Goal: Information Seeking & Learning: Compare options

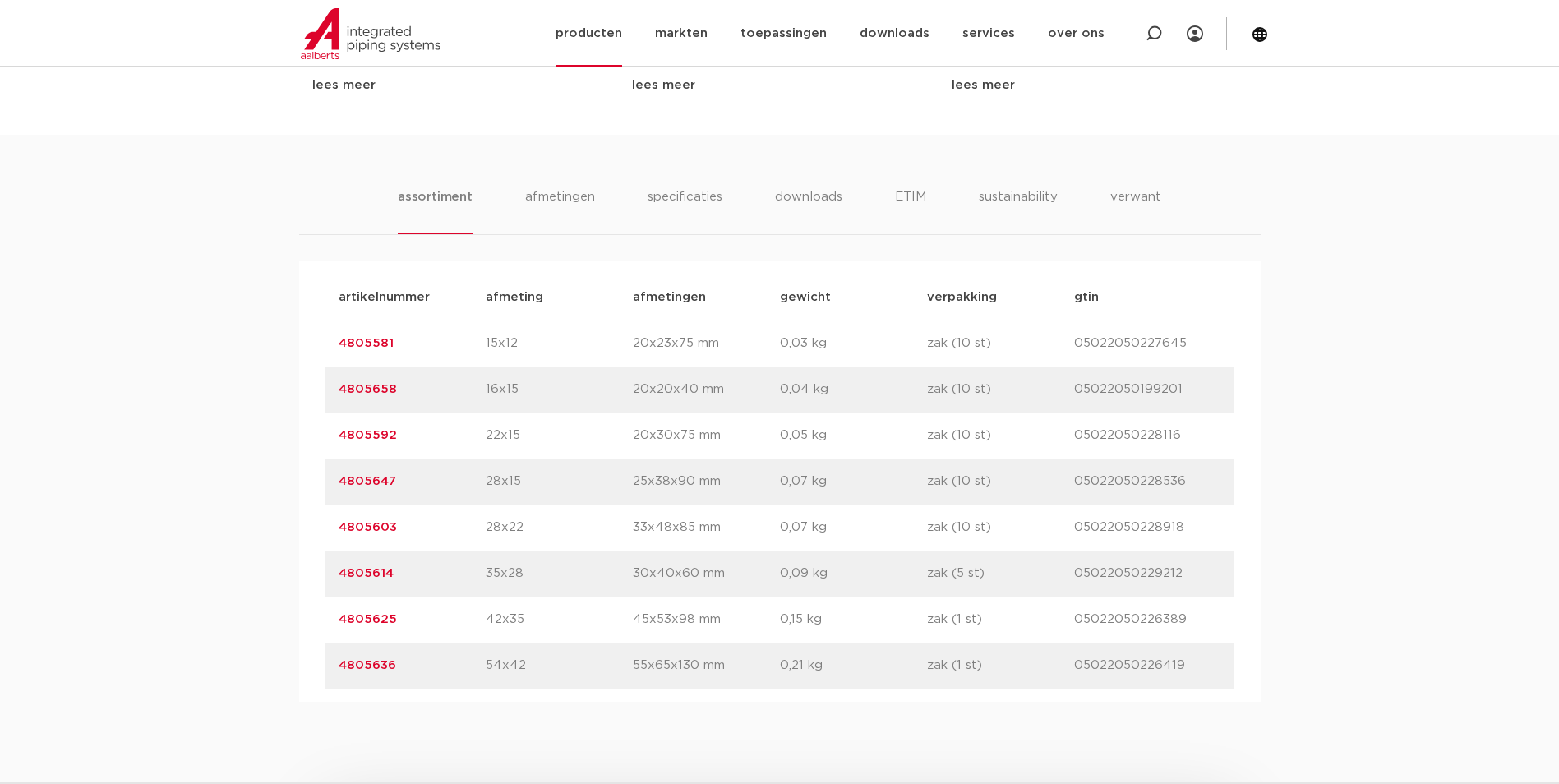
click at [609, 38] on link "producten" at bounding box center [588, 33] width 67 height 67
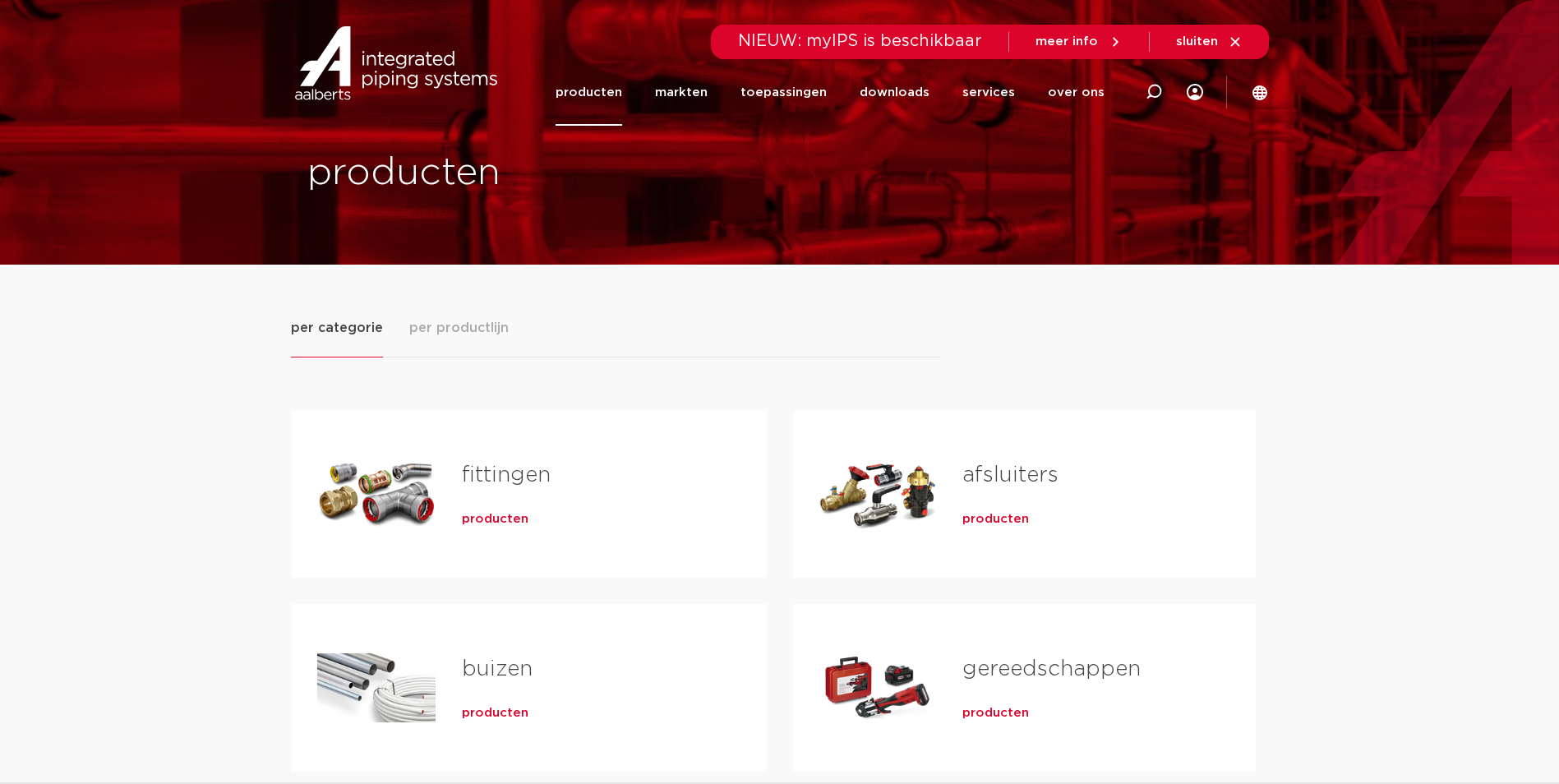
click at [507, 517] on span "producten" at bounding box center [495, 519] width 67 height 16
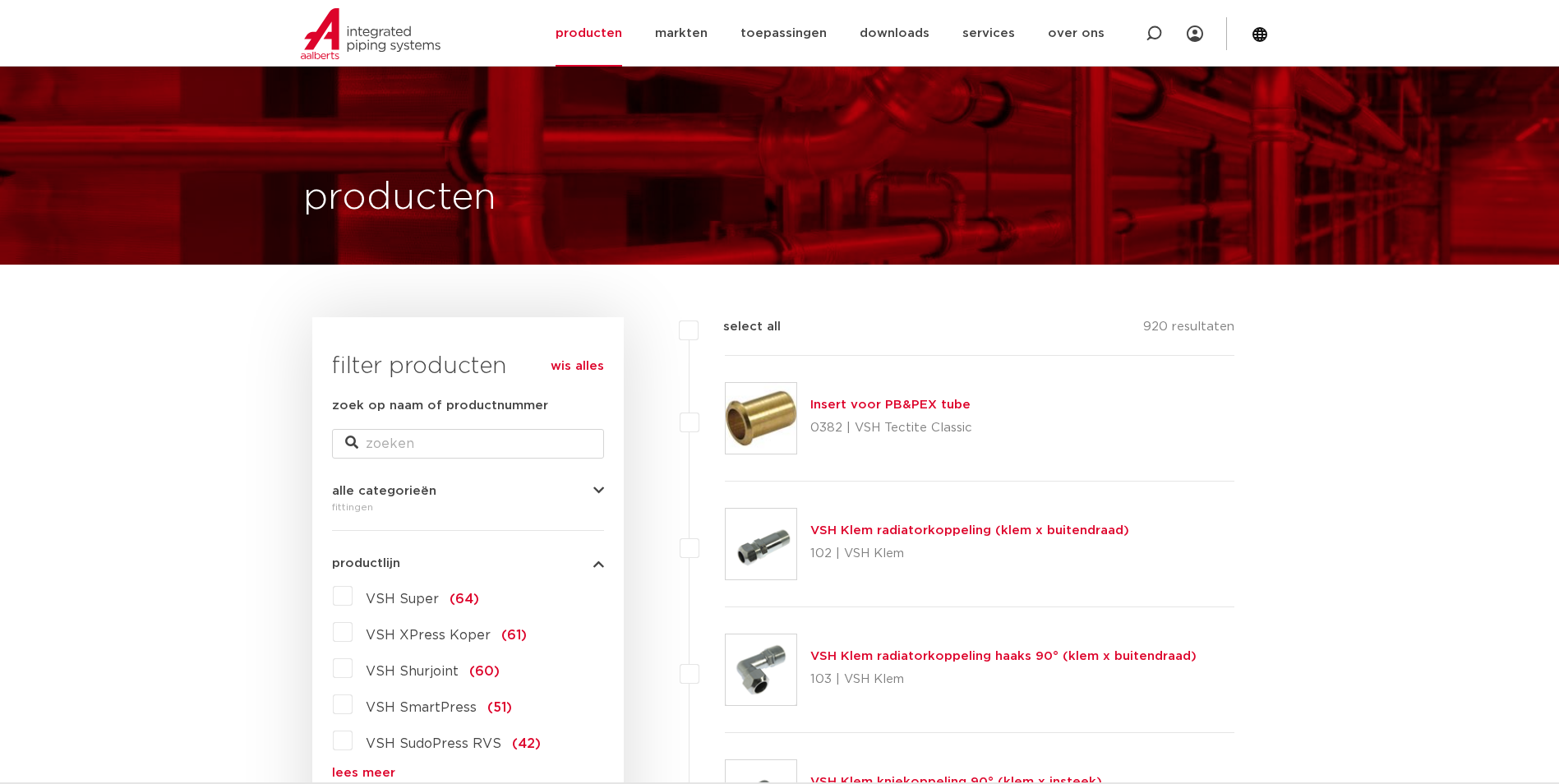
scroll to position [329, 0]
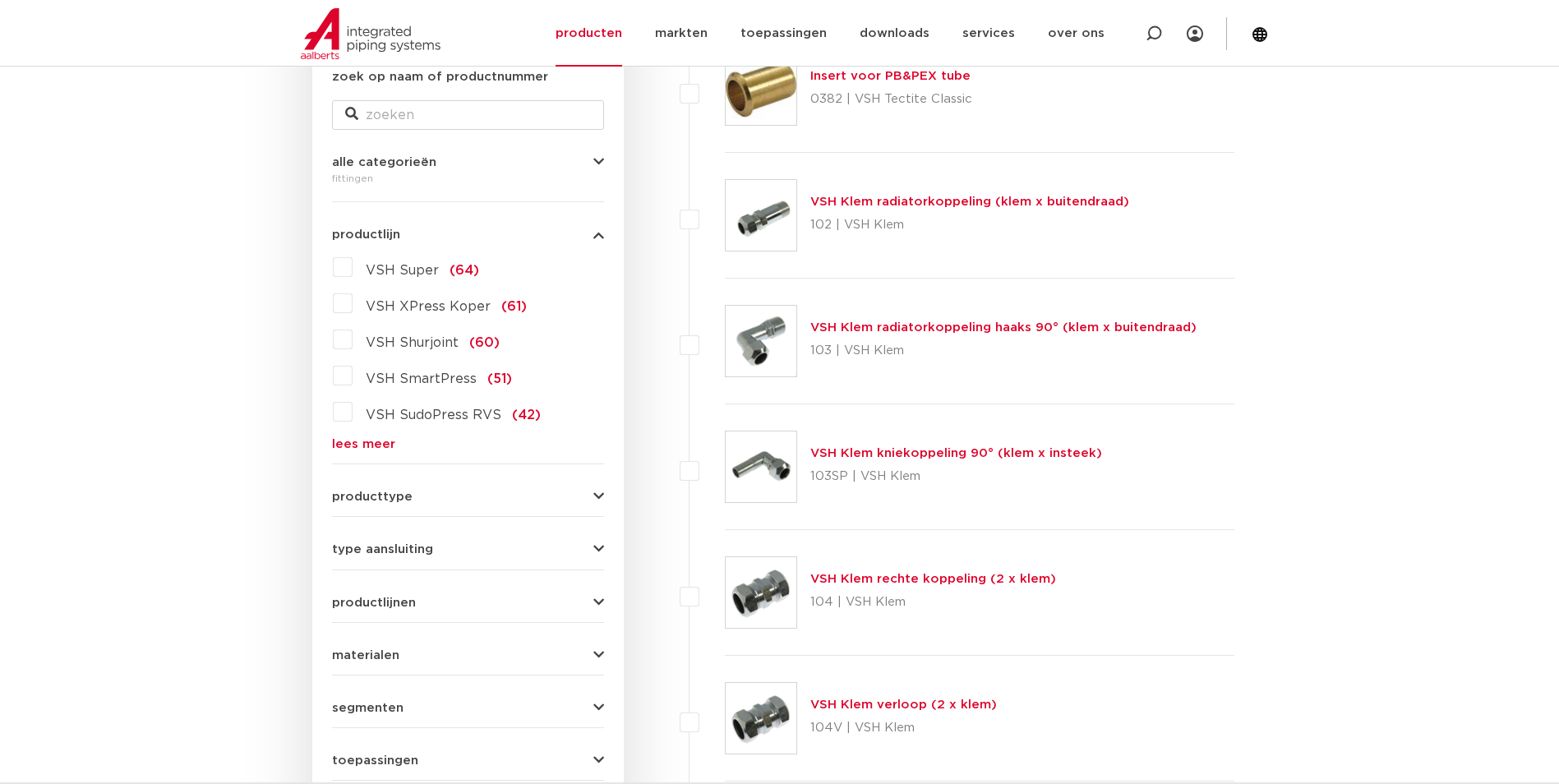
click at [338, 442] on link "lees meer" at bounding box center [467, 443] width 272 height 12
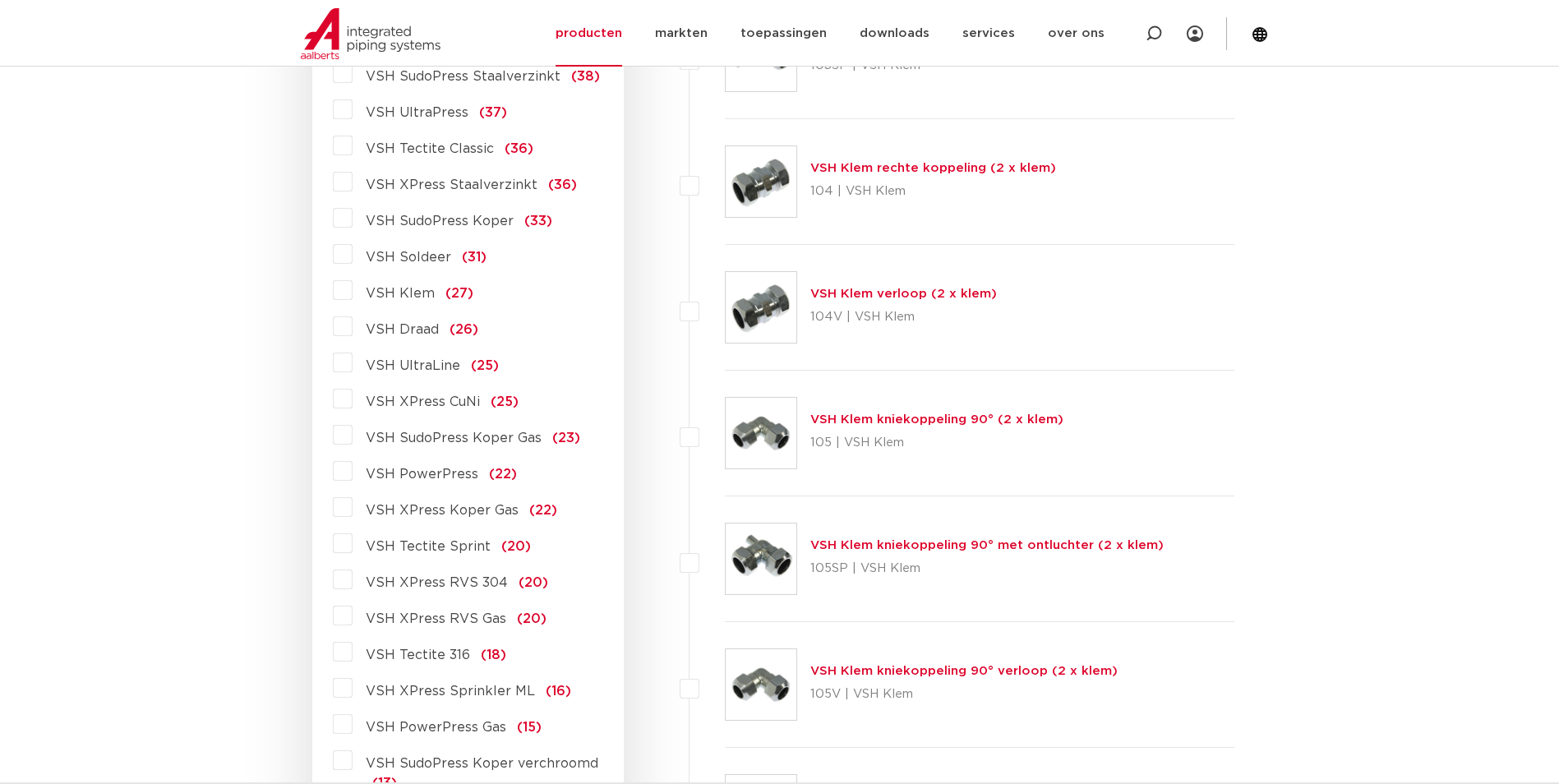
scroll to position [904, 0]
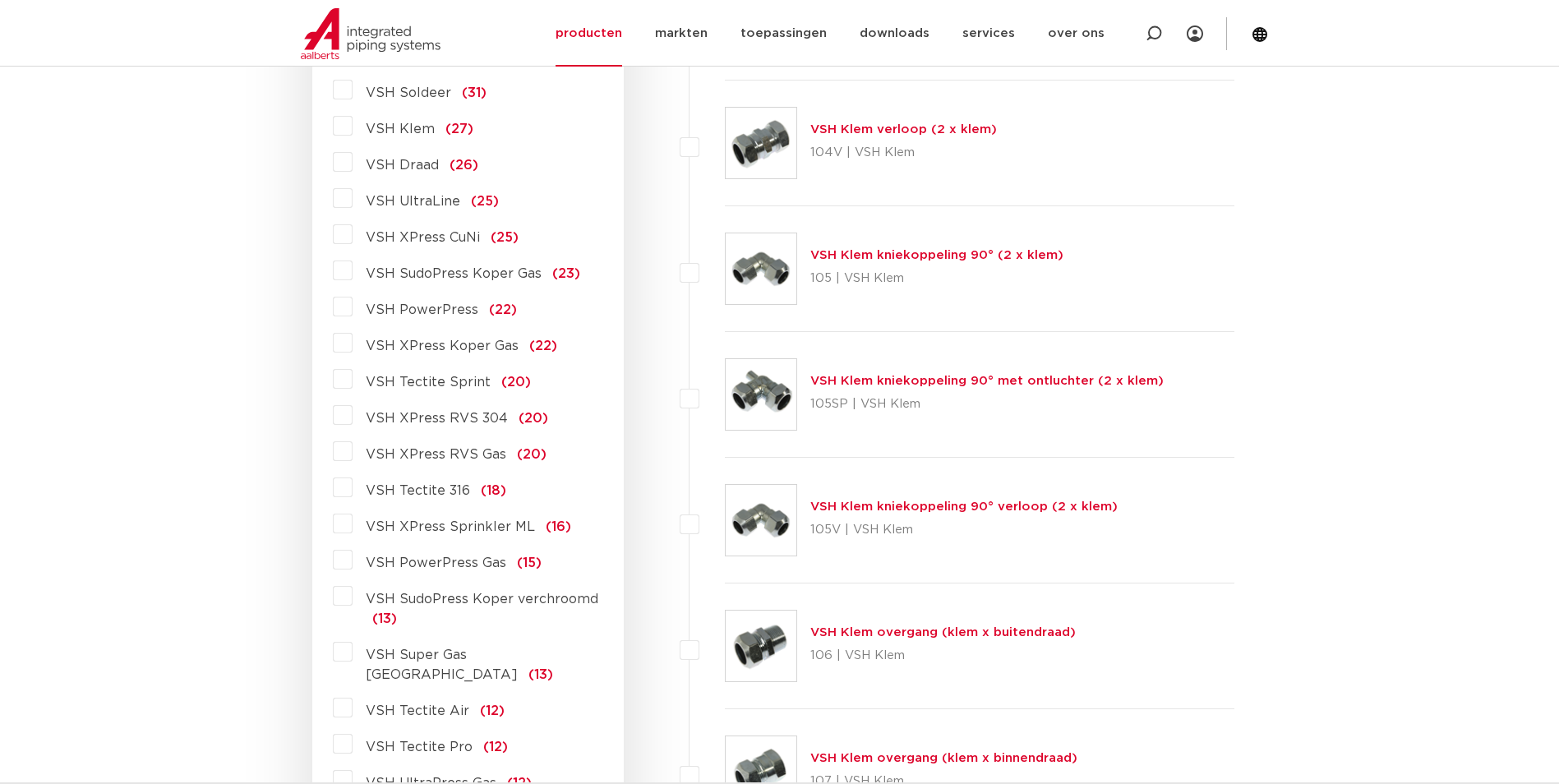
click at [353, 417] on label "VSH XPress RVS 304 (20)" at bounding box center [450, 415] width 195 height 27
click at [0, 0] on input "VSH XPress RVS 304 (20)" at bounding box center [0, 0] width 0 height 0
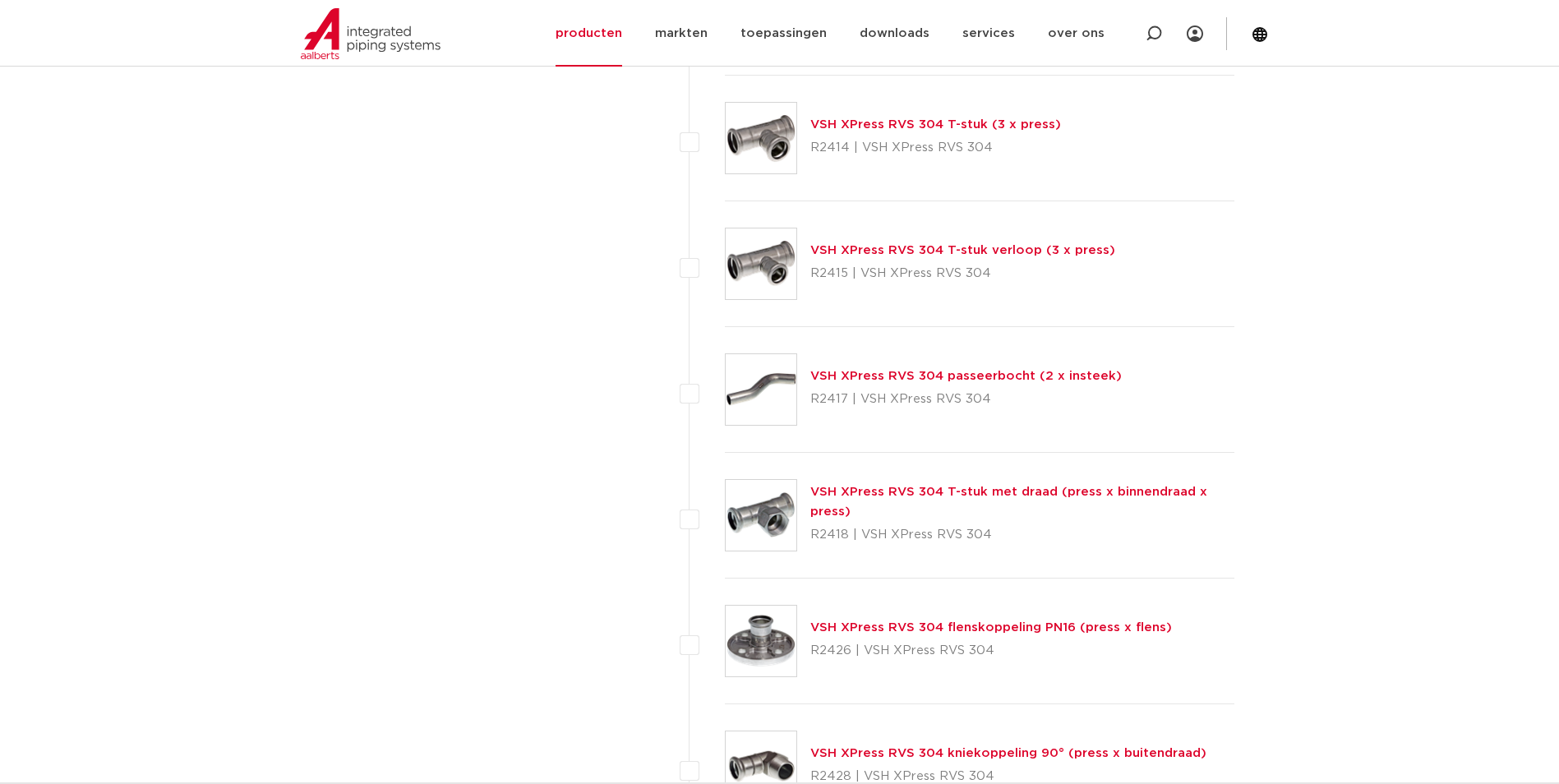
scroll to position [1088, 0]
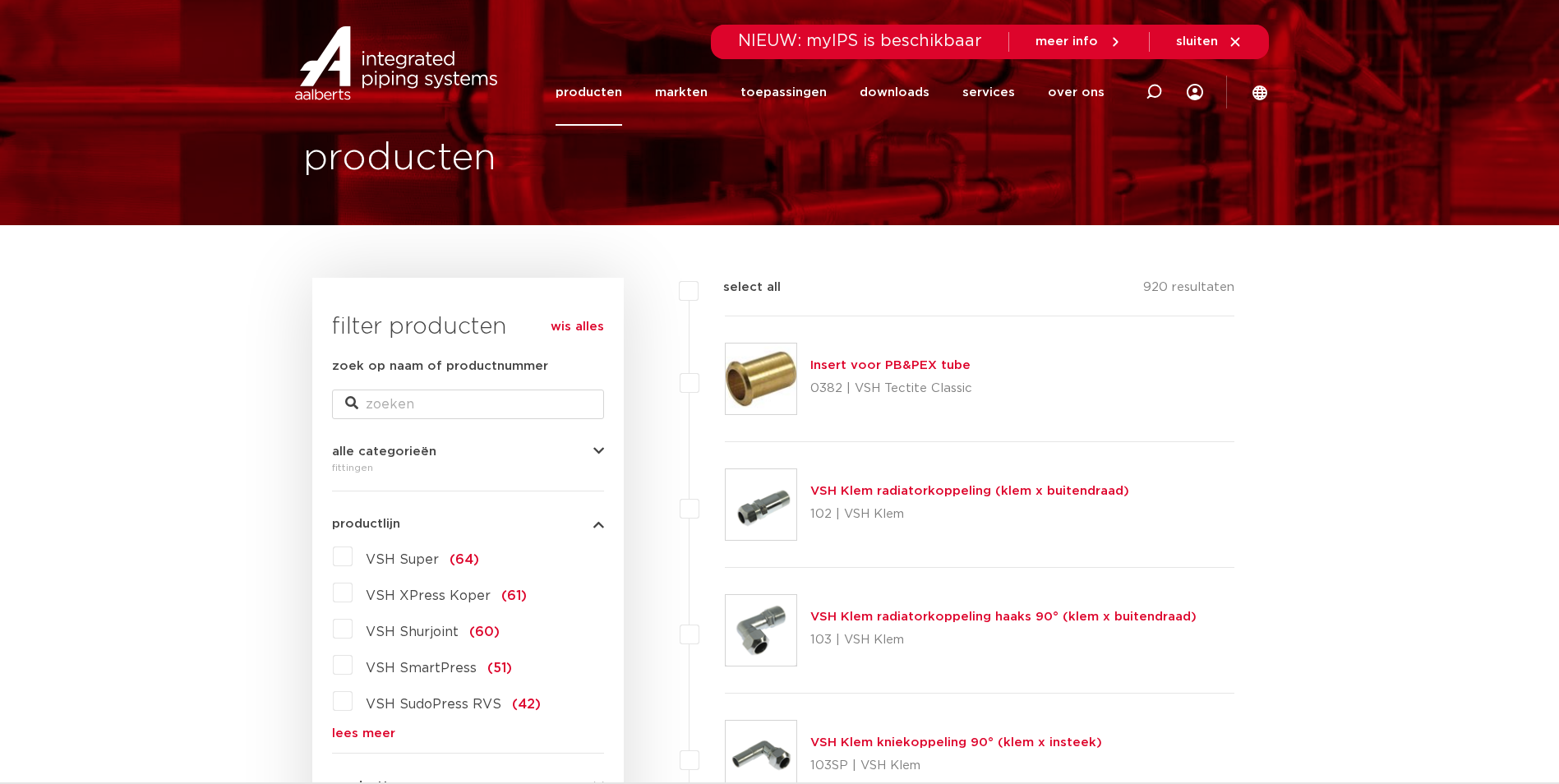
scroll to position [286, 0]
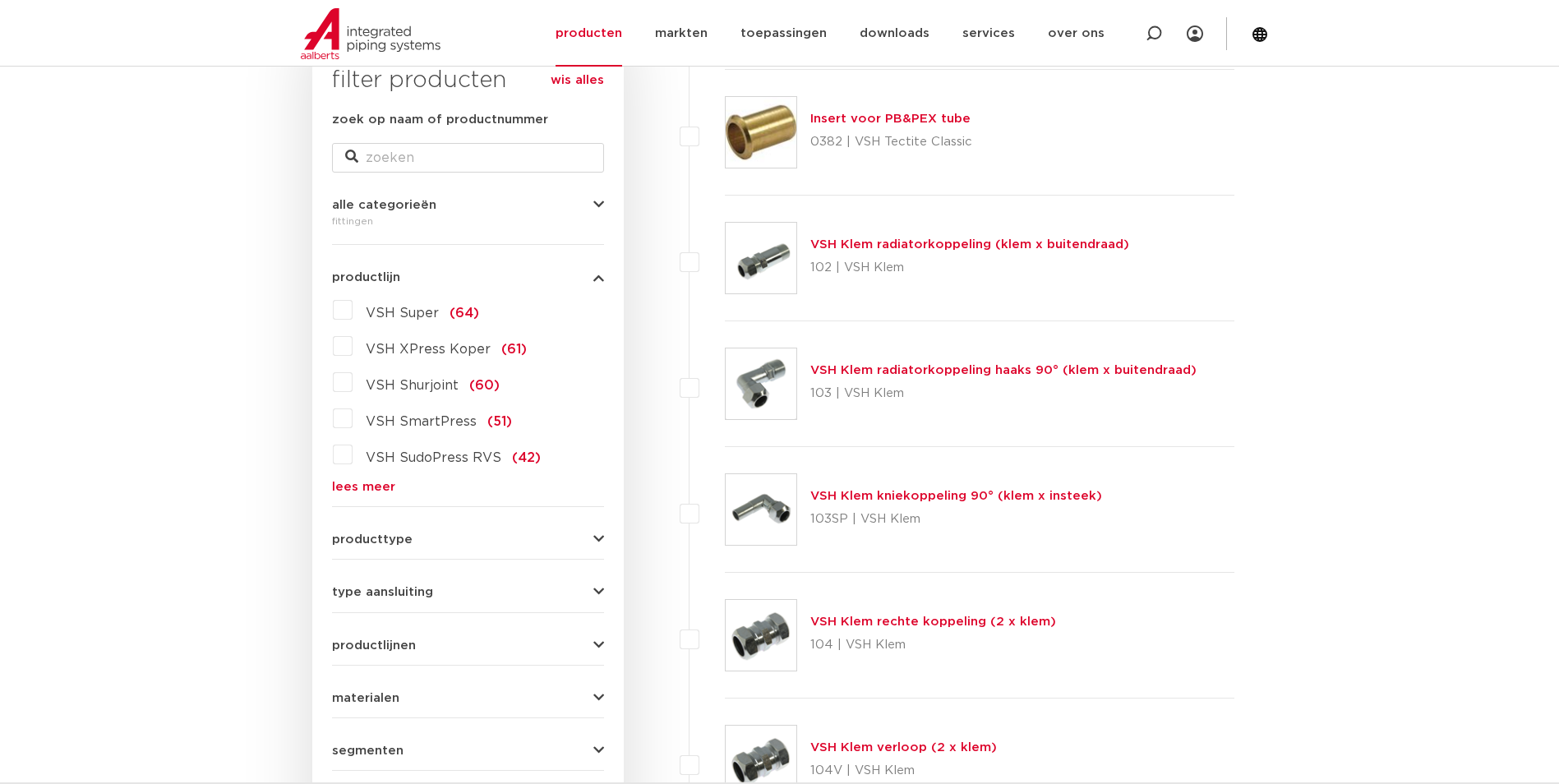
click at [374, 485] on link "lees meer" at bounding box center [467, 486] width 272 height 12
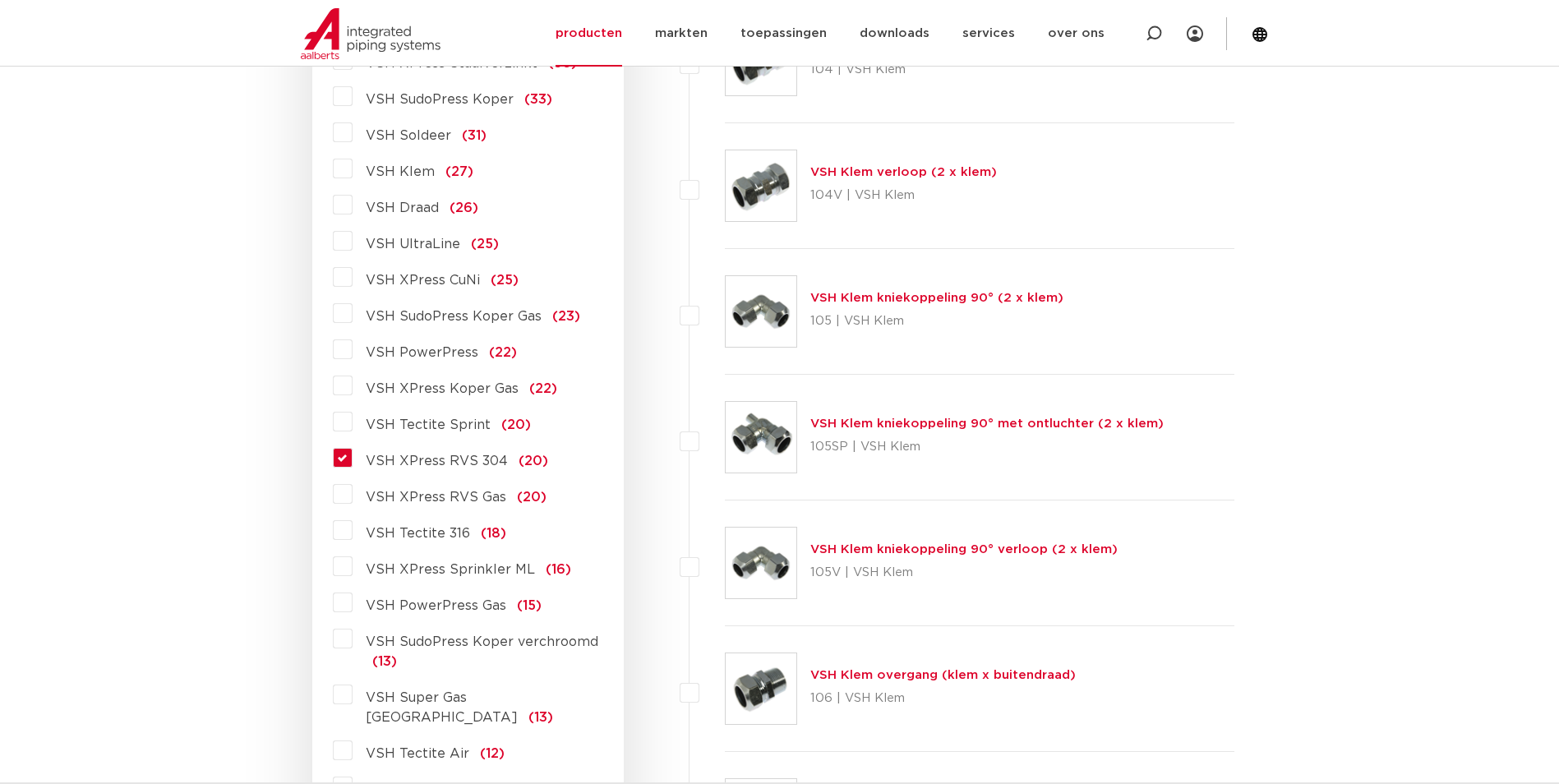
scroll to position [1025, 0]
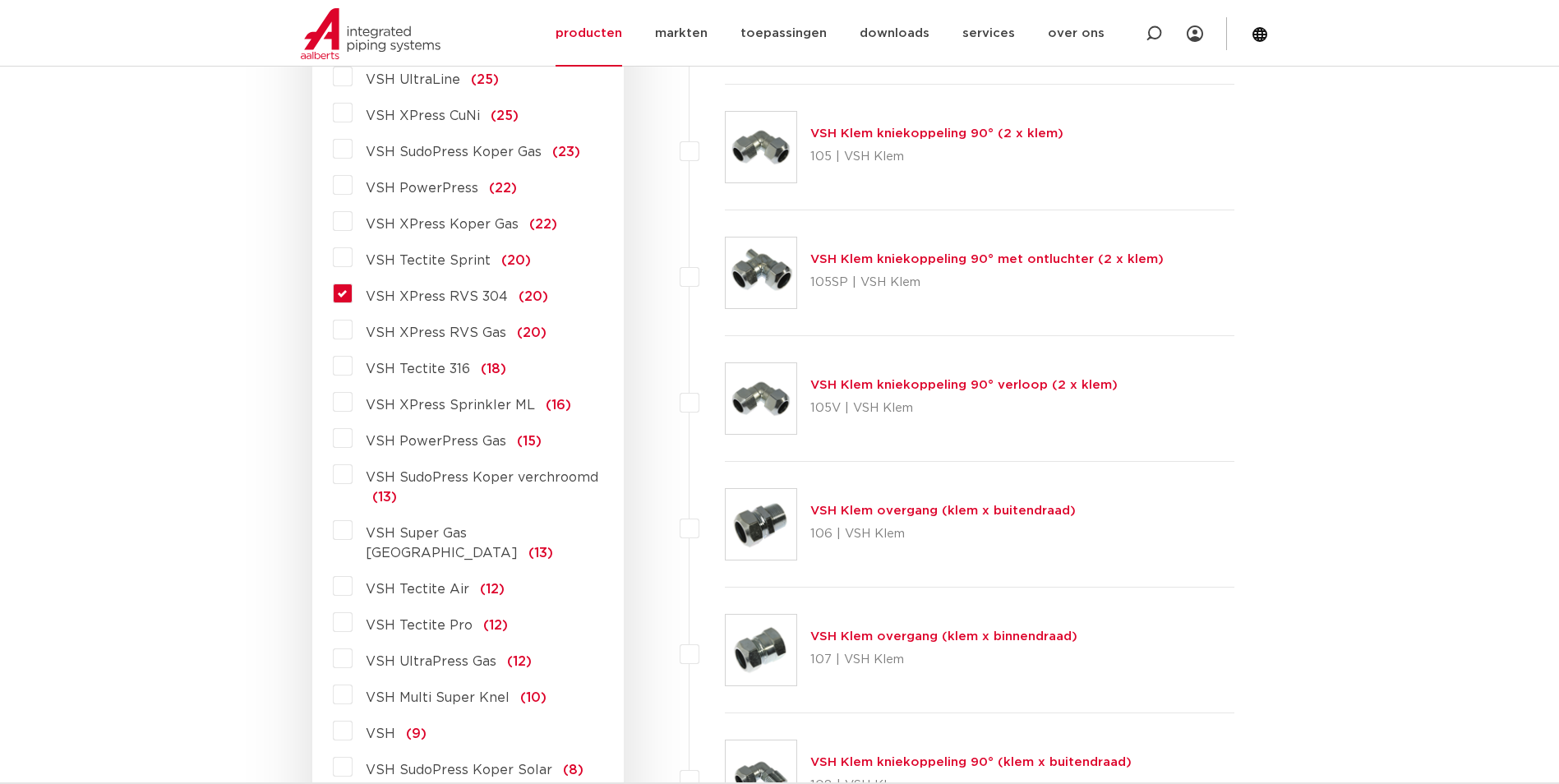
click at [353, 292] on label "VSH XPress RVS 304 (20)" at bounding box center [450, 293] width 195 height 27
click at [0, 0] on input "VSH XPress RVS 304 (20)" at bounding box center [0, 0] width 0 height 0
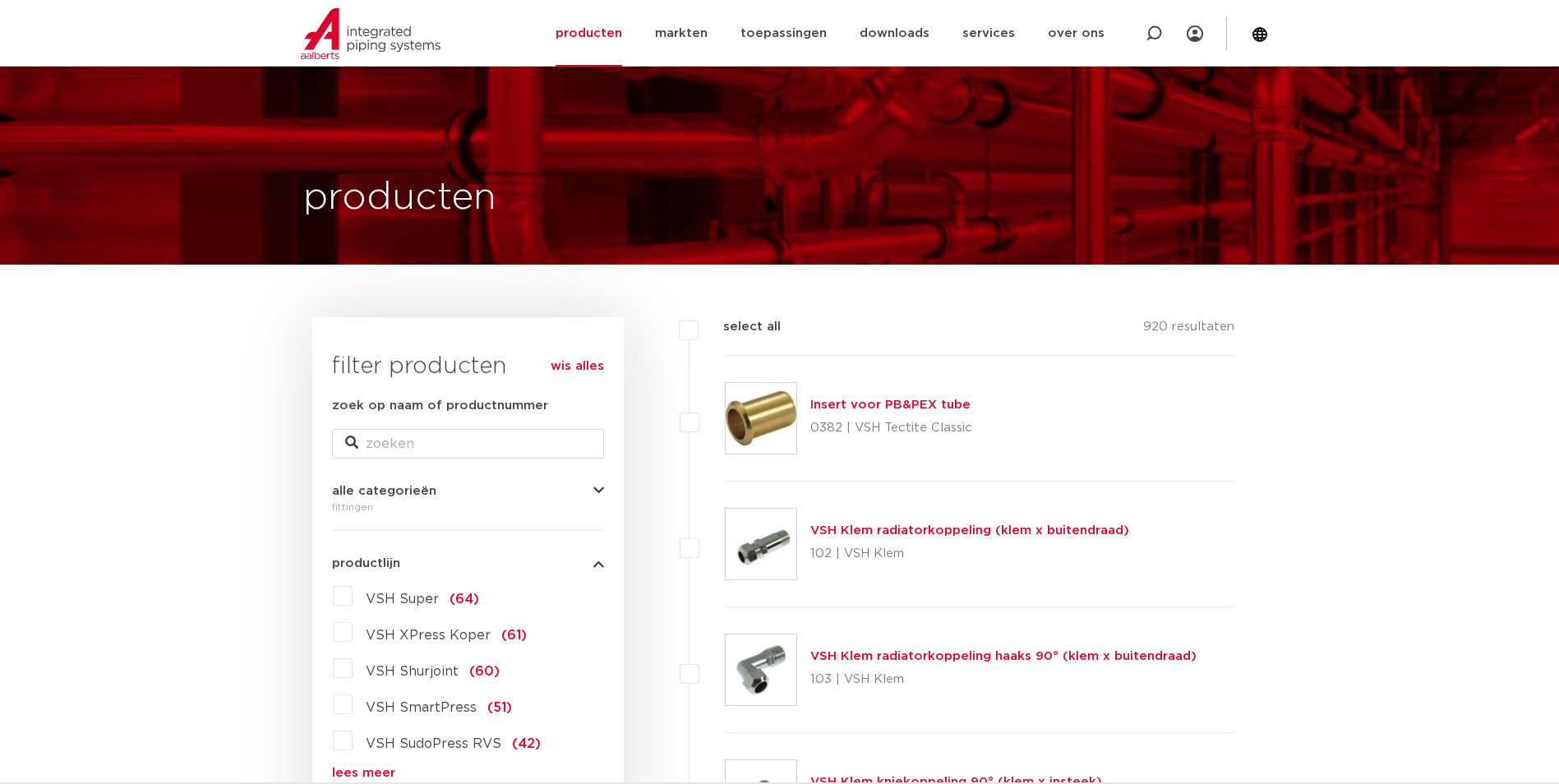
scroll to position [410, 0]
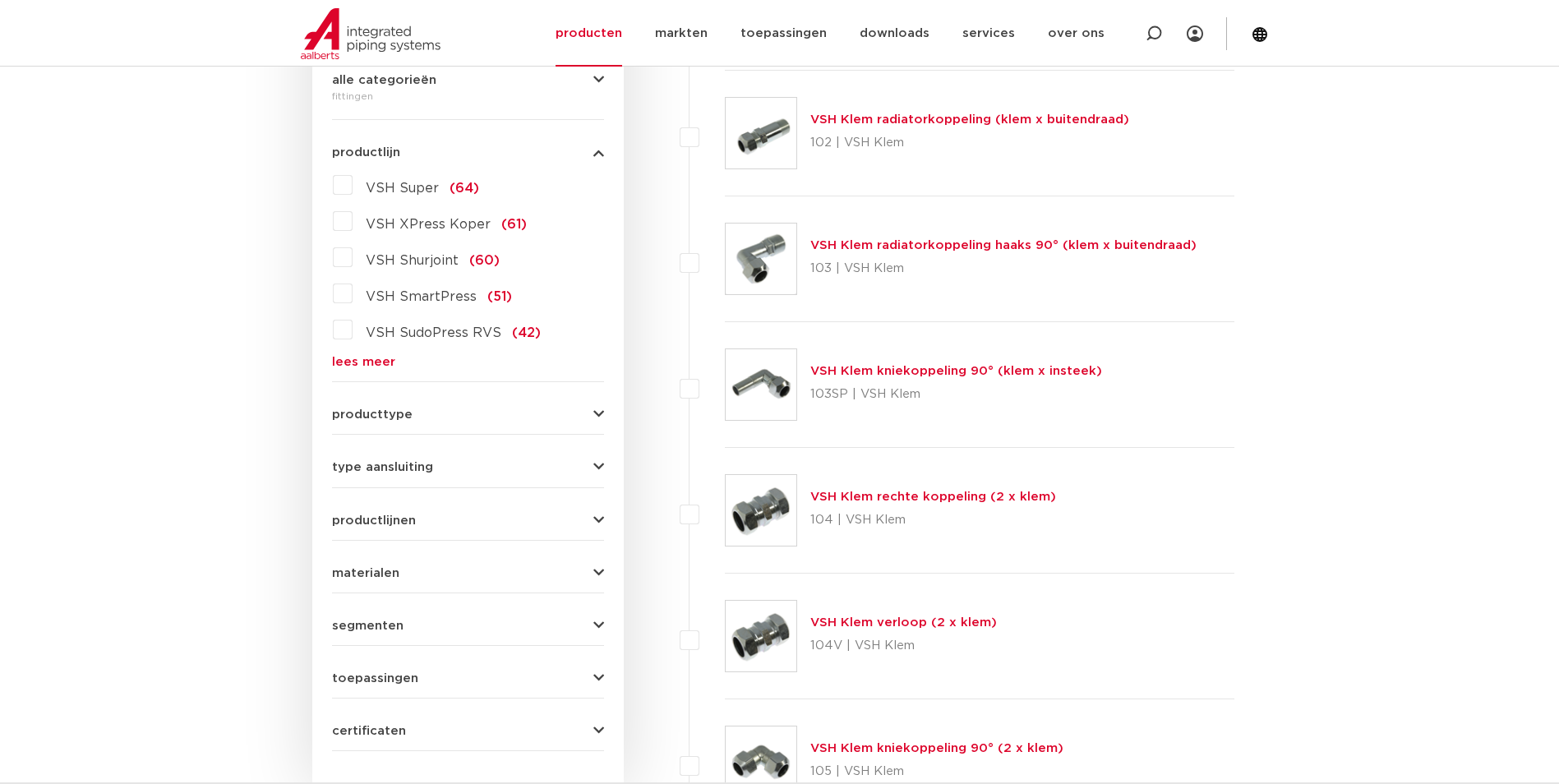
click at [371, 364] on link "lees meer" at bounding box center [467, 361] width 272 height 12
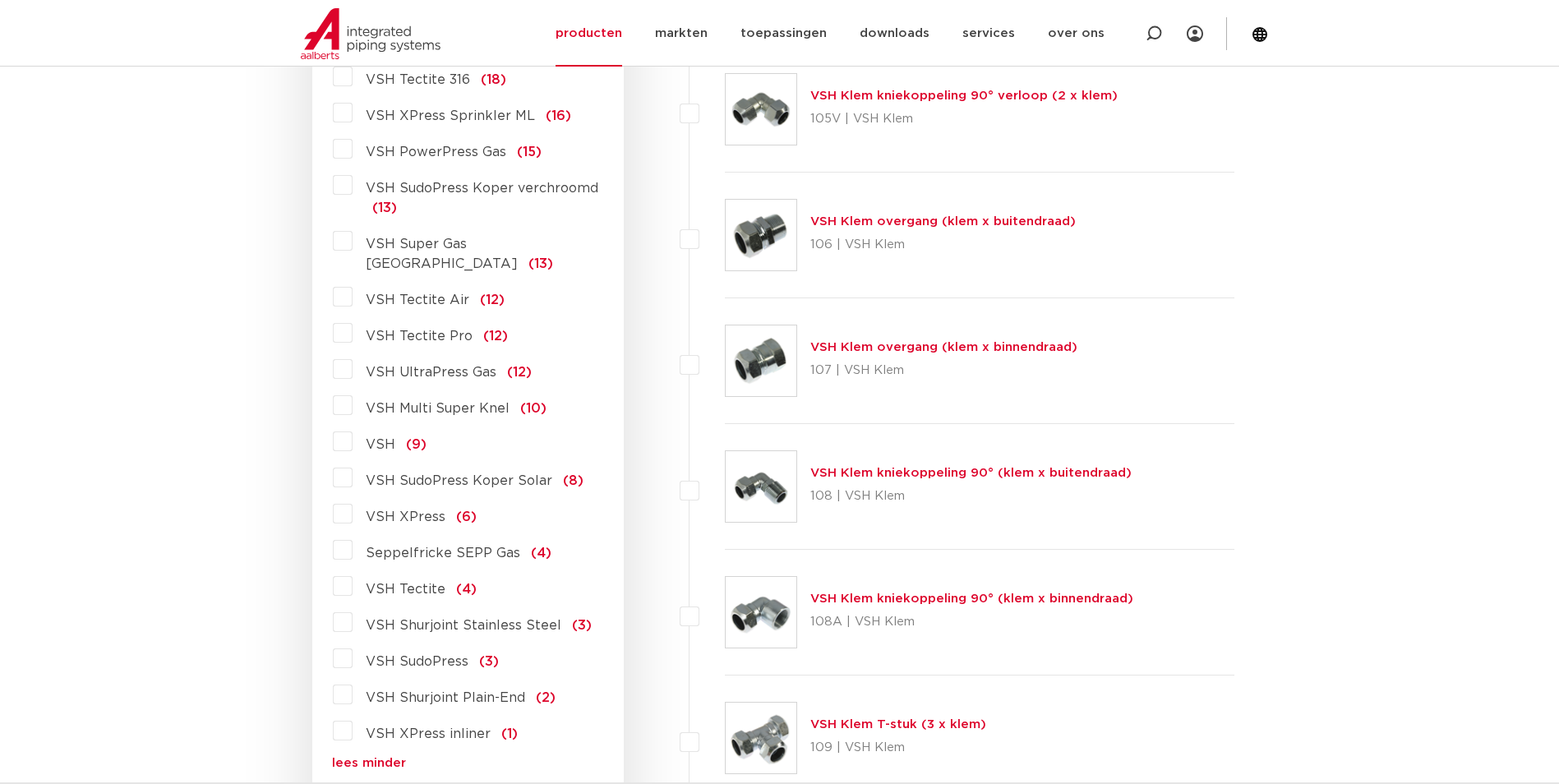
scroll to position [1232, 0]
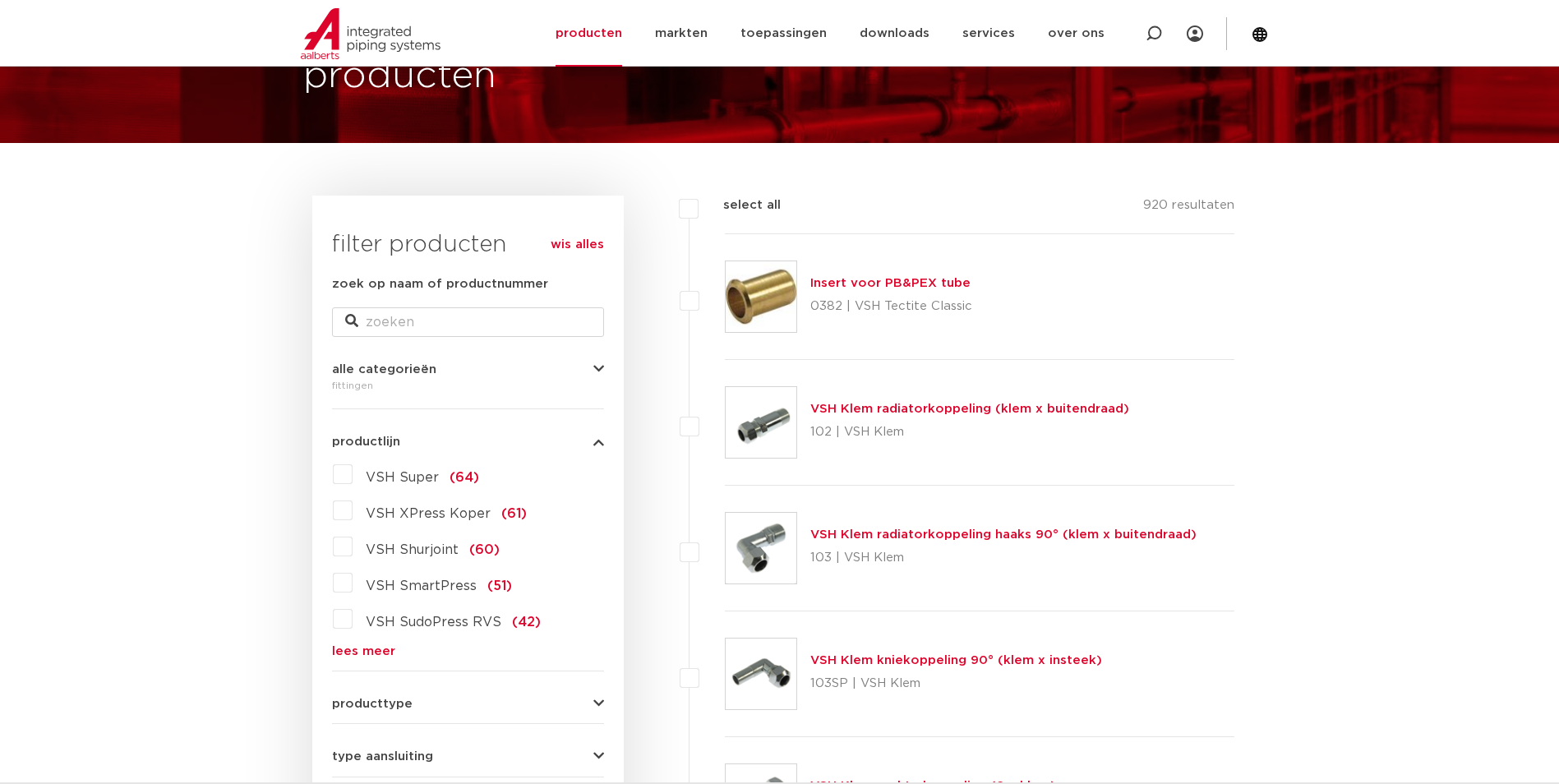
scroll to position [368, 0]
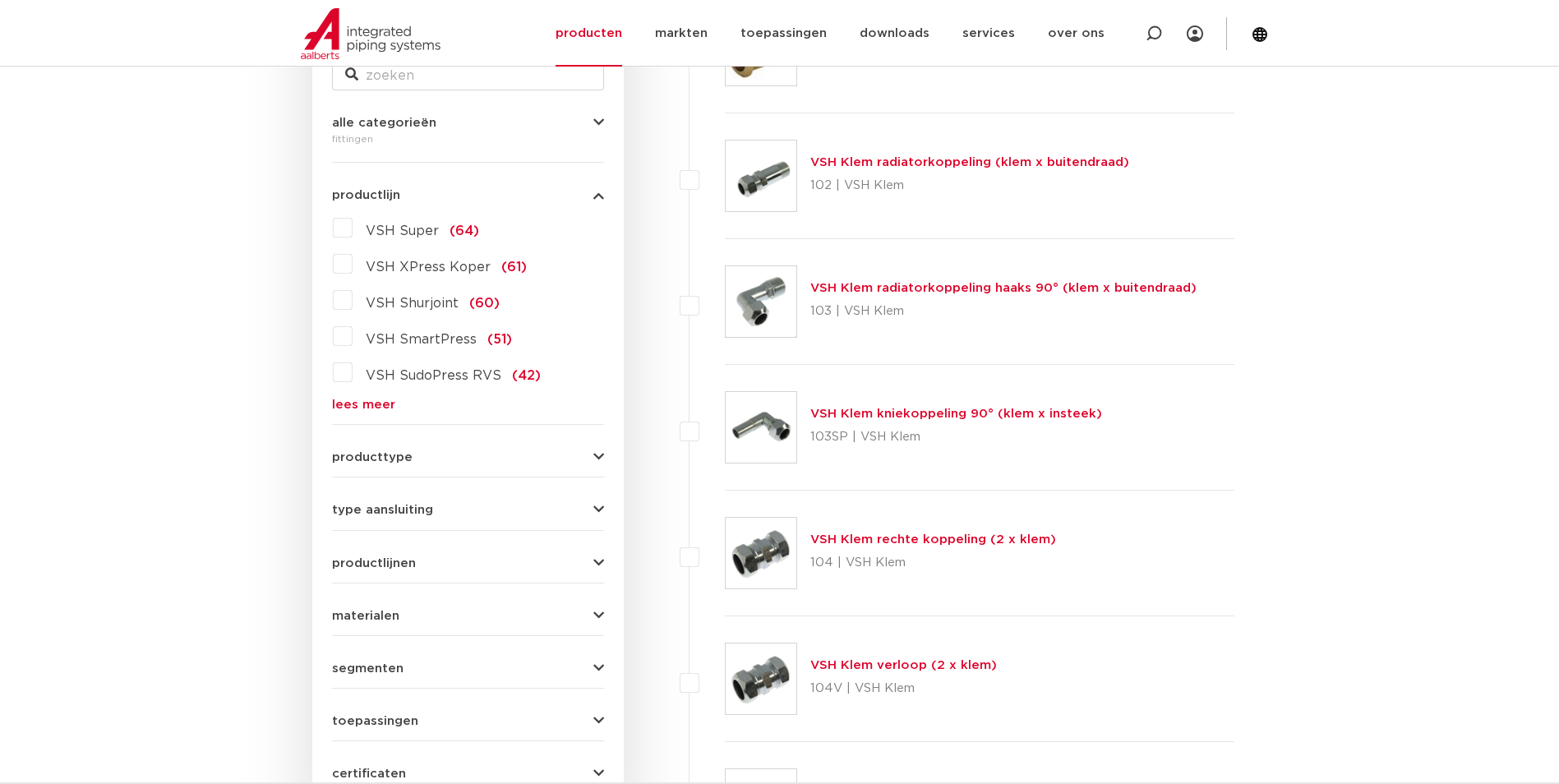
click at [374, 398] on link "lees meer" at bounding box center [467, 404] width 272 height 12
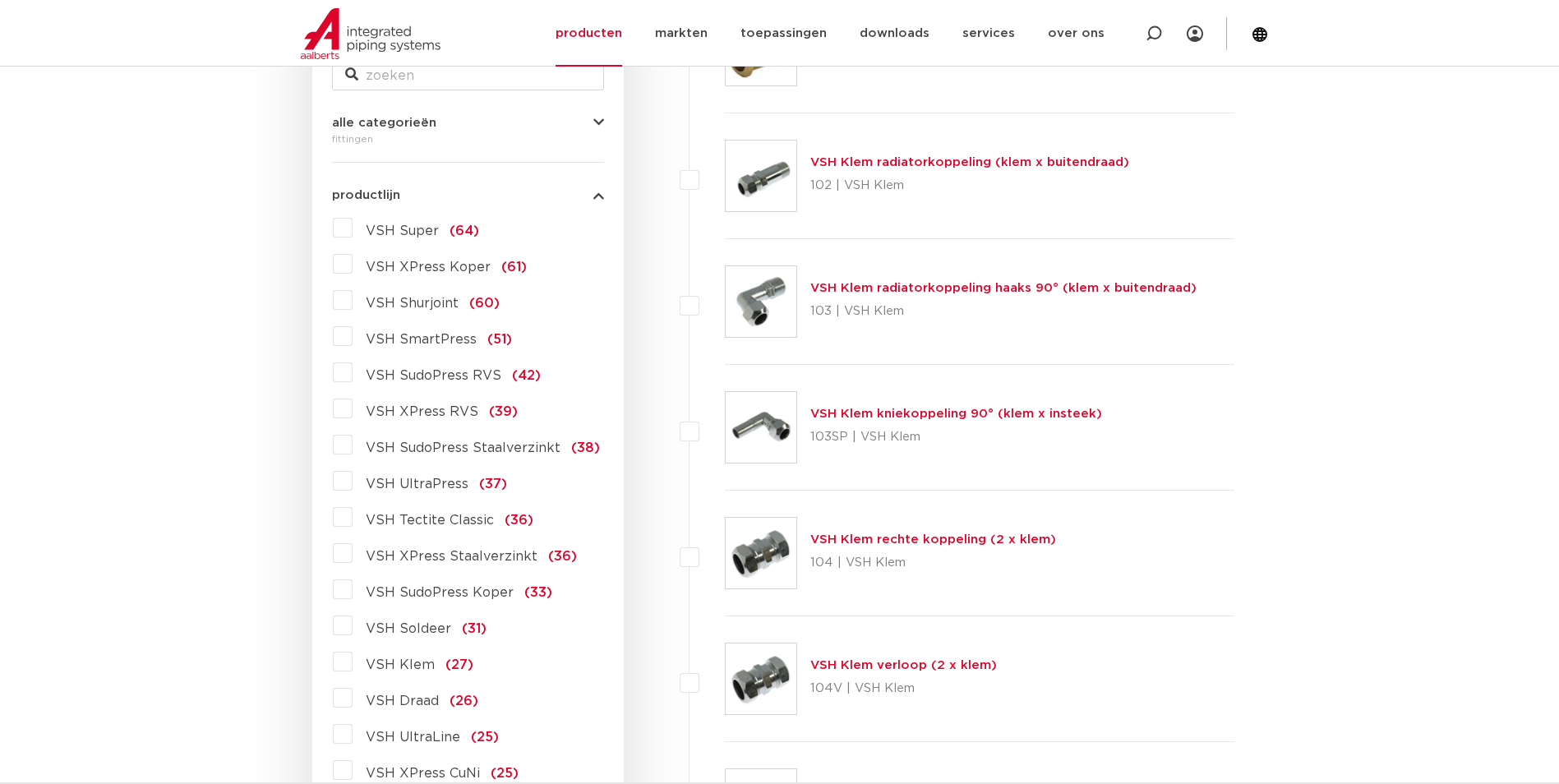
click at [405, 414] on span "VSH XPress RVS" at bounding box center [421, 411] width 113 height 13
click at [0, 0] on input "VSH XPress RVS (39)" at bounding box center [0, 0] width 0 height 0
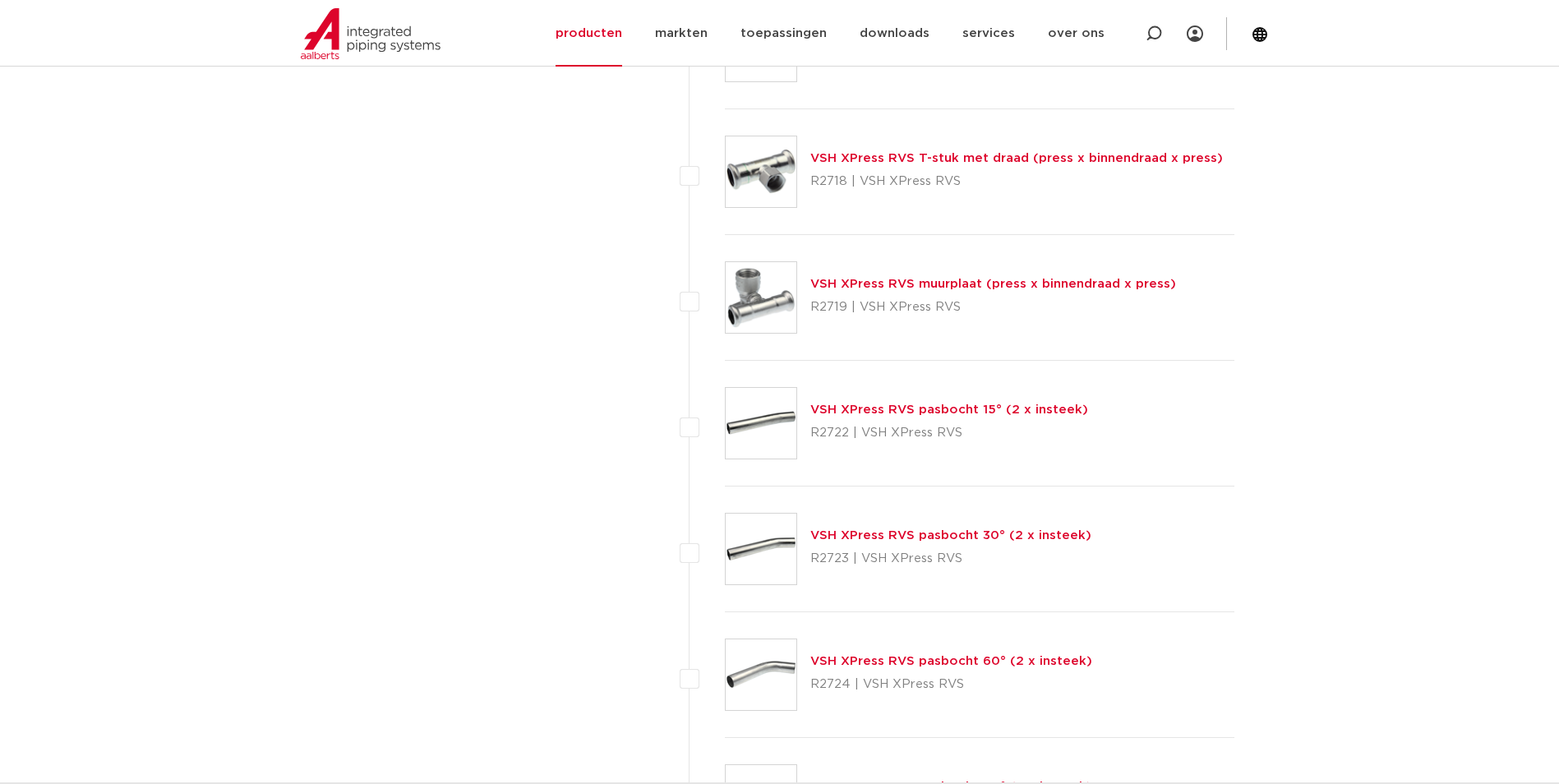
scroll to position [1929, 0]
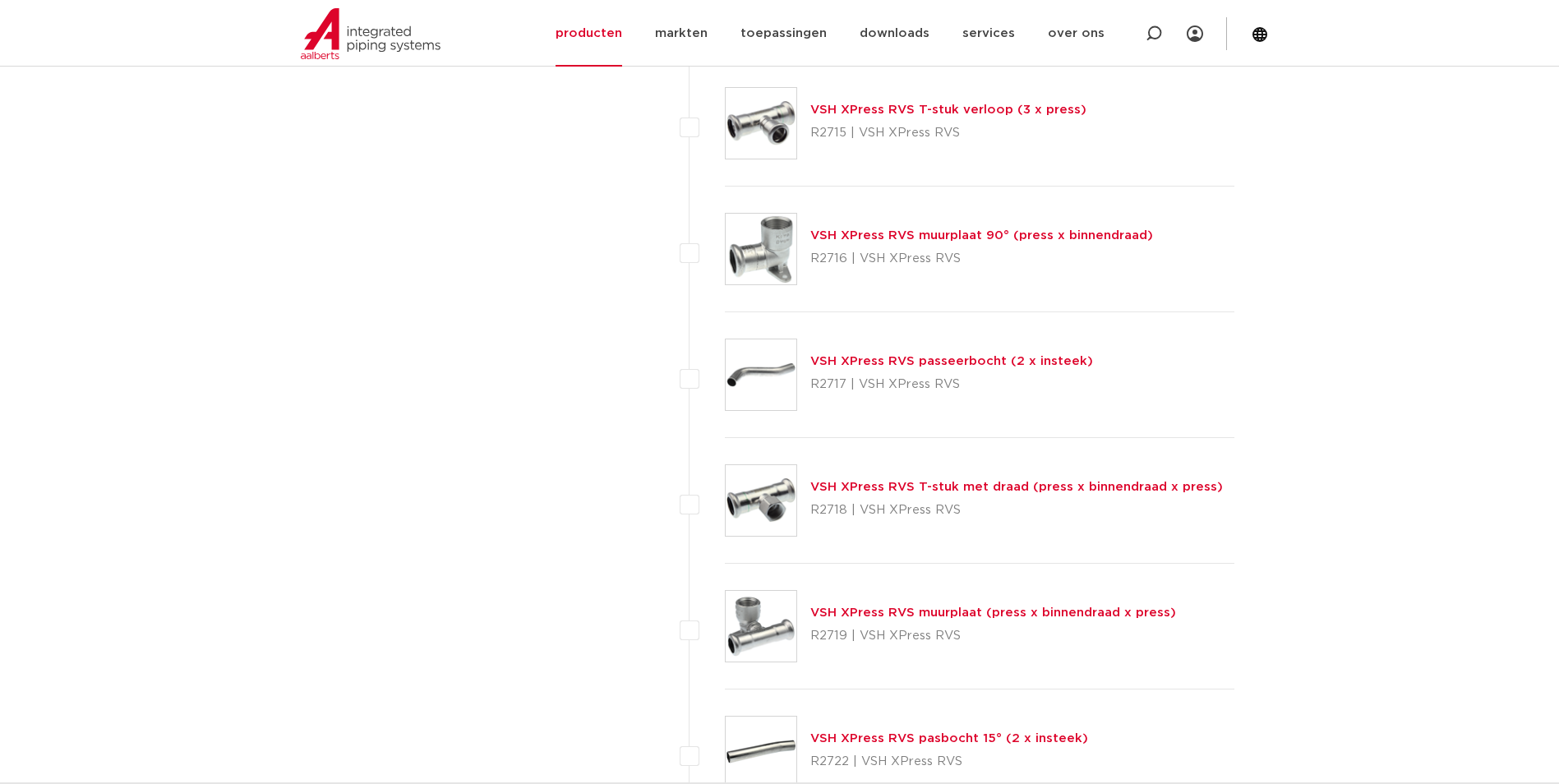
click at [971, 485] on link "VSH XPress RVS T-stuk met draad (press x binnendraad x press)" at bounding box center [1016, 486] width 412 height 12
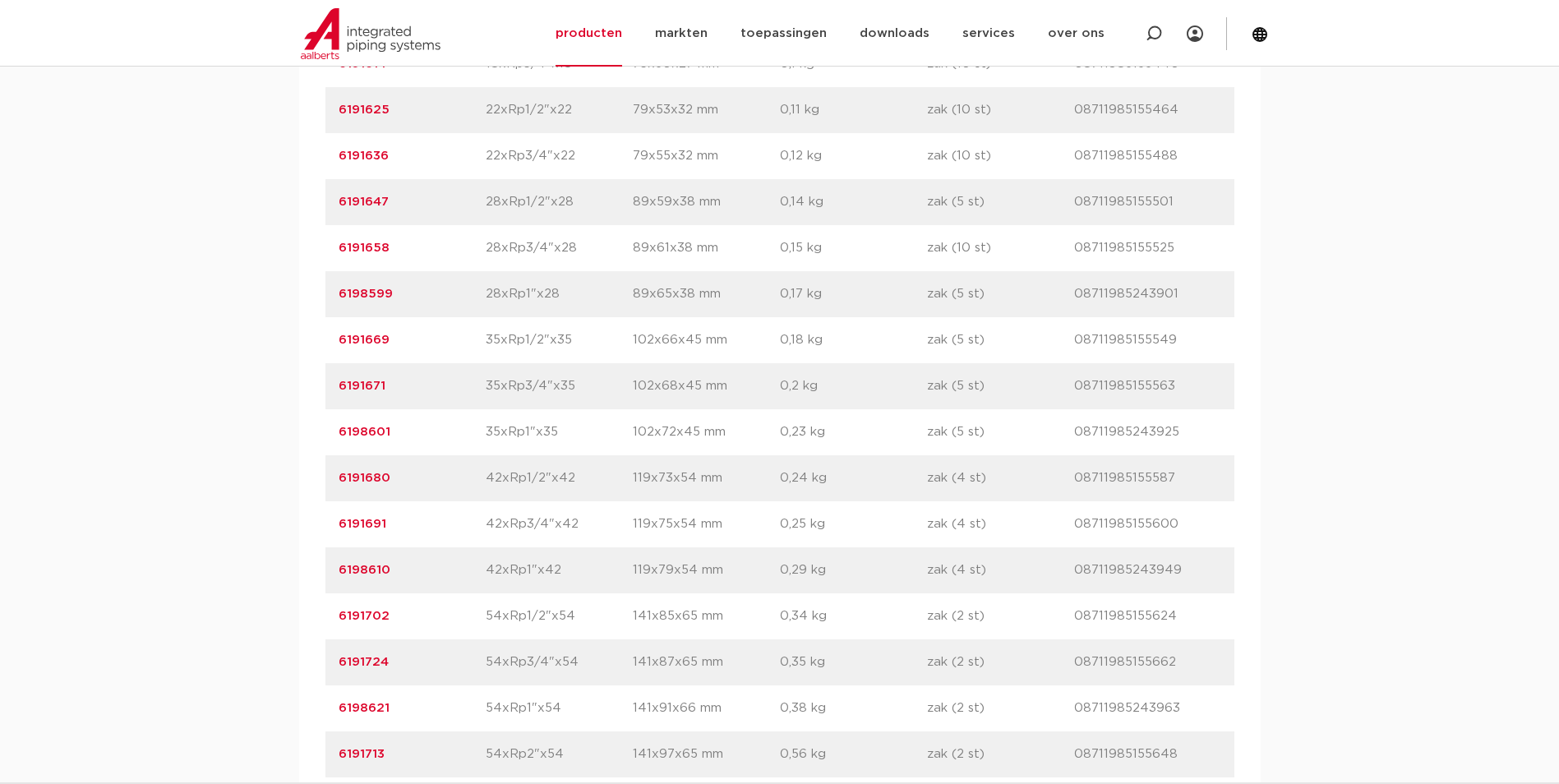
scroll to position [1397, 0]
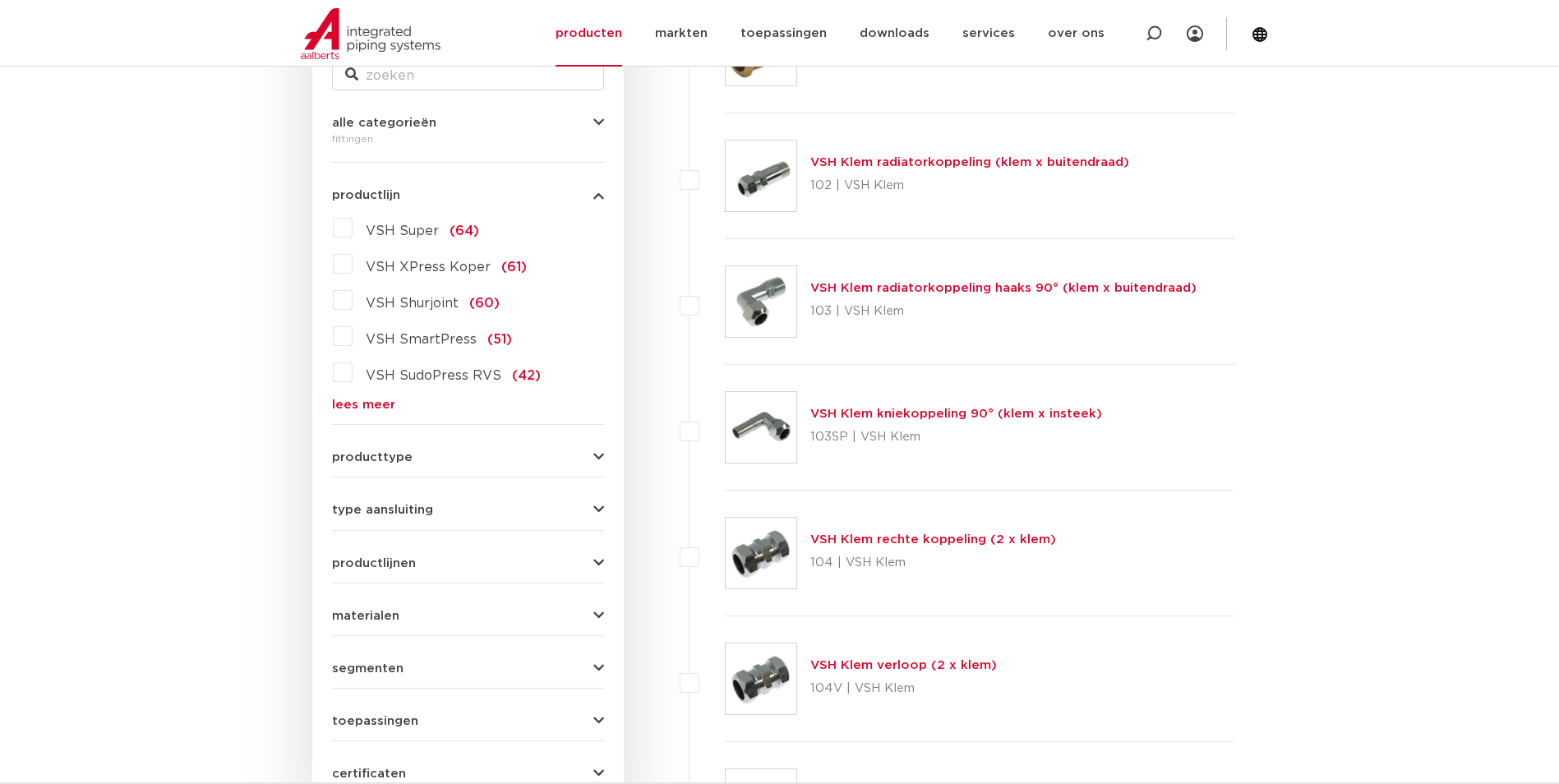
click at [394, 397] on div "VSH Super (64) VSH XPress Koper (61) VSH Shurjoint (60) VSH SmartPress (51) VSH…" at bounding box center [467, 312] width 272 height 196
click at [434, 375] on span "VSH SudoPress RVS" at bounding box center [433, 376] width 136 height 13
click at [0, 0] on input "VSH SudoPress RVS (42)" at bounding box center [0, 0] width 0 height 0
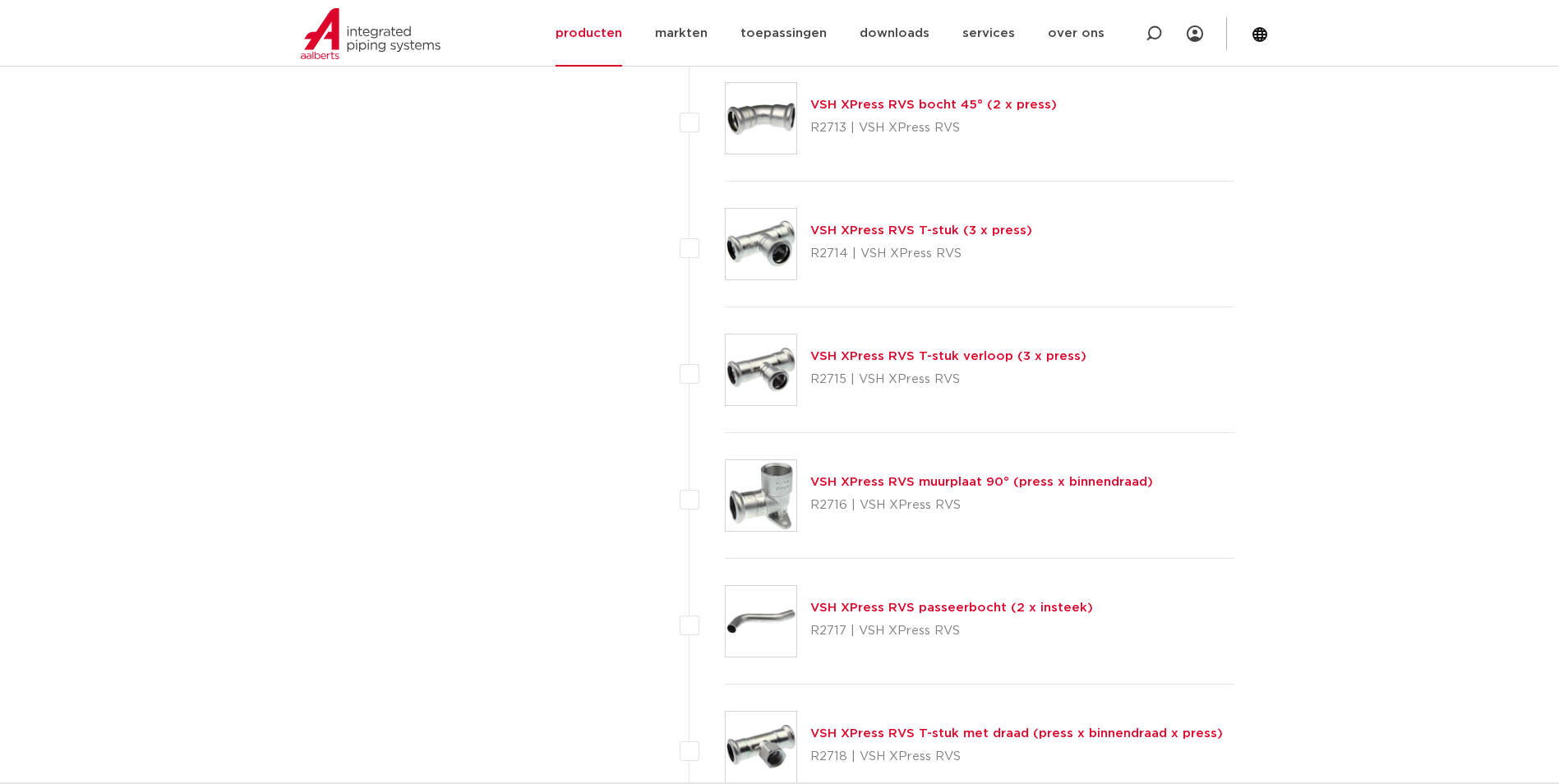
scroll to position [1929, 0]
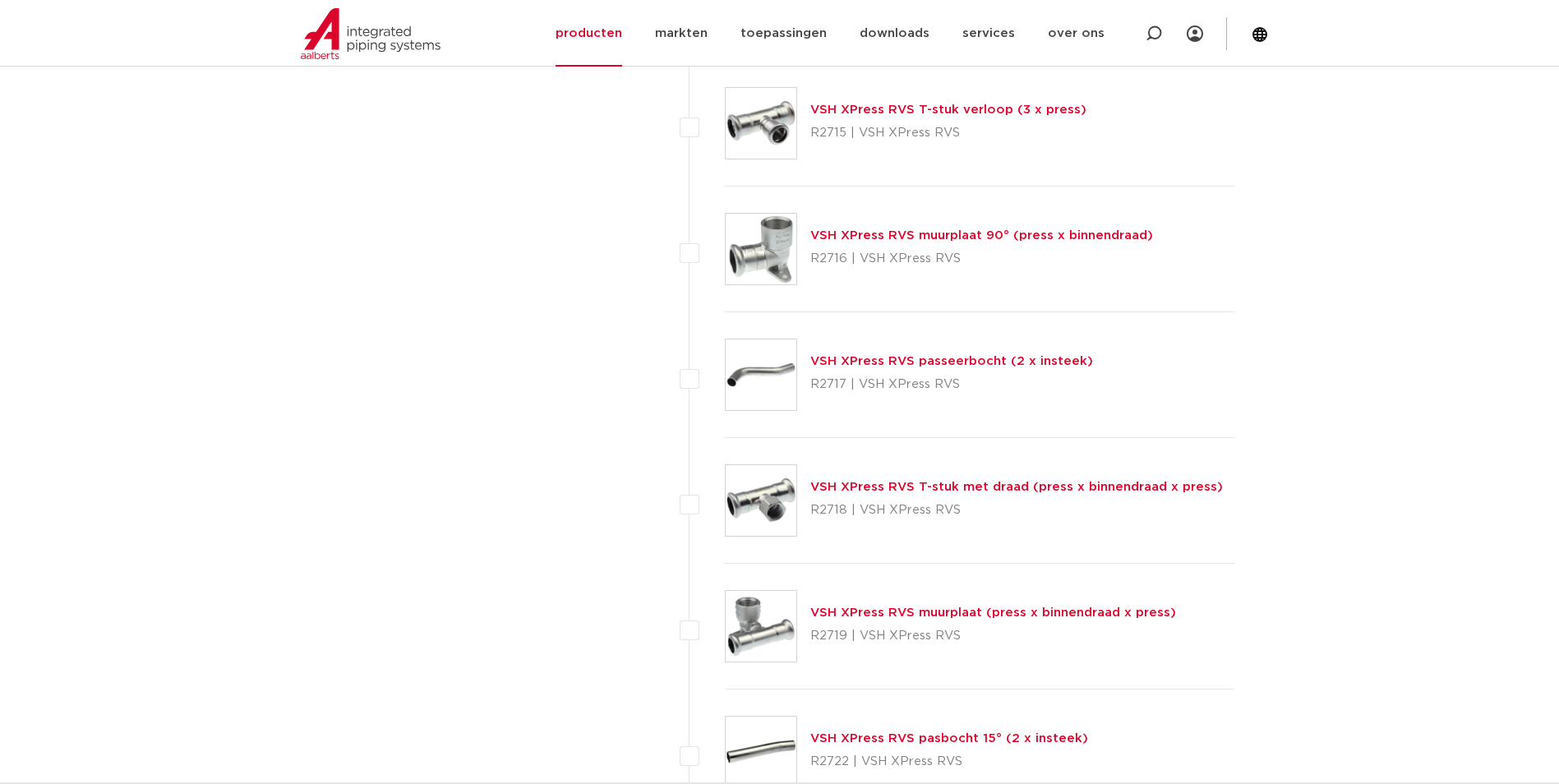
click at [1008, 490] on link "VSH XPress RVS T-stuk met draad (press x binnendraad x press)" at bounding box center [1016, 486] width 412 height 12
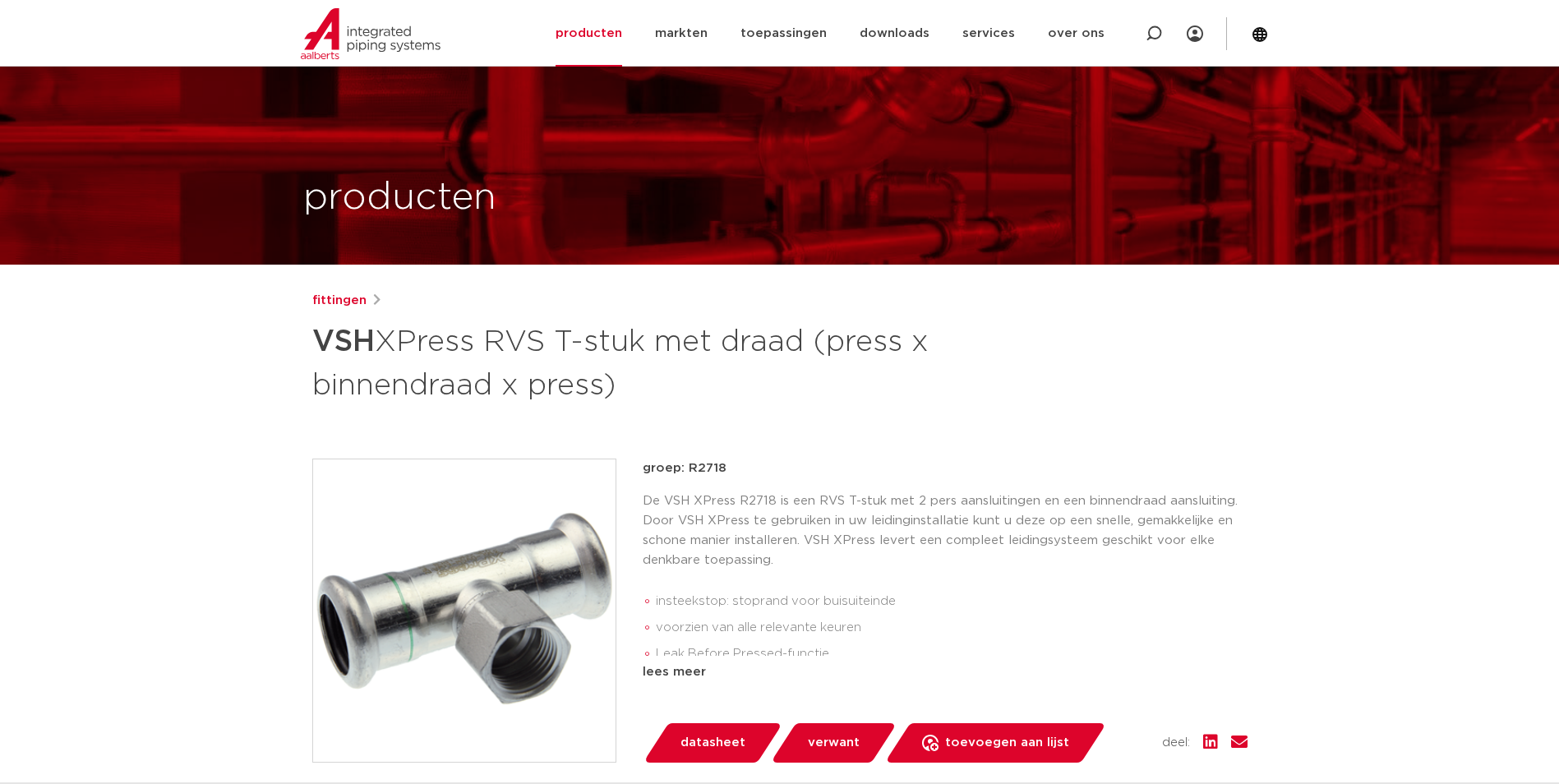
scroll to position [739, 0]
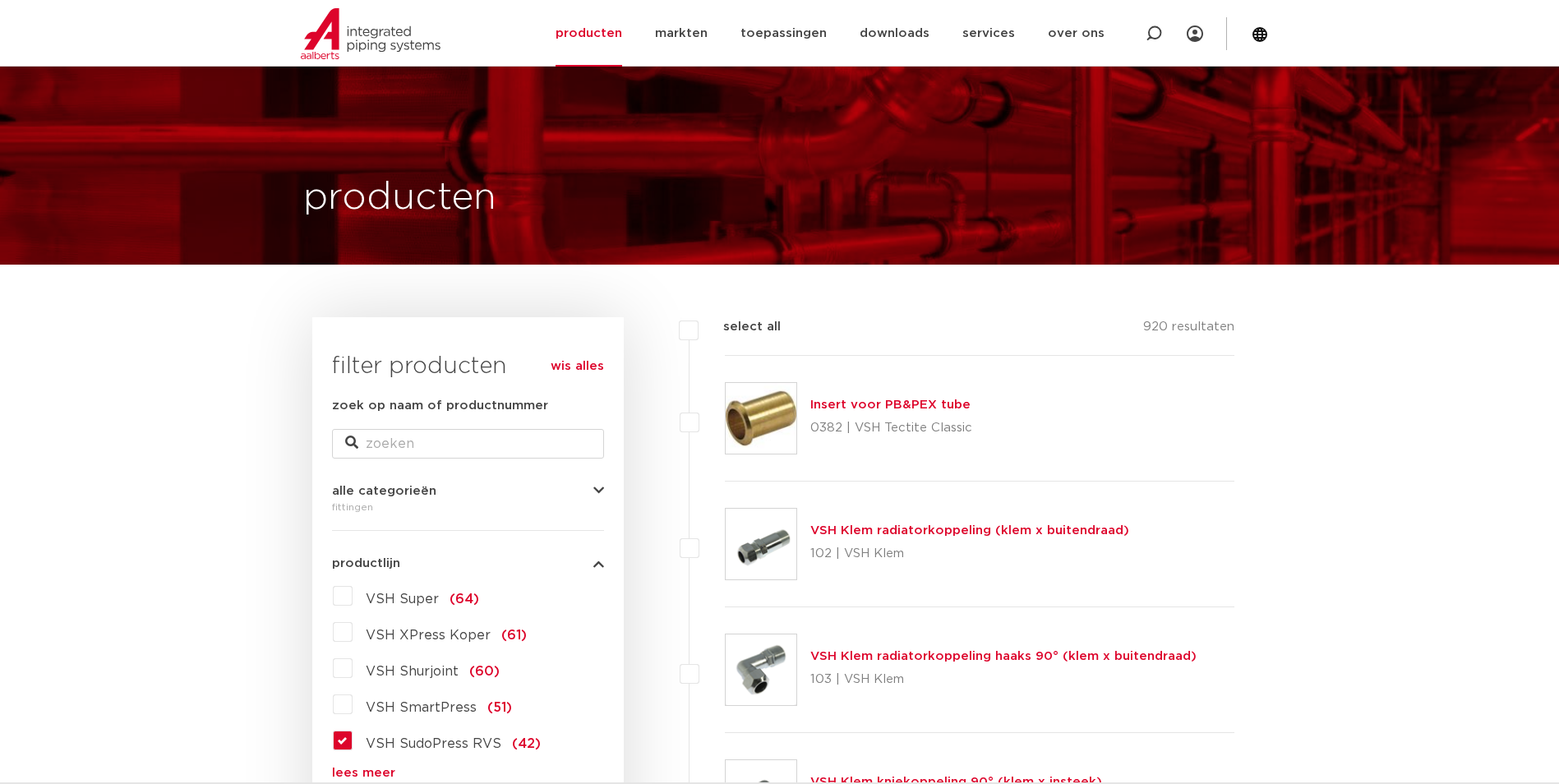
scroll to position [493, 0]
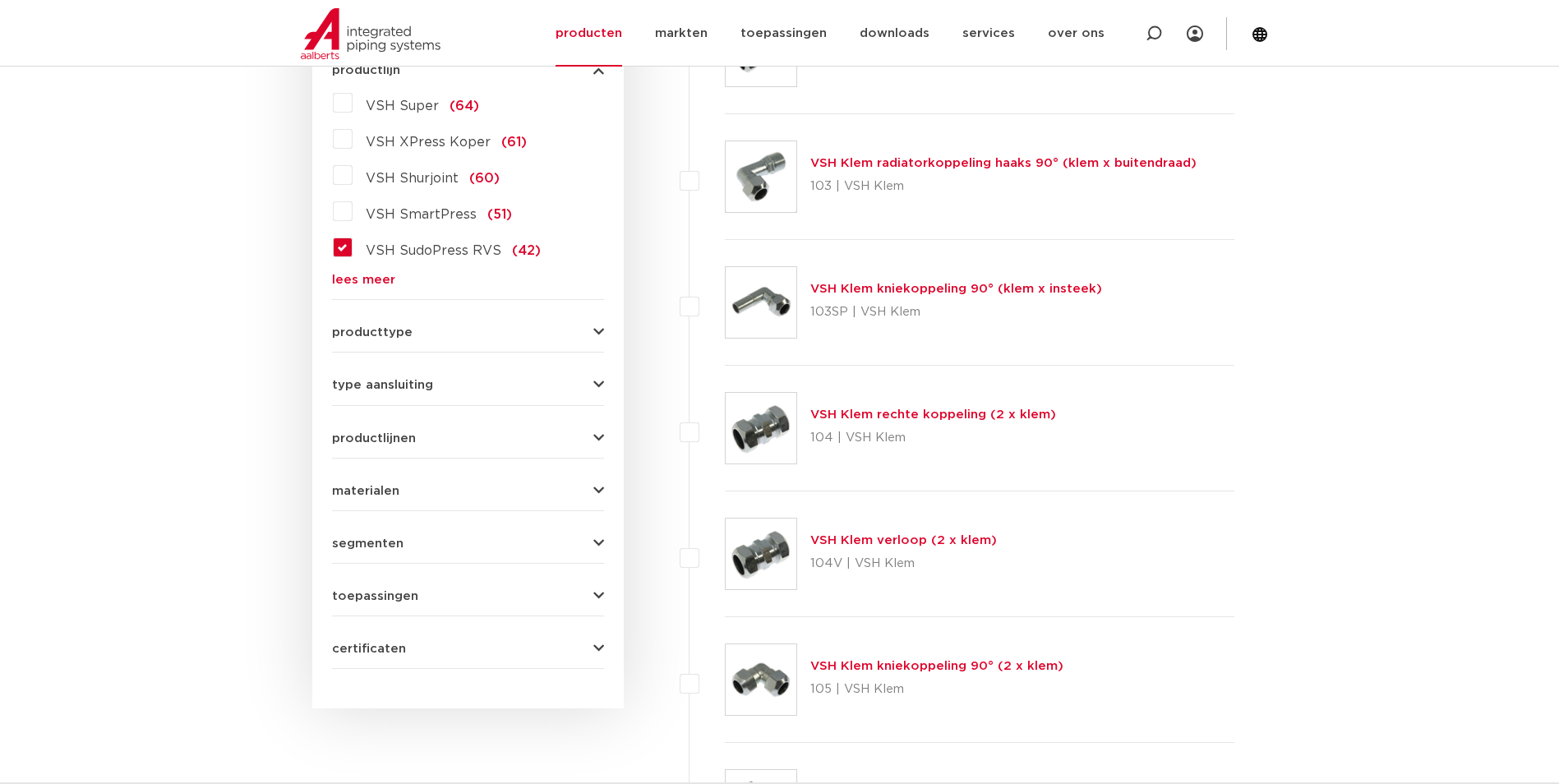
click at [363, 281] on link "lees meer" at bounding box center [467, 279] width 272 height 12
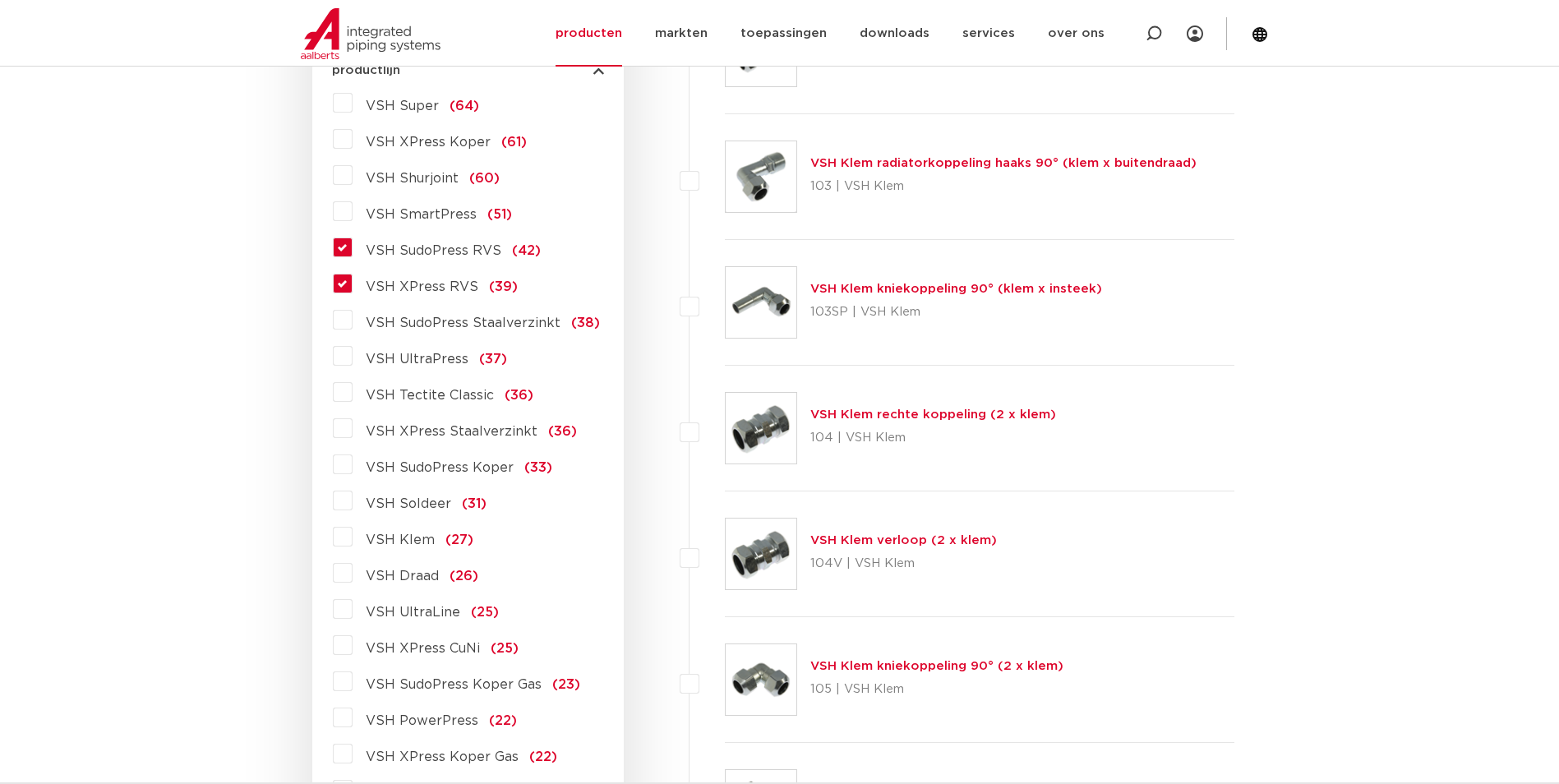
click at [353, 283] on label "VSH XPress RVS (39)" at bounding box center [435, 283] width 165 height 27
click at [0, 0] on input "VSH XPress RVS (39)" at bounding box center [0, 0] width 0 height 0
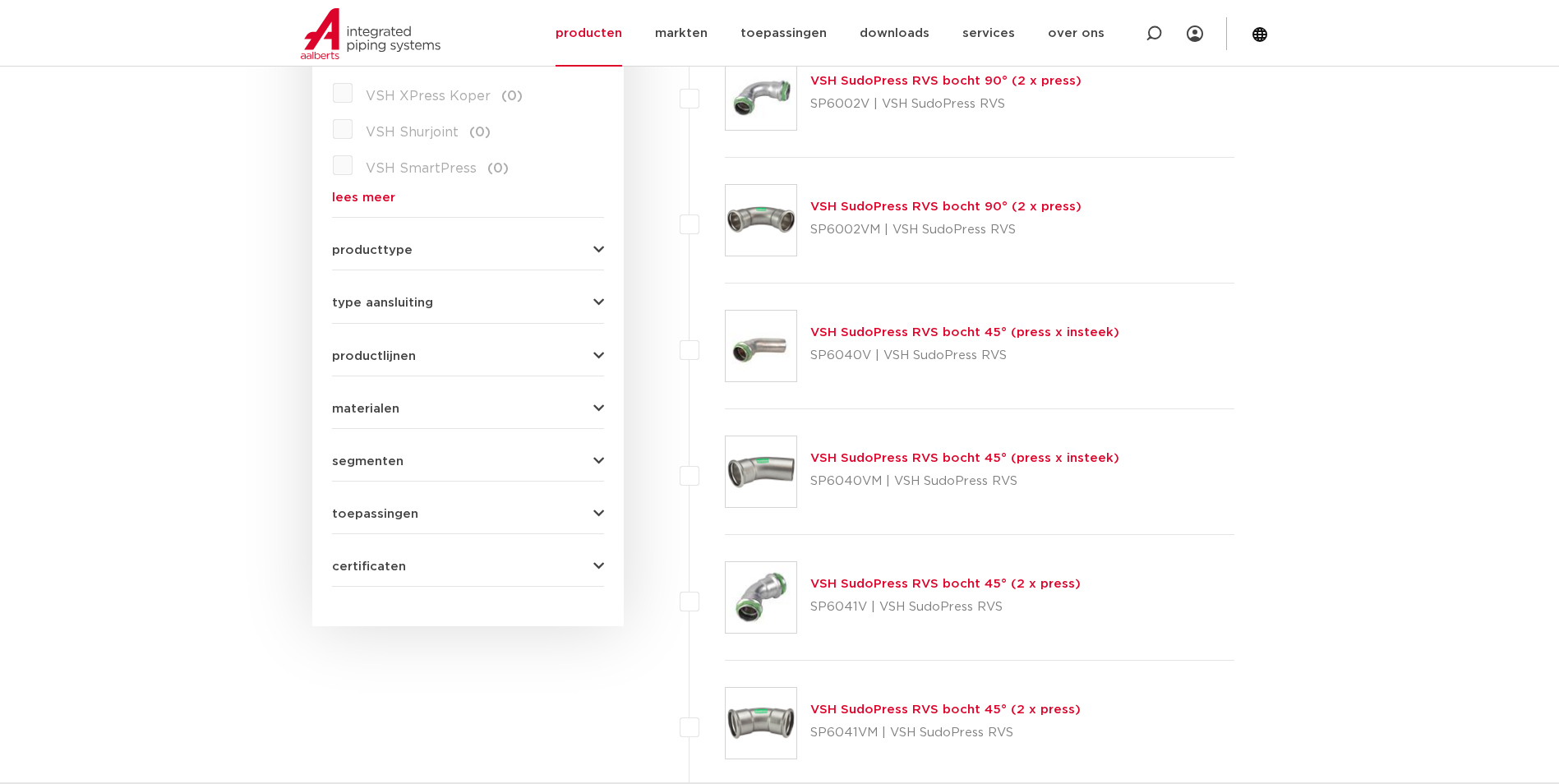
scroll to position [329, 0]
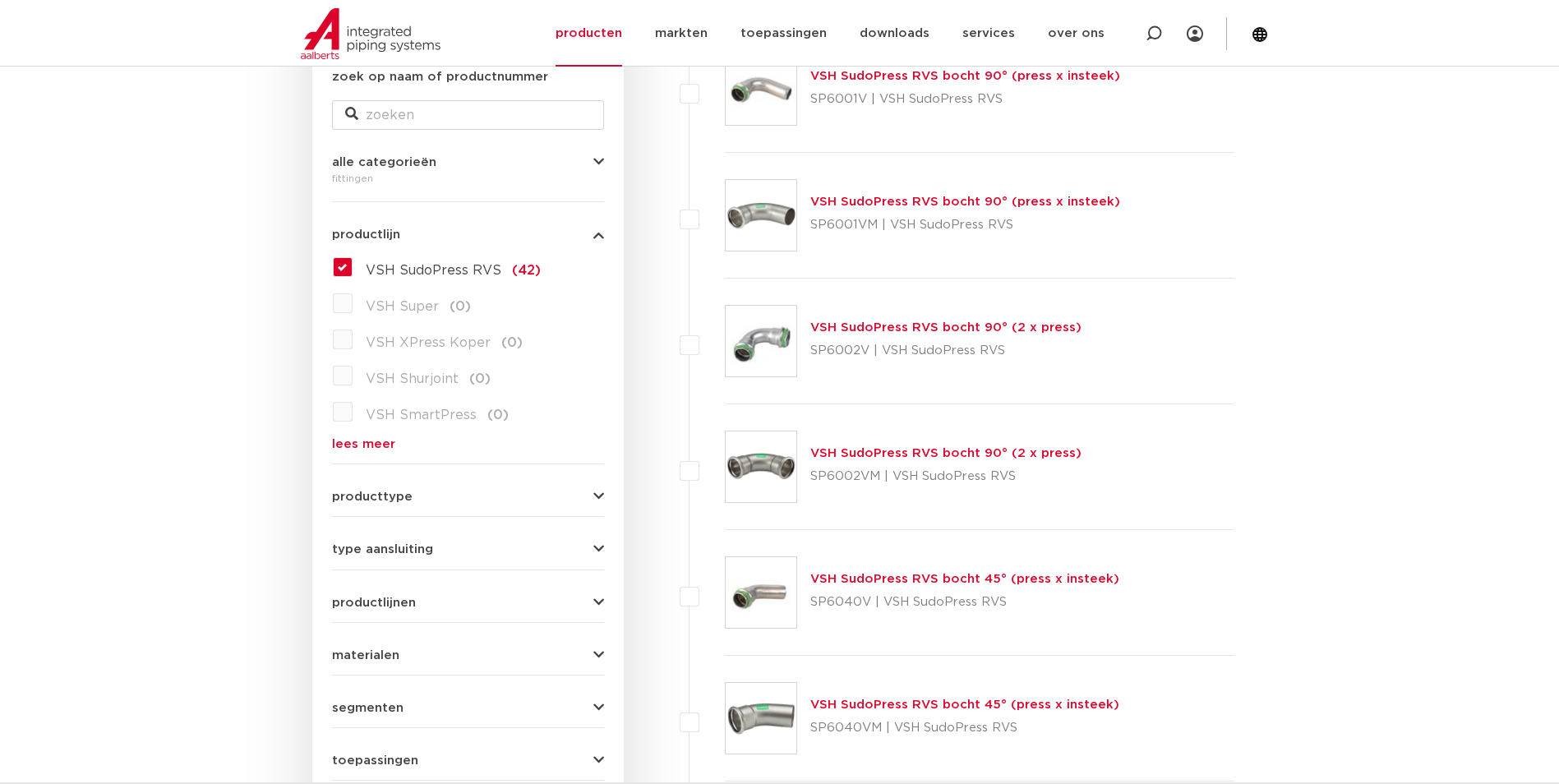
click at [353, 267] on label "VSH SudoPress RVS (42)" at bounding box center [446, 267] width 188 height 27
click at [0, 0] on input "VSH SudoPress RVS (42)" at bounding box center [0, 0] width 0 height 0
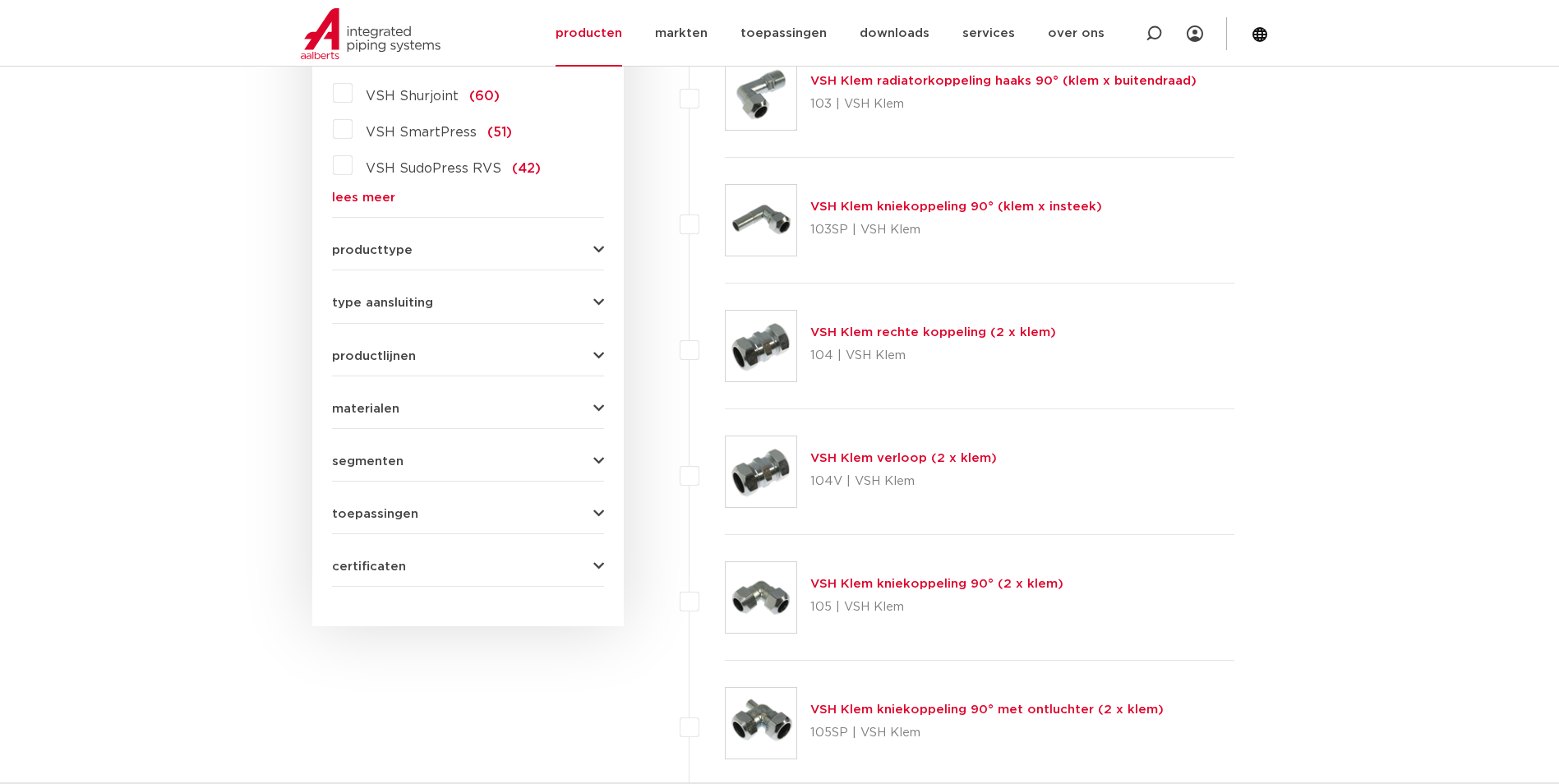
scroll to position [575, 0]
click at [374, 197] on link "lees meer" at bounding box center [467, 197] width 272 height 12
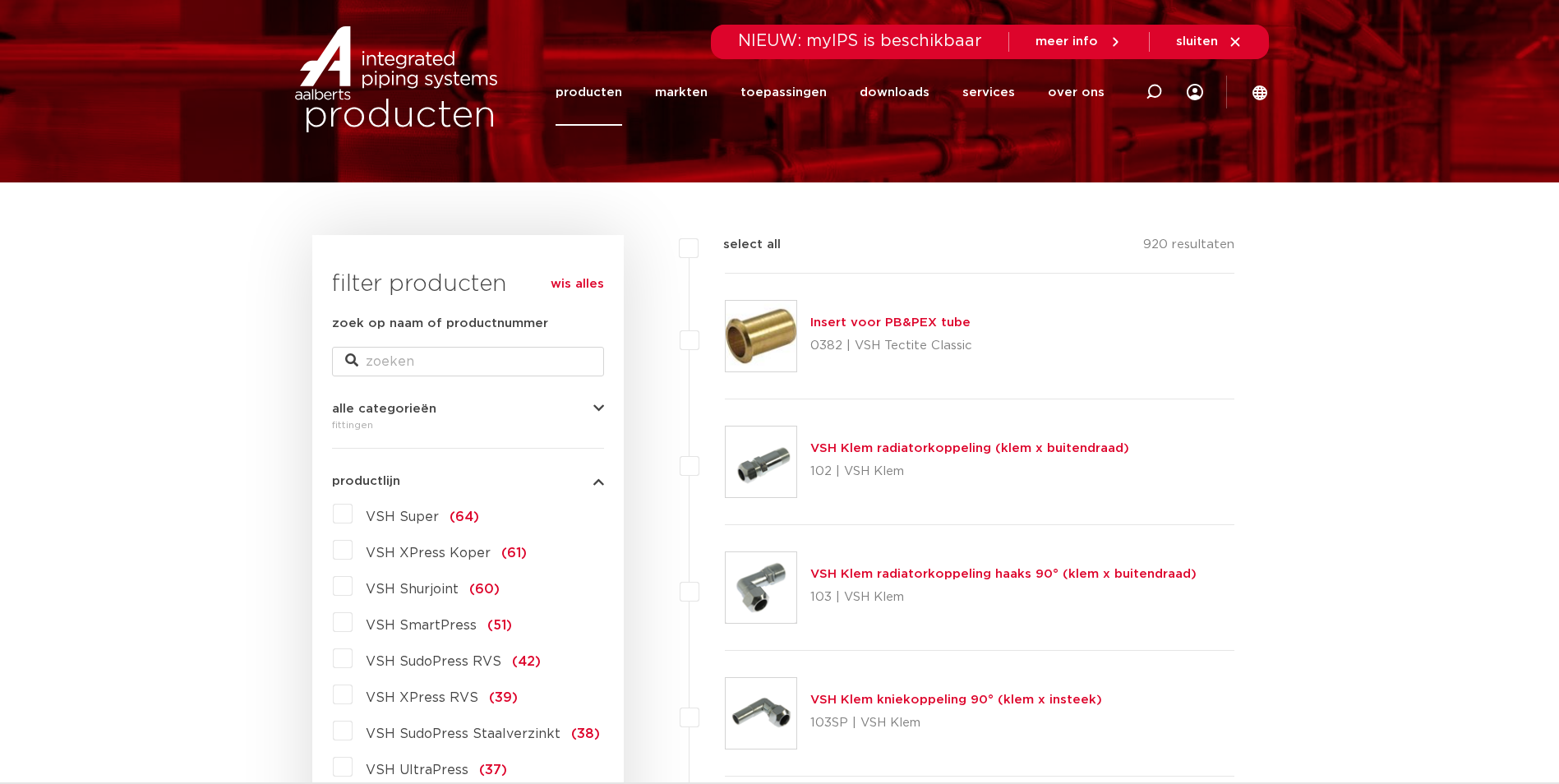
scroll to position [246, 0]
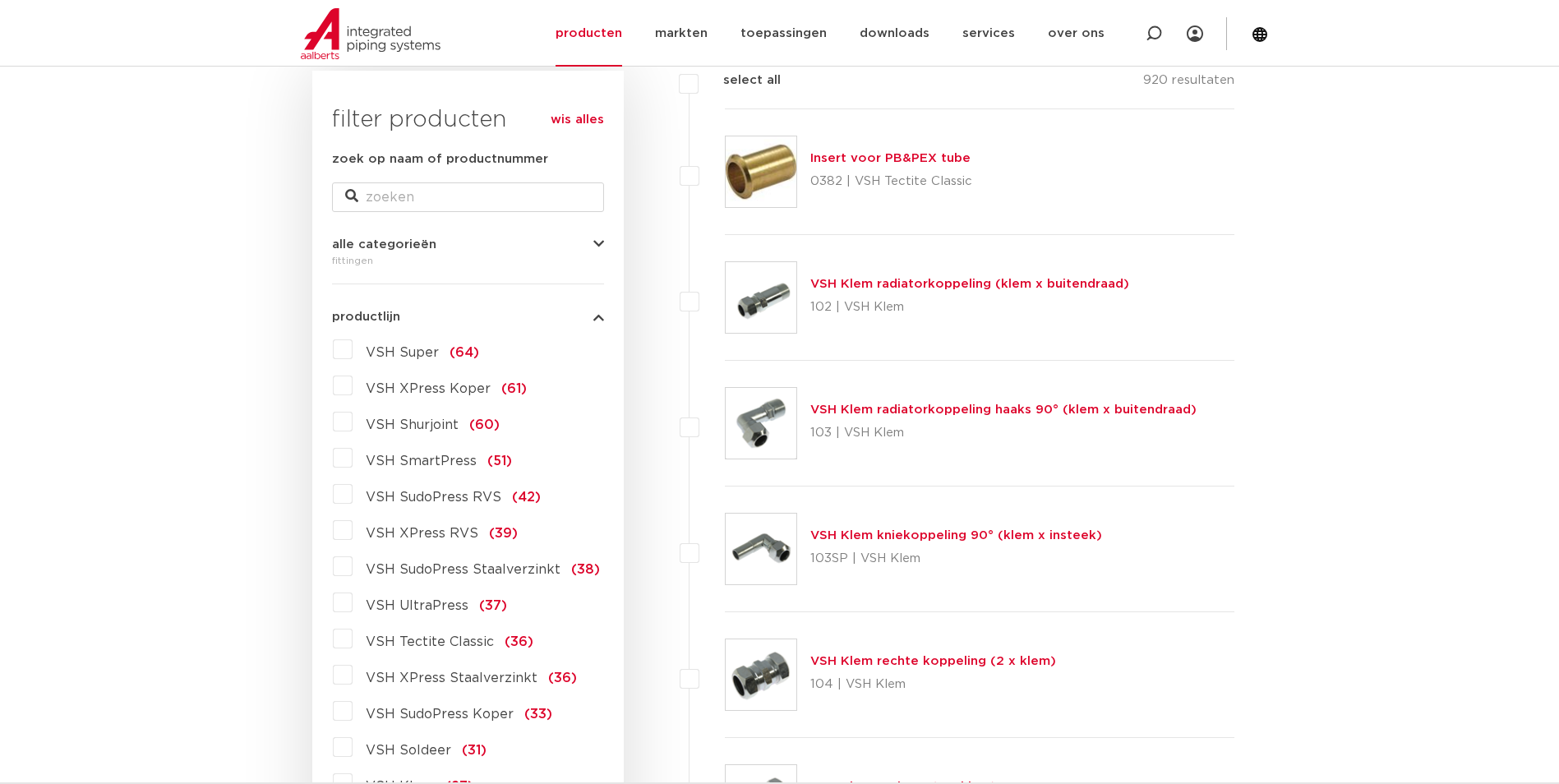
click at [353, 391] on label "VSH XPress Koper (61)" at bounding box center [440, 385] width 174 height 27
click at [0, 0] on input "VSH XPress Koper (61)" at bounding box center [0, 0] width 0 height 0
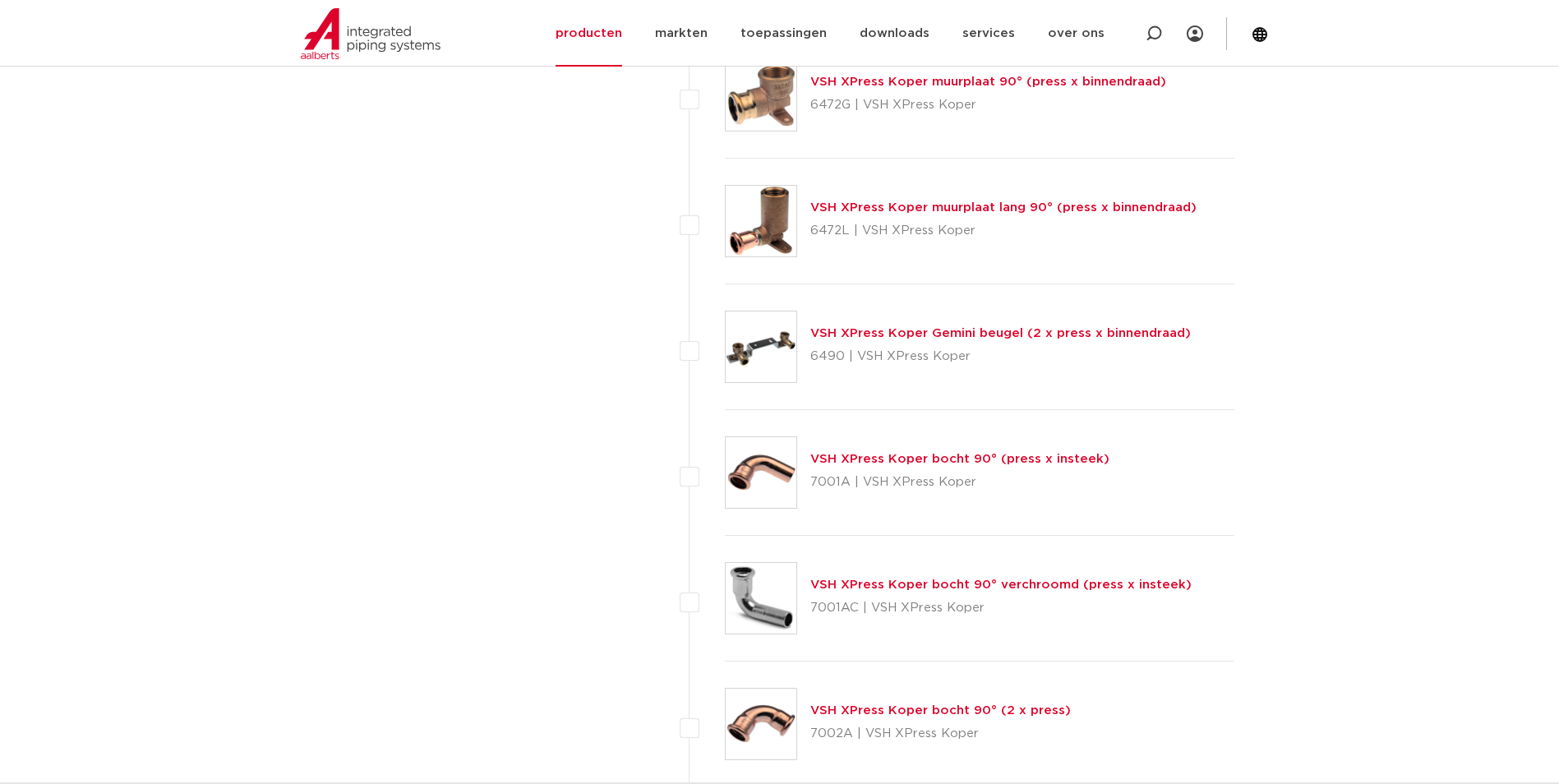
scroll to position [3040, 0]
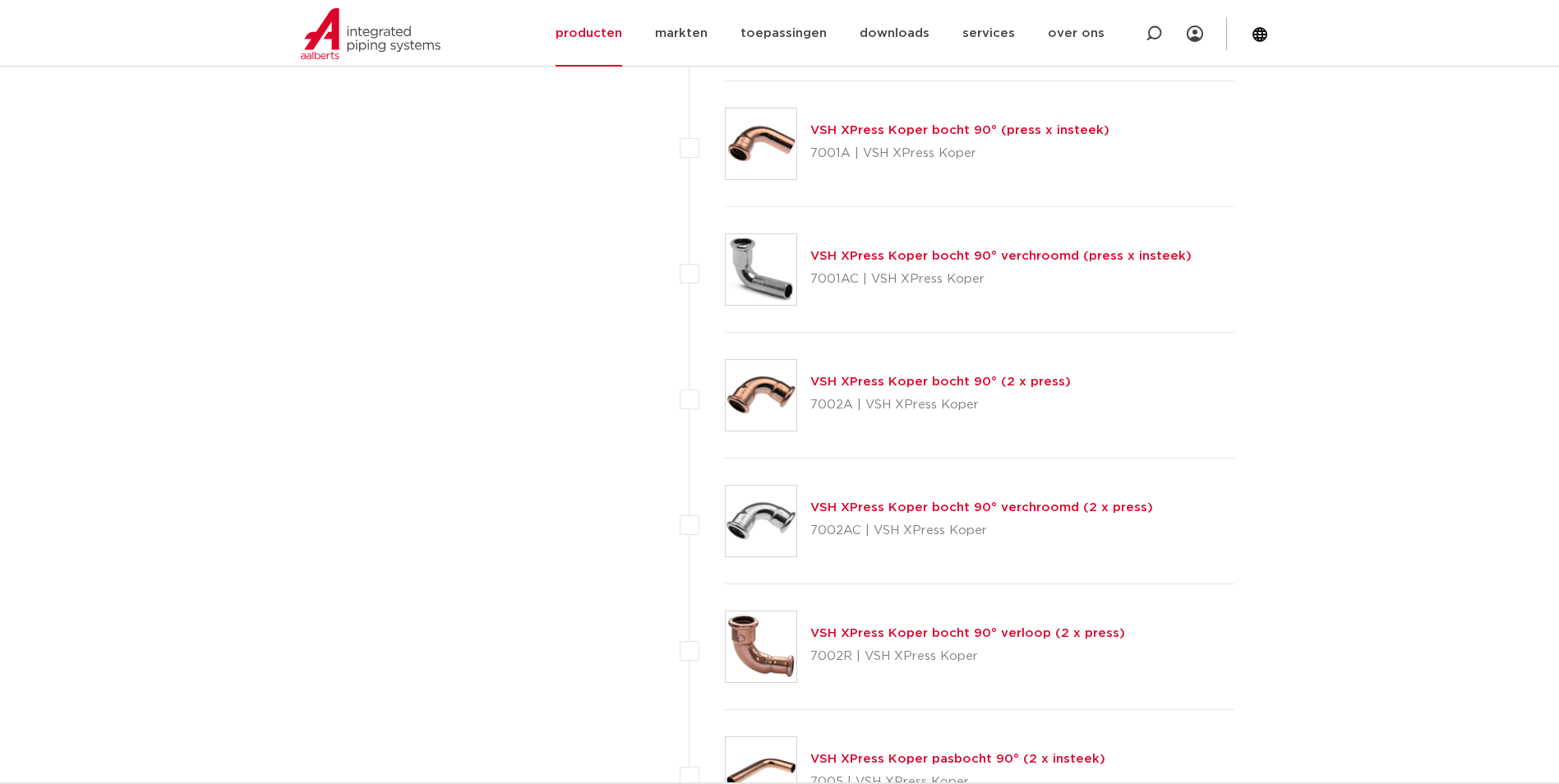
click at [898, 374] on div "VSH XPress Koper bocht 90° (2 x press) 7002A | VSH XPress Koper" at bounding box center [940, 395] width 260 height 46
click at [889, 379] on link "VSH XPress Koper bocht 90° (2 x press)" at bounding box center [940, 381] width 260 height 12
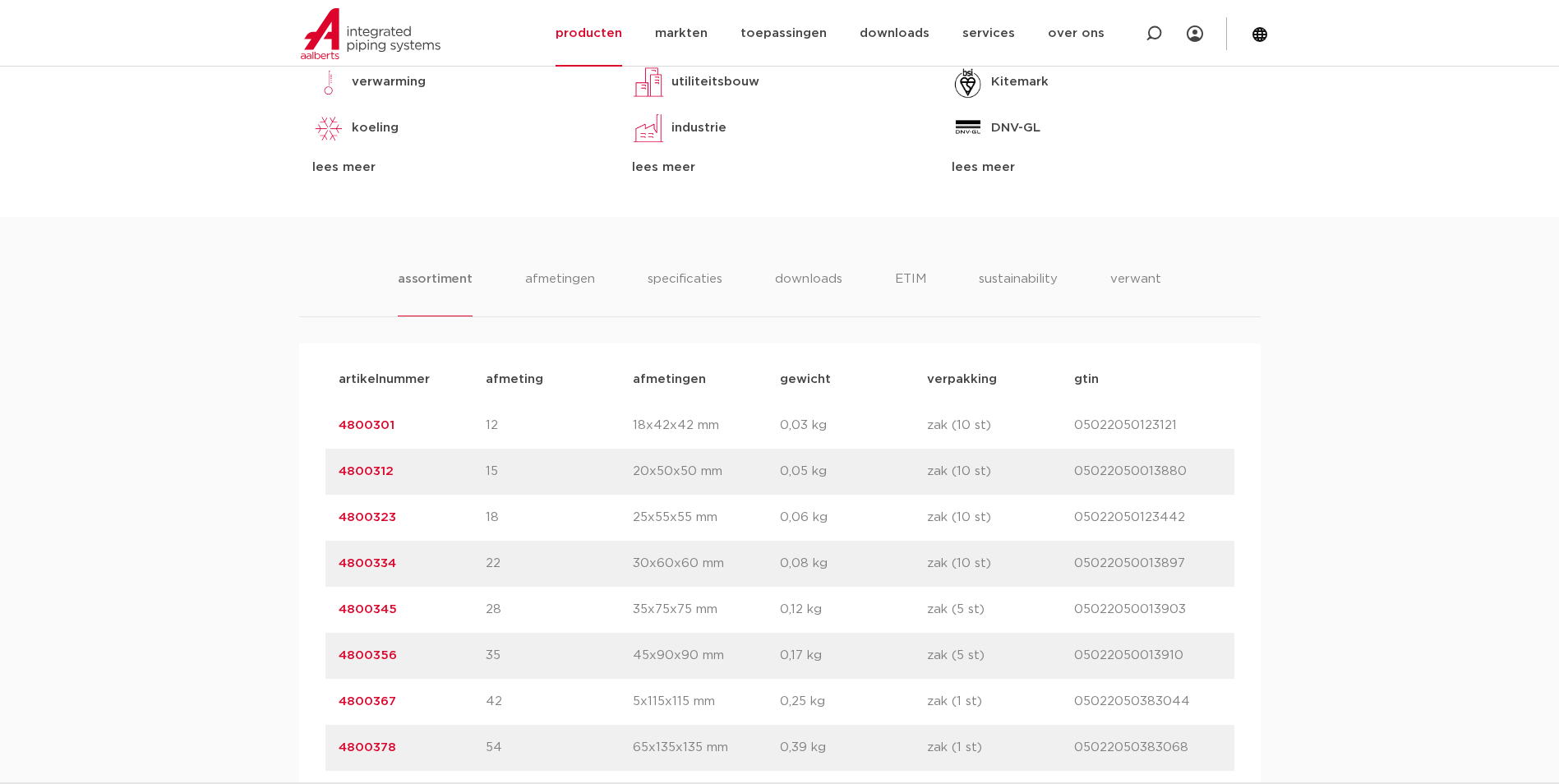
scroll to position [985, 0]
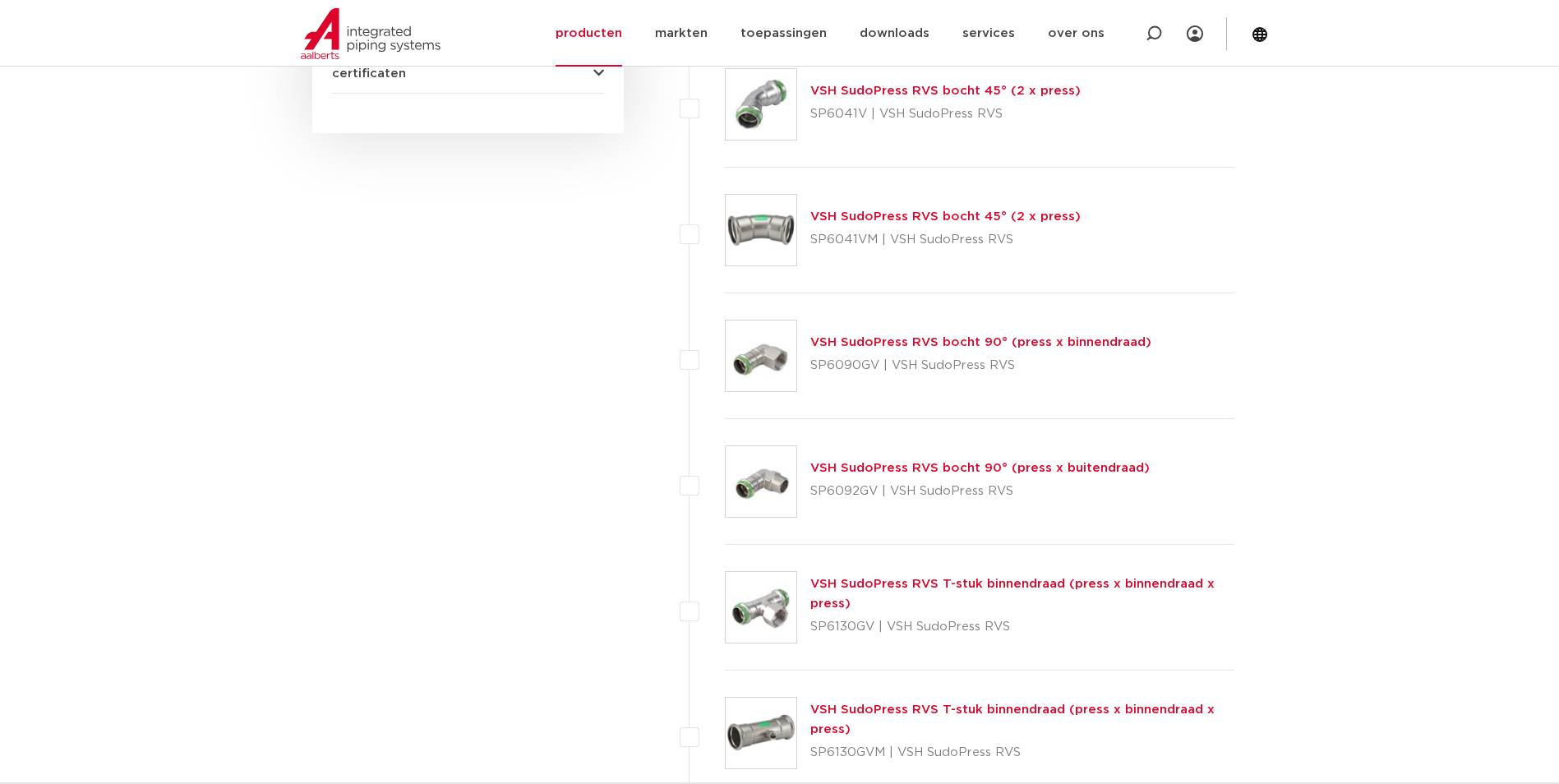
scroll to position [329, 0]
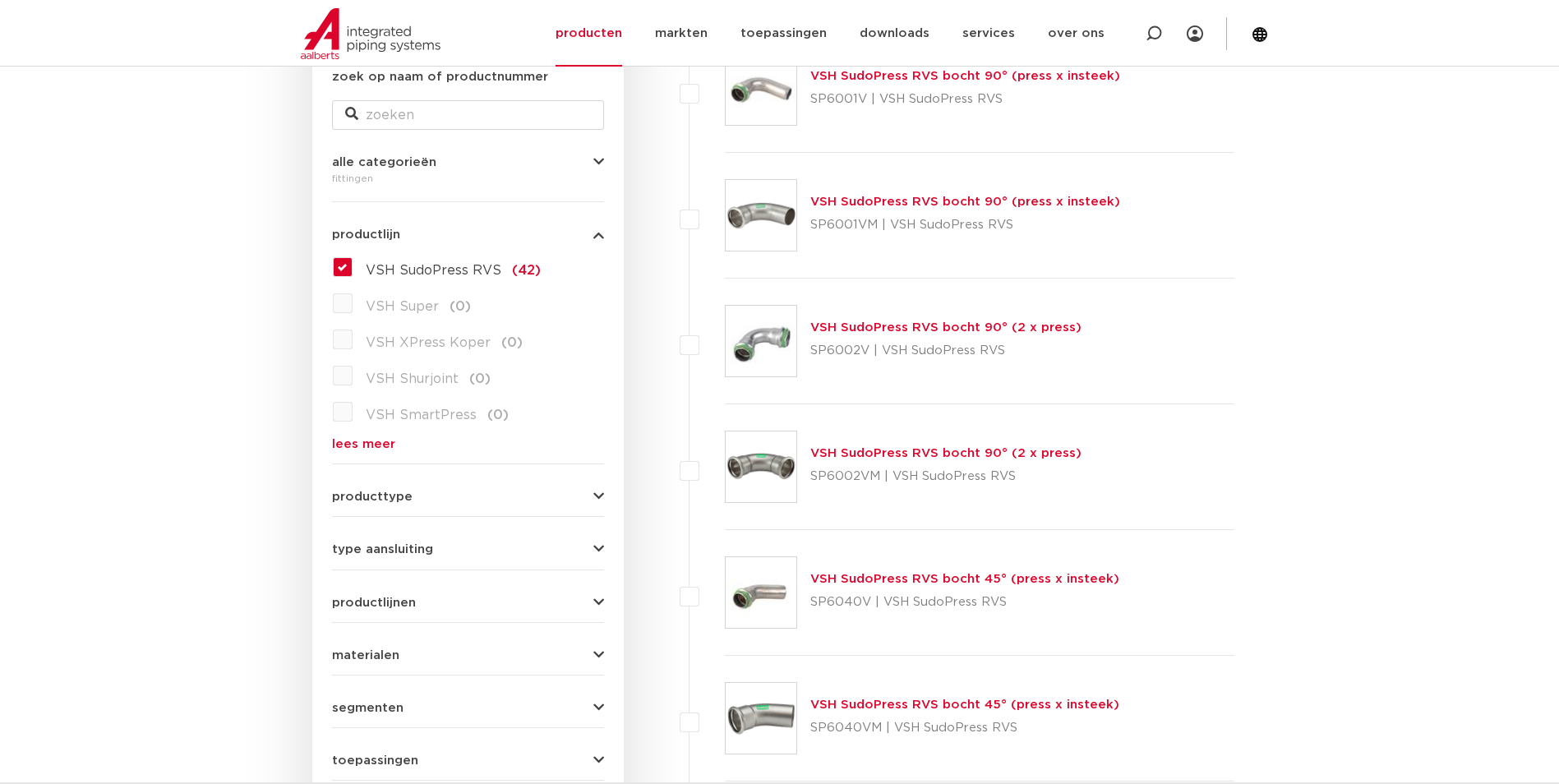
click at [353, 262] on label "VSH SudoPress RVS (42)" at bounding box center [446, 267] width 188 height 27
click at [0, 0] on input "VSH SudoPress RVS (42)" at bounding box center [0, 0] width 0 height 0
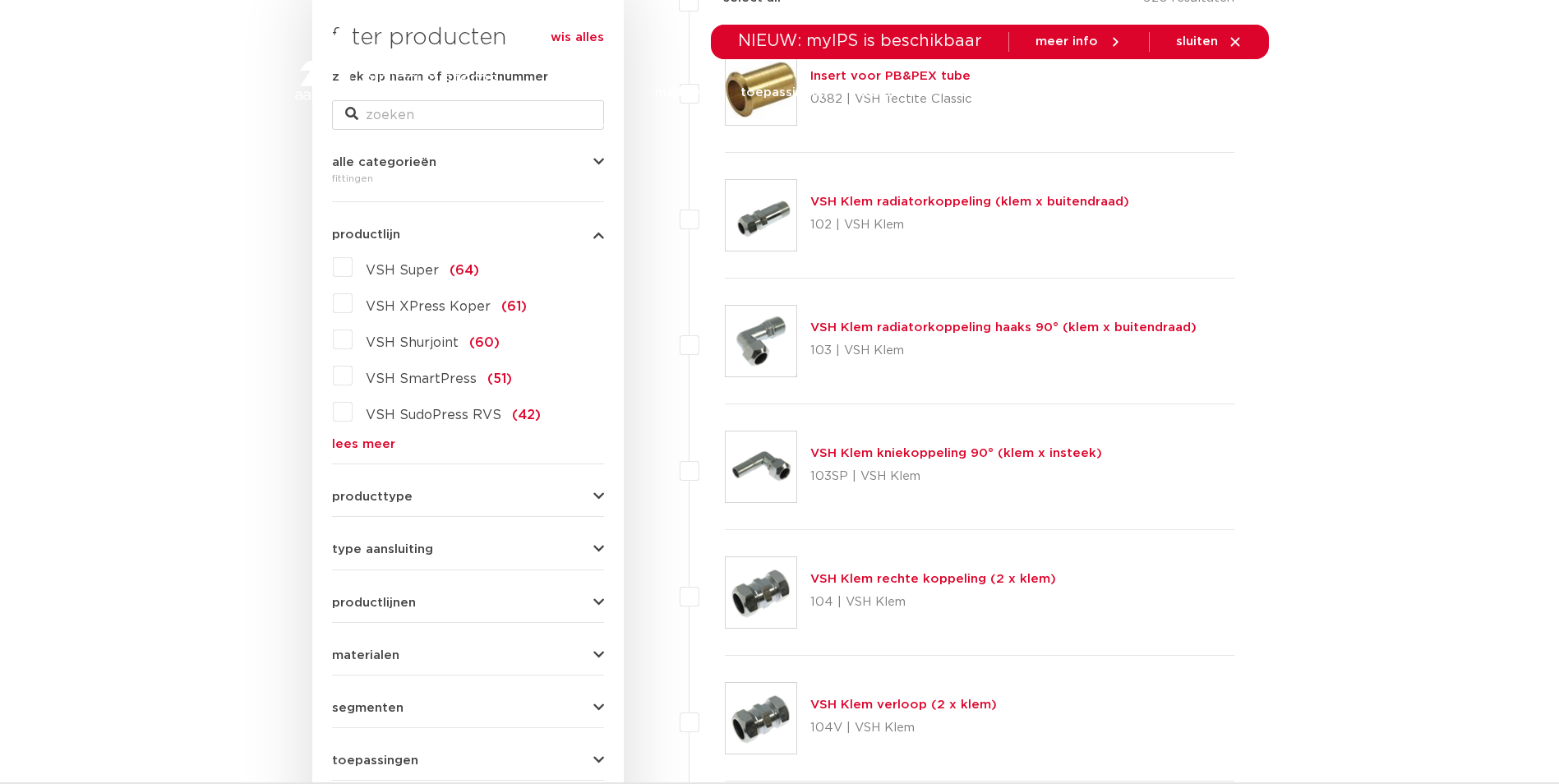
click at [353, 306] on label "VSH XPress Koper (61)" at bounding box center [440, 303] width 174 height 27
click at [0, 0] on input "VSH XPress Koper (61)" at bounding box center [0, 0] width 0 height 0
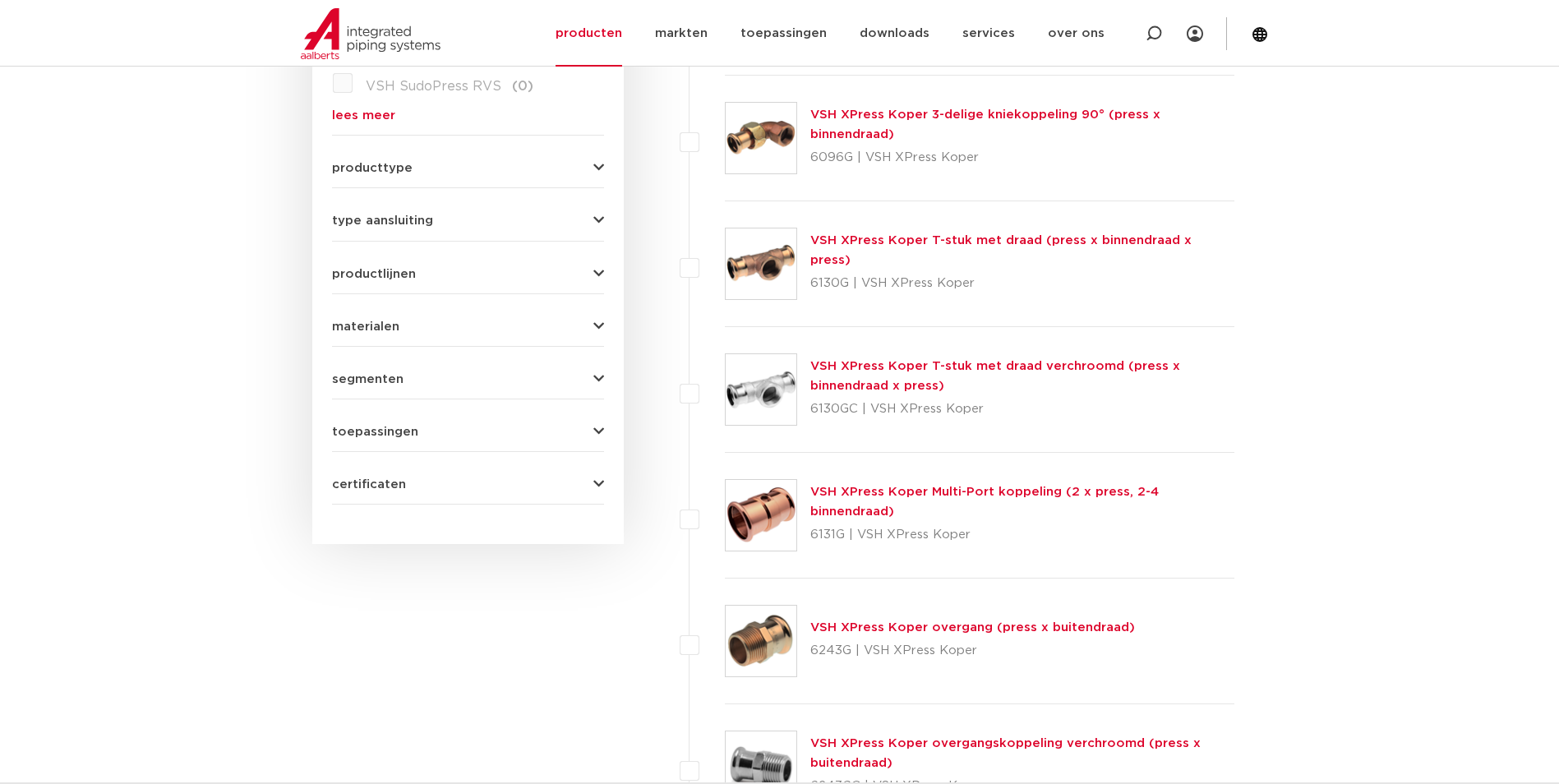
scroll to position [985, 0]
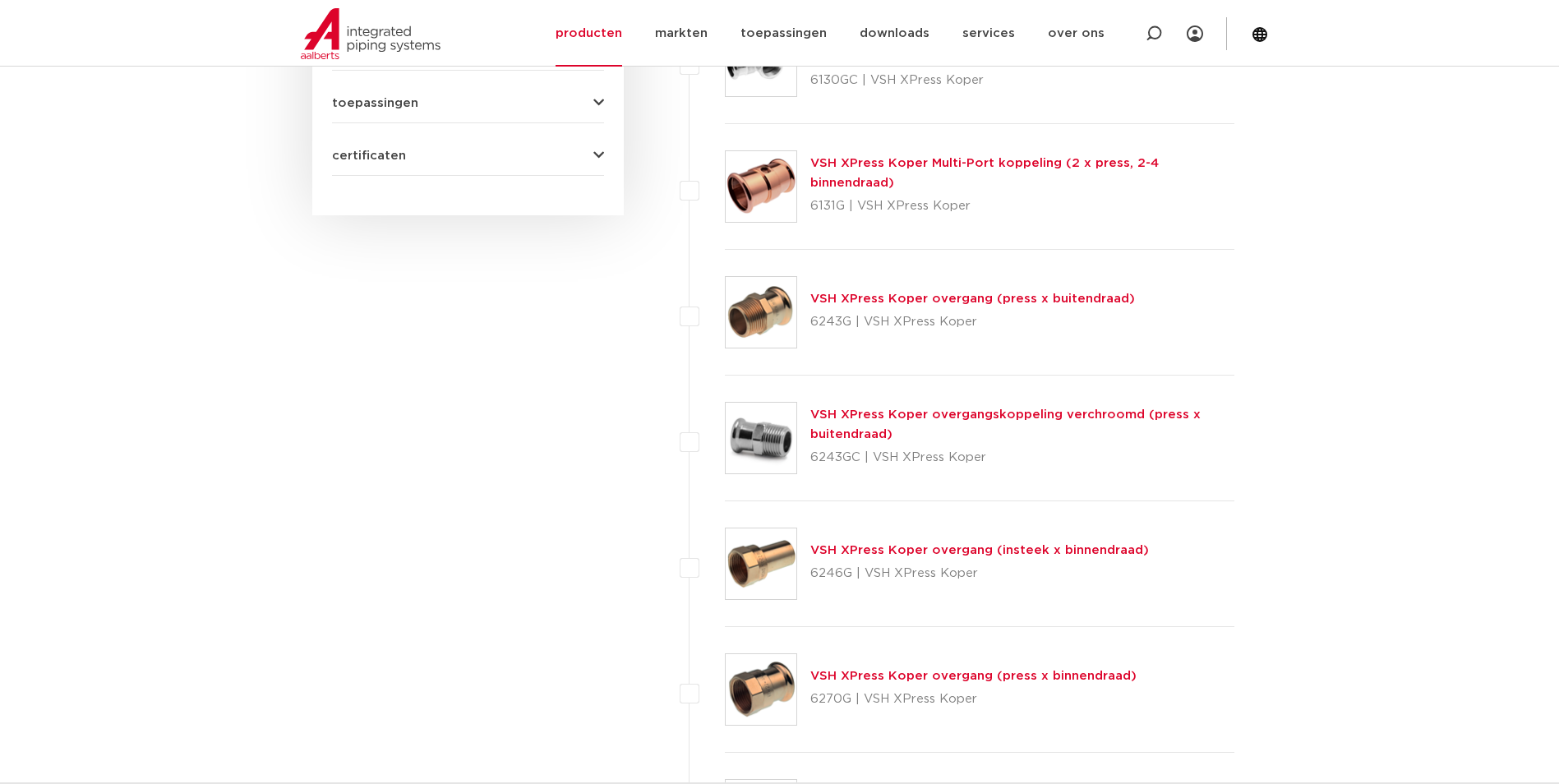
click at [927, 295] on link "VSH XPress Koper overgang (press x buitendraad)" at bounding box center [972, 298] width 324 height 12
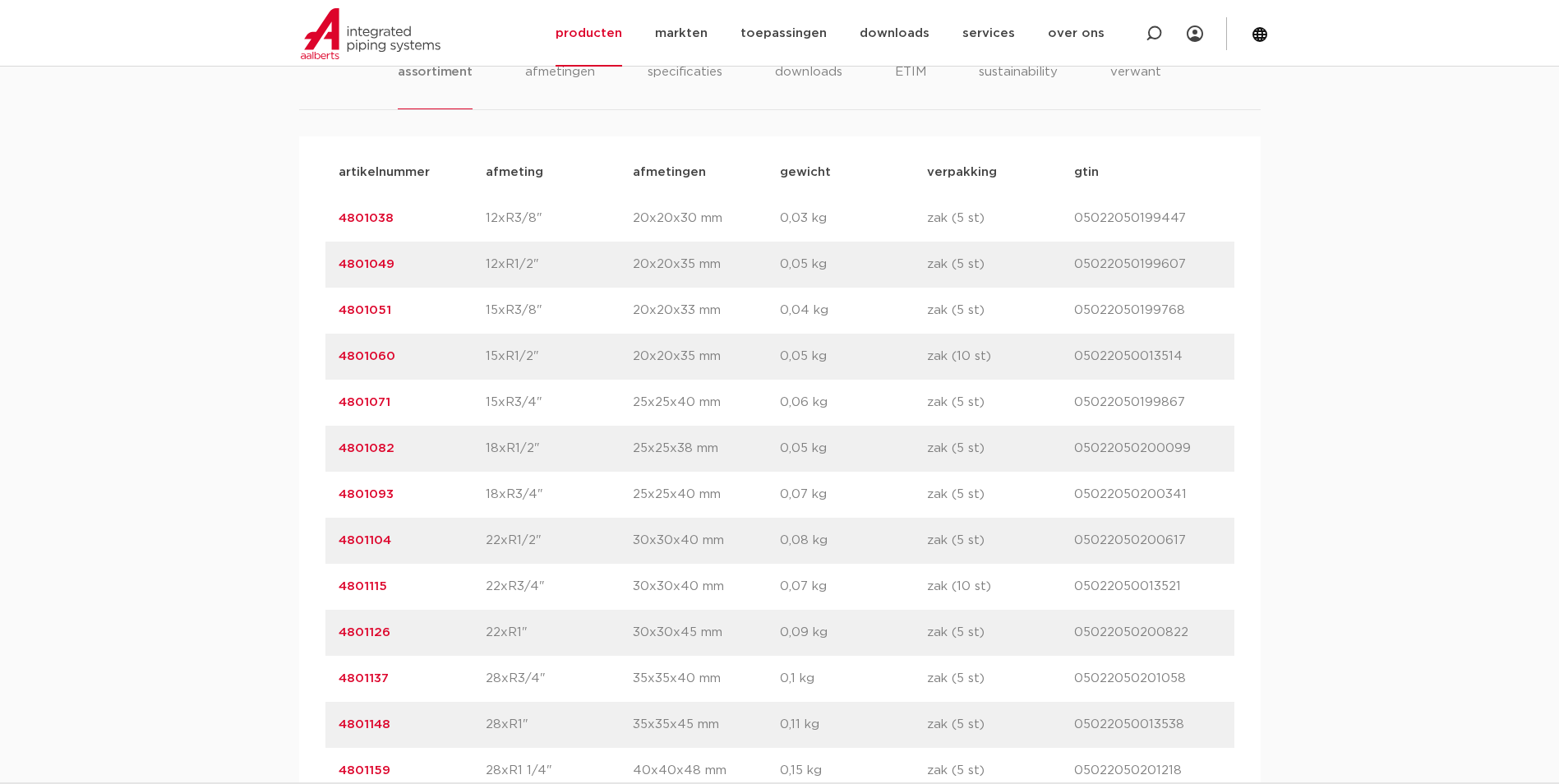
scroll to position [1150, 0]
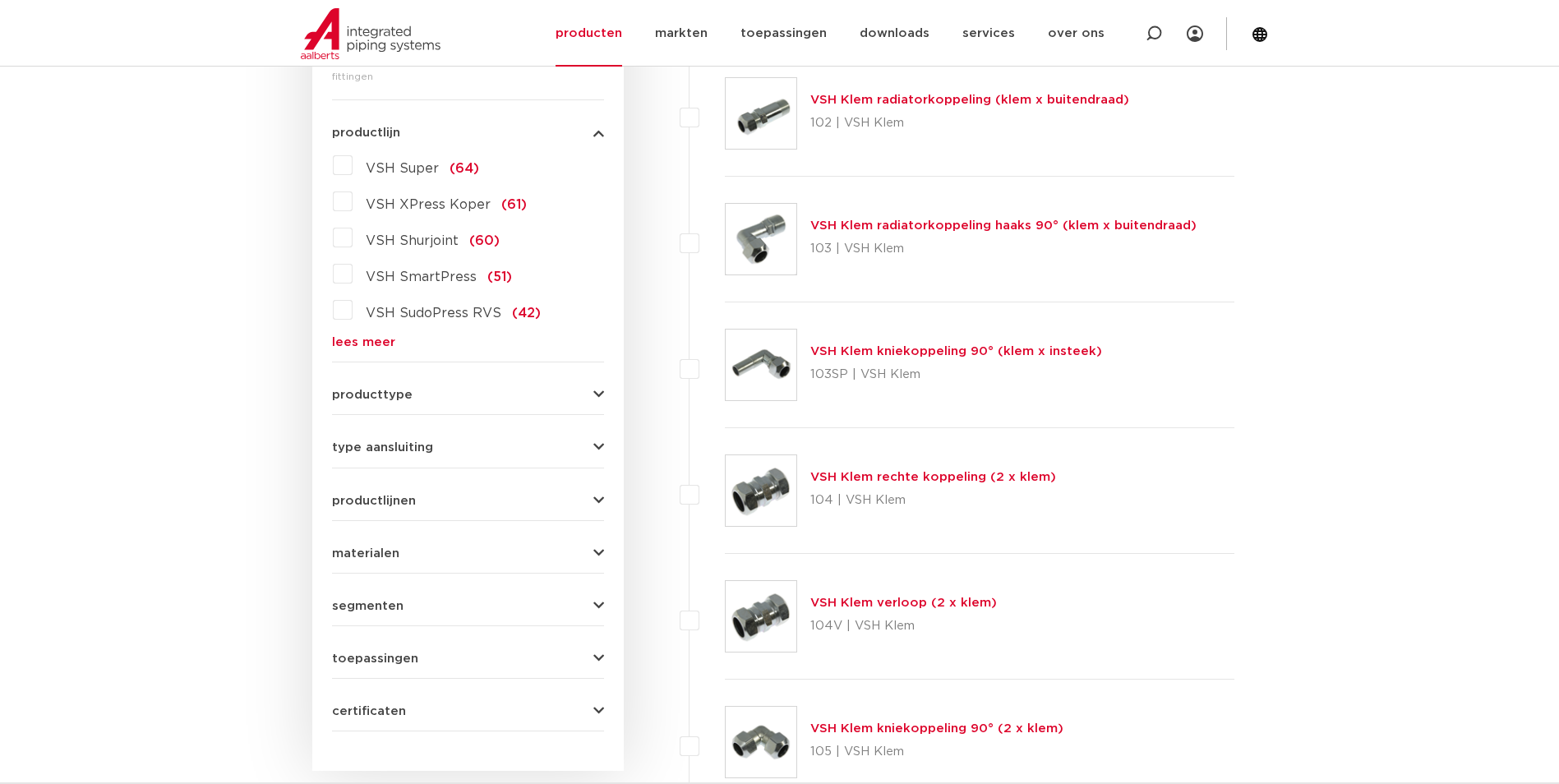
click at [353, 205] on label "VSH XPress Koper (61)" at bounding box center [440, 201] width 174 height 27
click at [0, 0] on input "VSH XPress Koper (61)" at bounding box center [0, 0] width 0 height 0
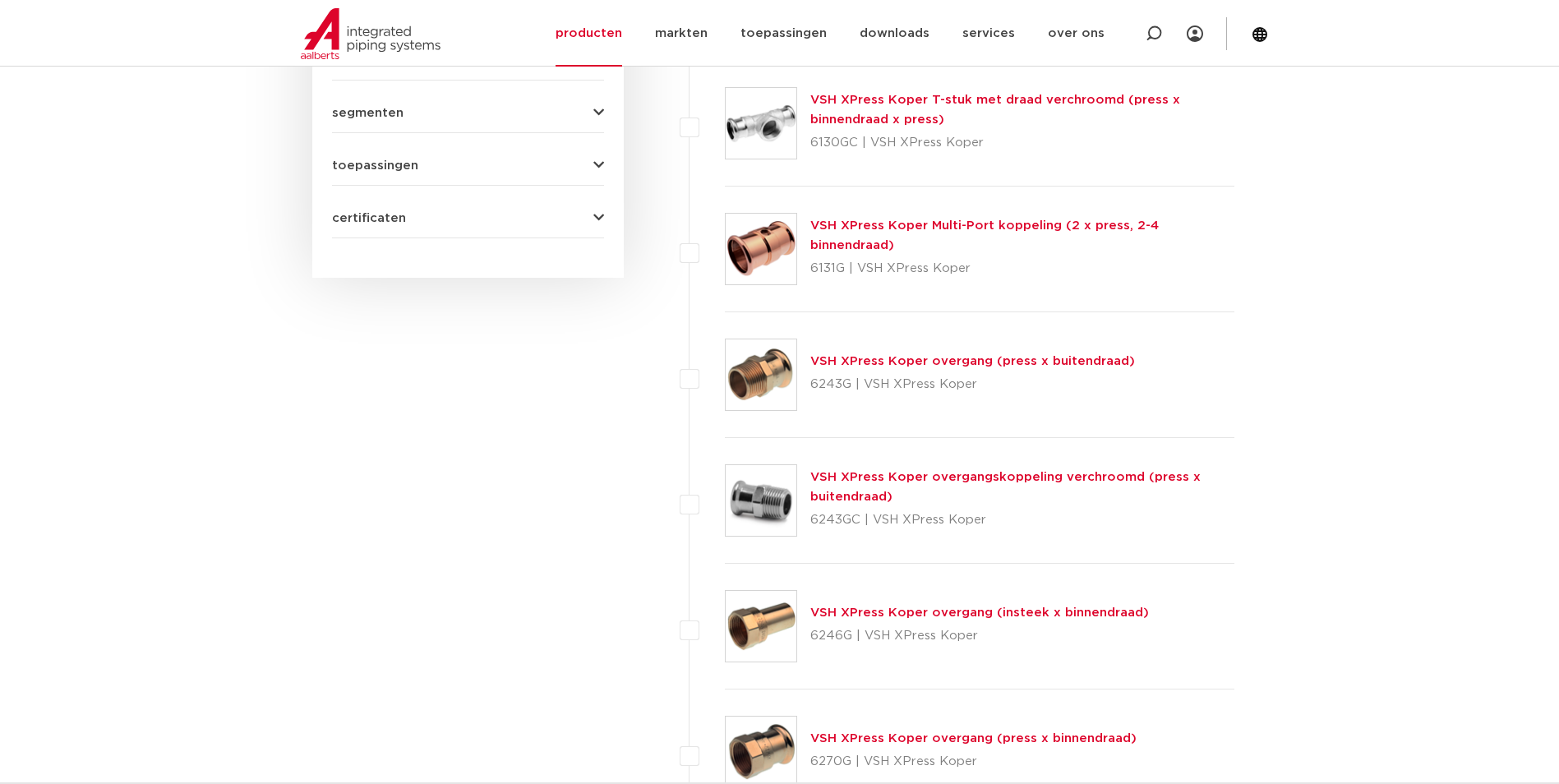
scroll to position [1170, 0]
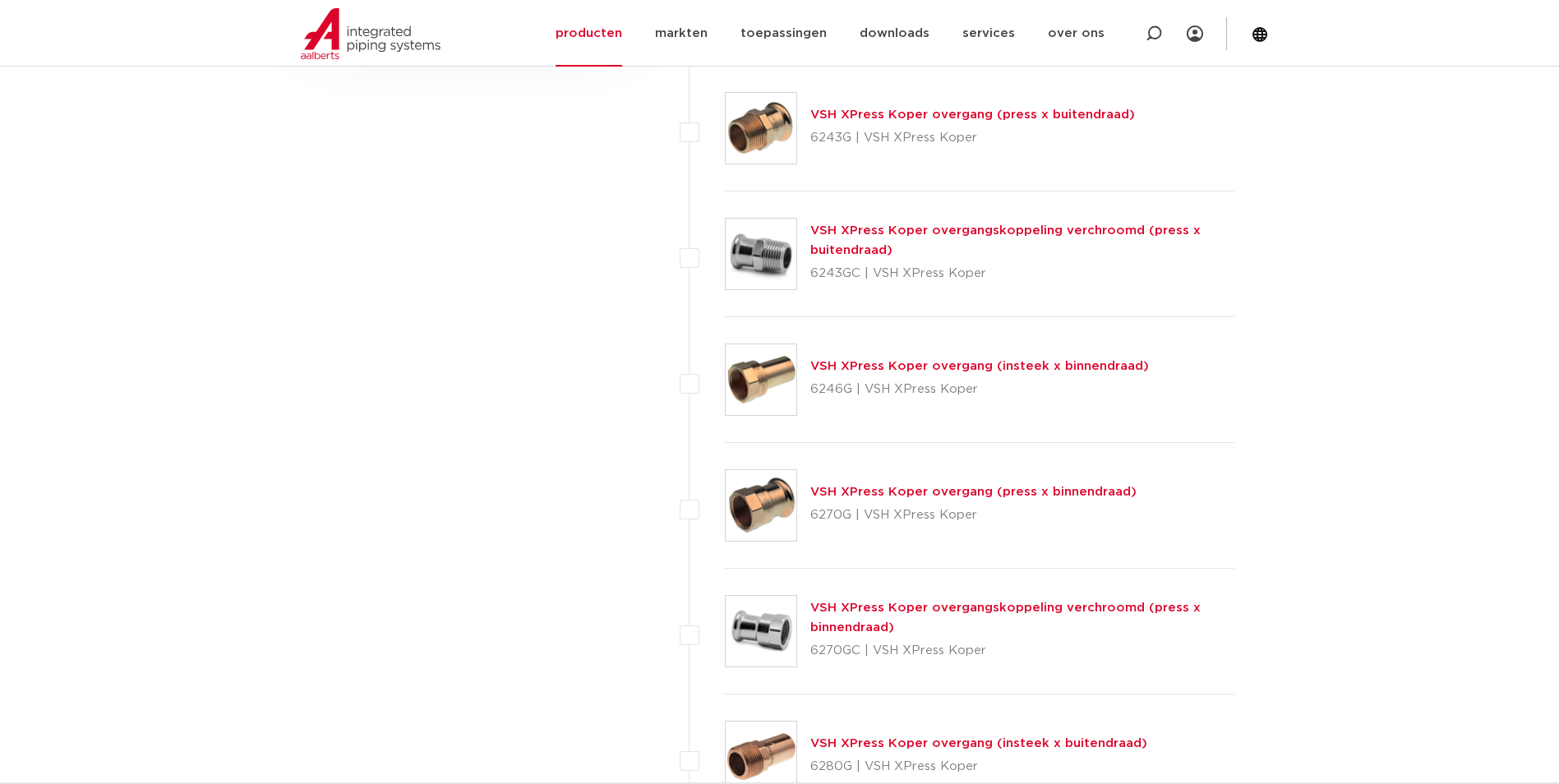
click at [1014, 493] on link "VSH XPress Koper overgang (press x binnendraad)" at bounding box center [973, 491] width 326 height 12
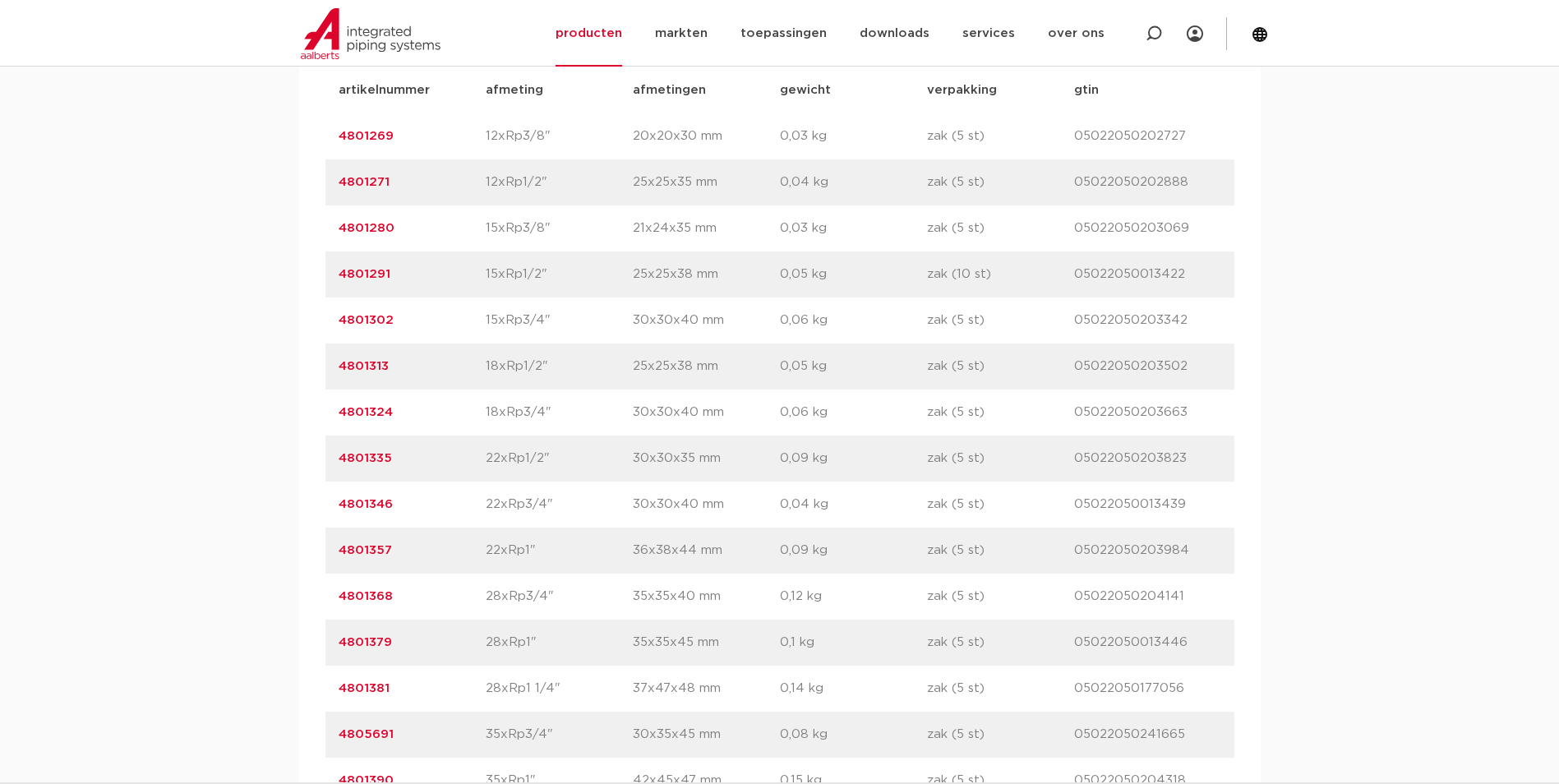
scroll to position [1232, 0]
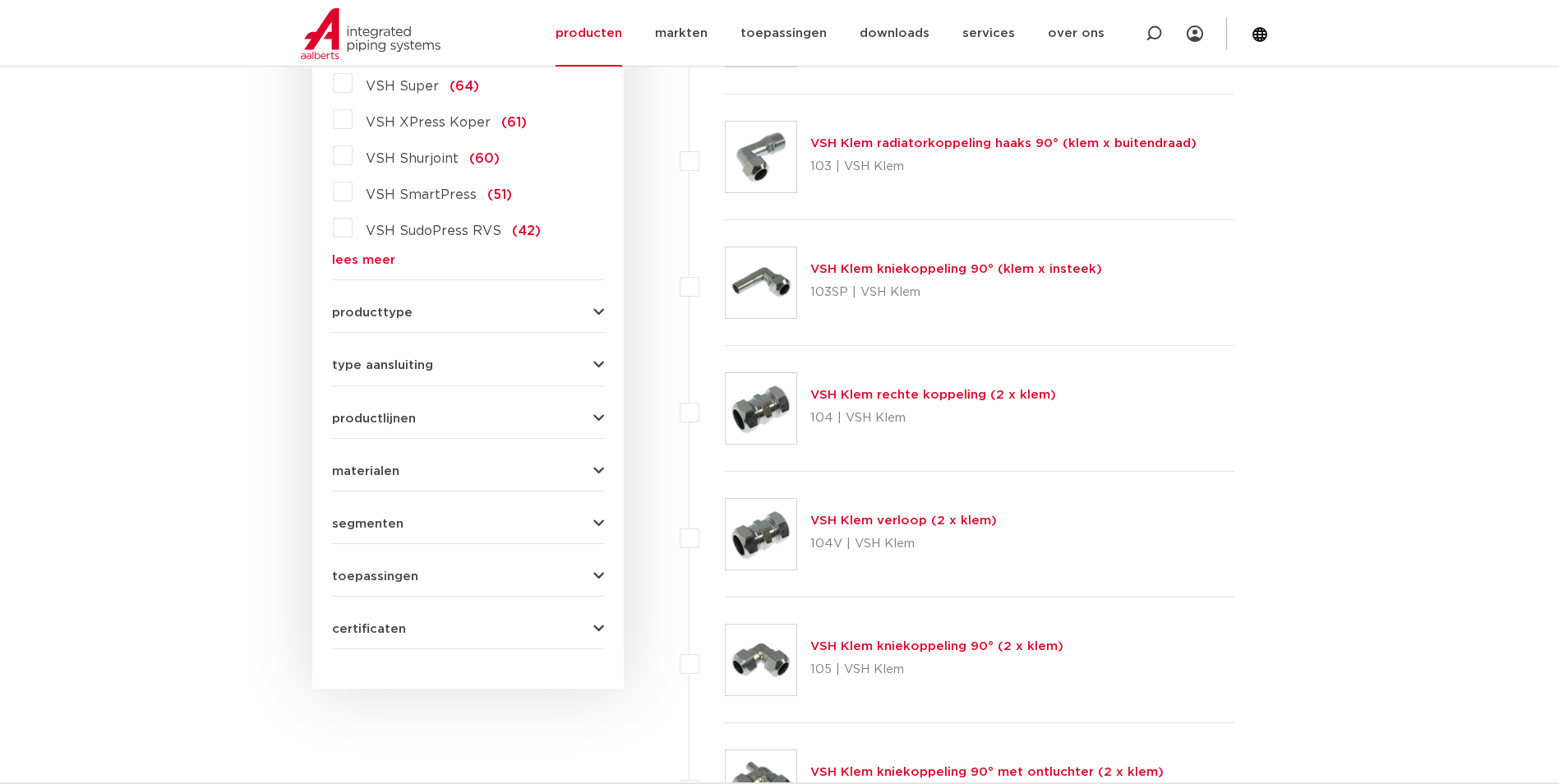
scroll to position [267, 0]
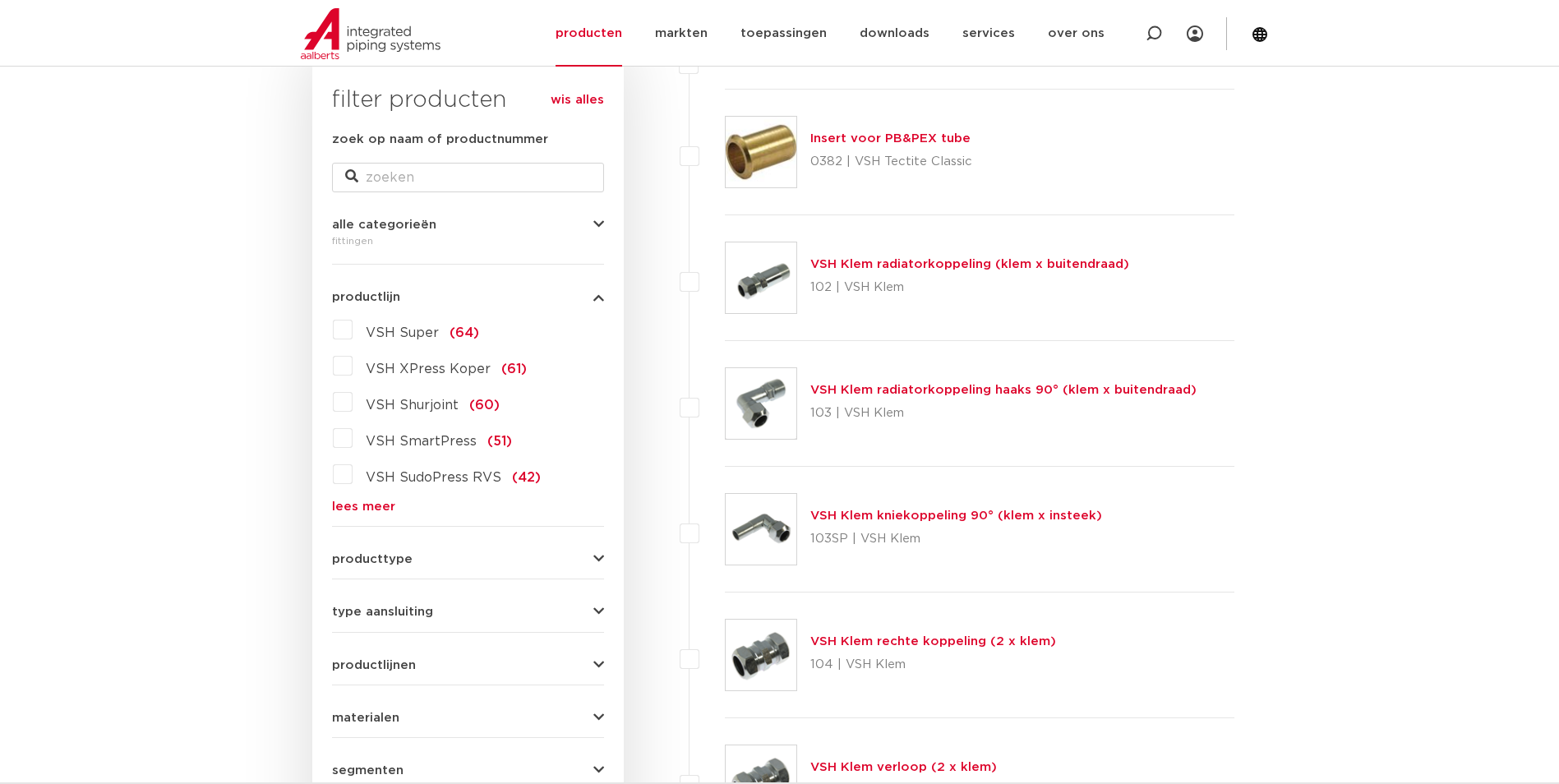
click at [353, 367] on label "VSH XPress Koper (61)" at bounding box center [440, 365] width 174 height 27
click at [0, 0] on input "VSH XPress Koper (61)" at bounding box center [0, 0] width 0 height 0
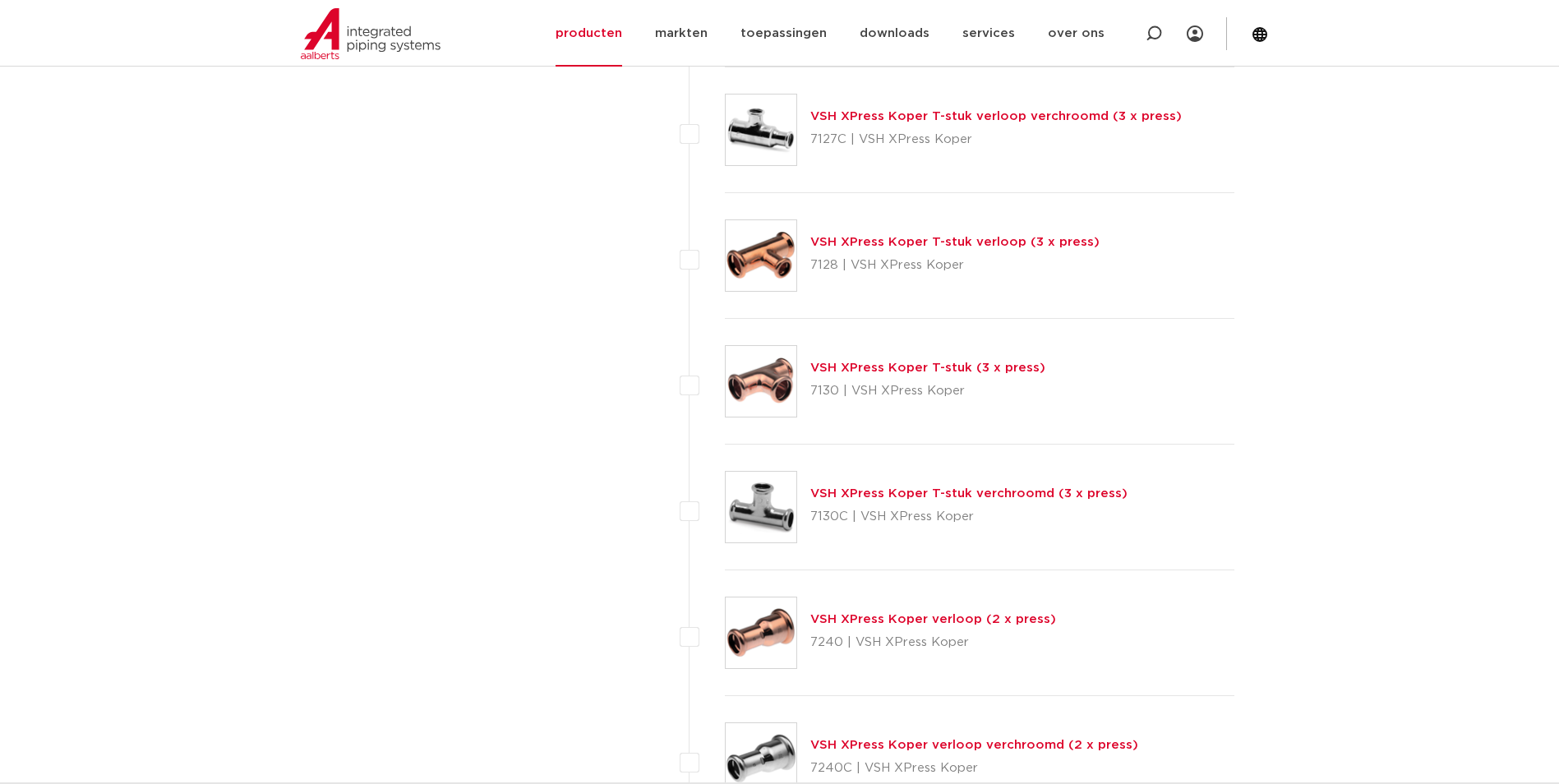
scroll to position [5606, 0]
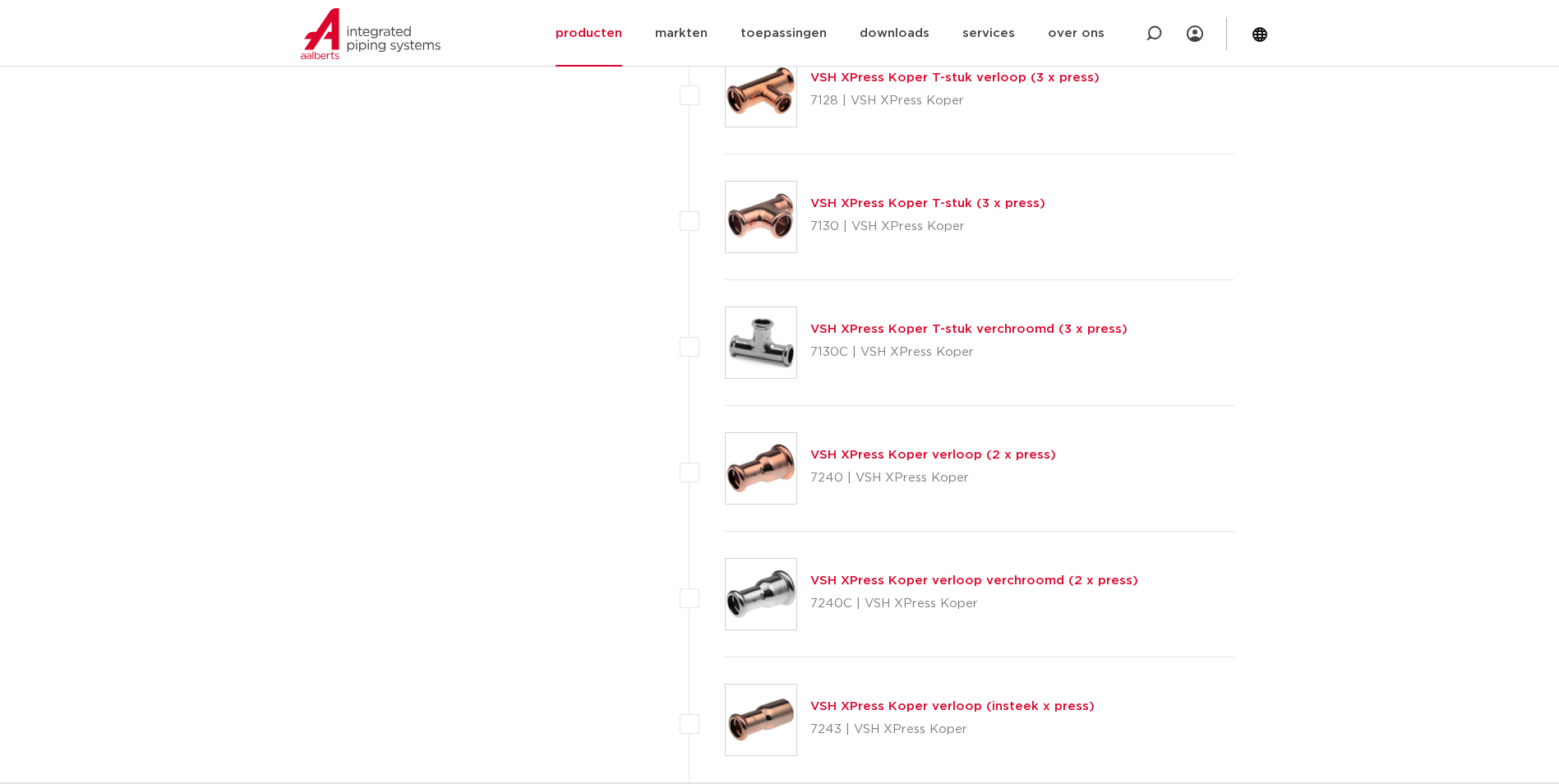
click at [965, 454] on link "VSH XPress Koper verloop (2 x press)" at bounding box center [932, 454] width 245 height 12
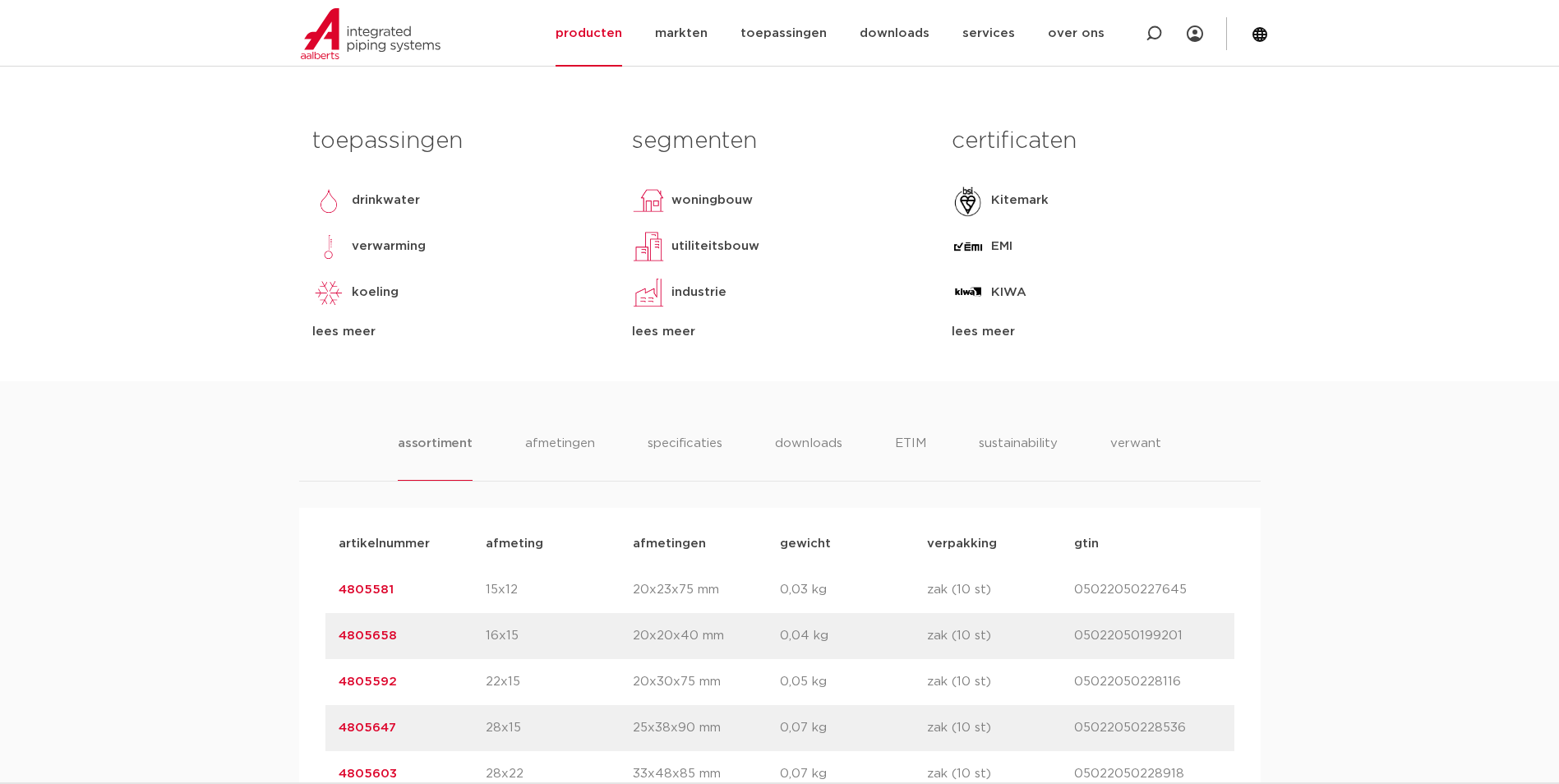
scroll to position [985, 0]
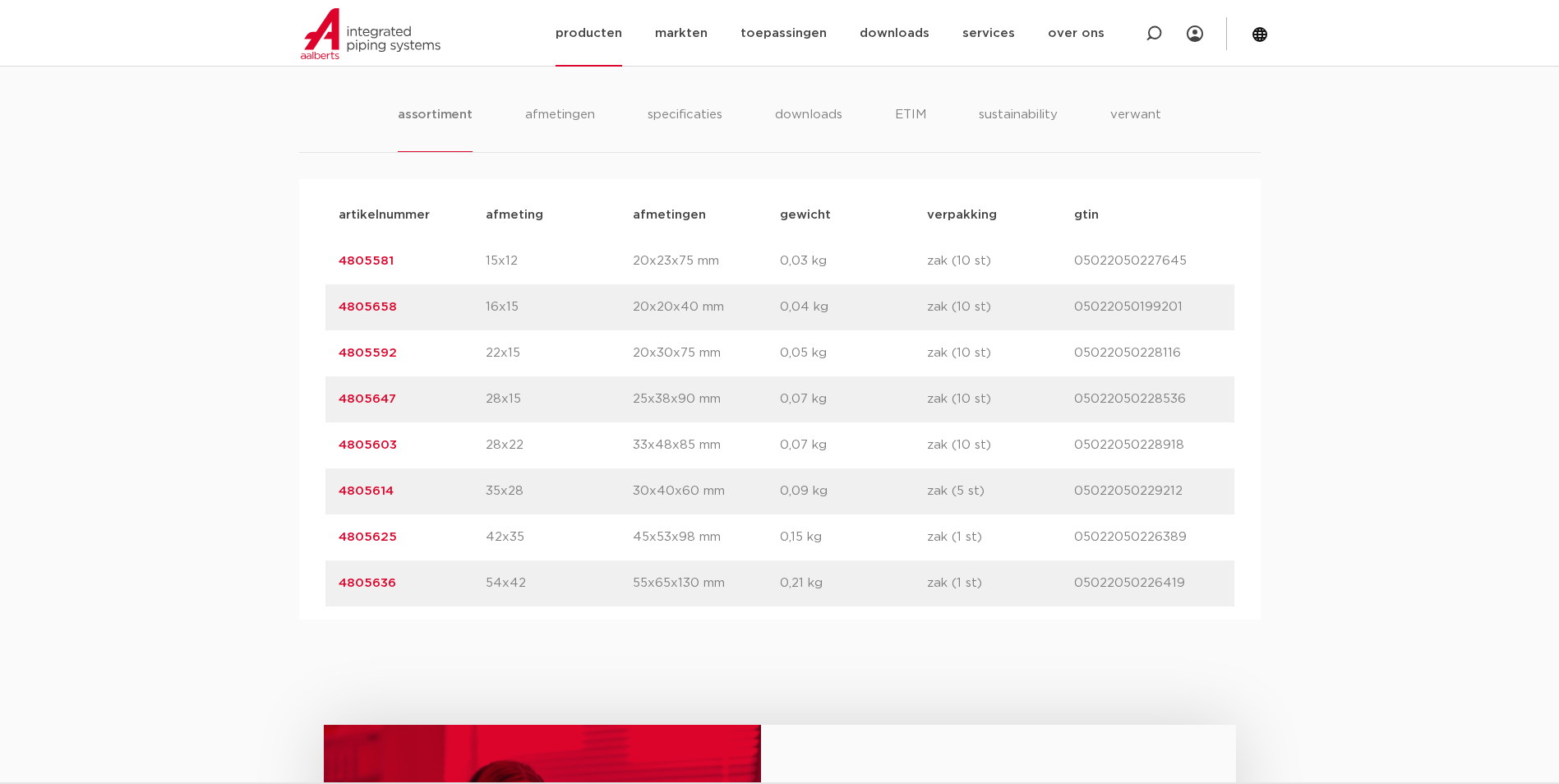
click at [584, 38] on link "producten" at bounding box center [588, 33] width 67 height 67
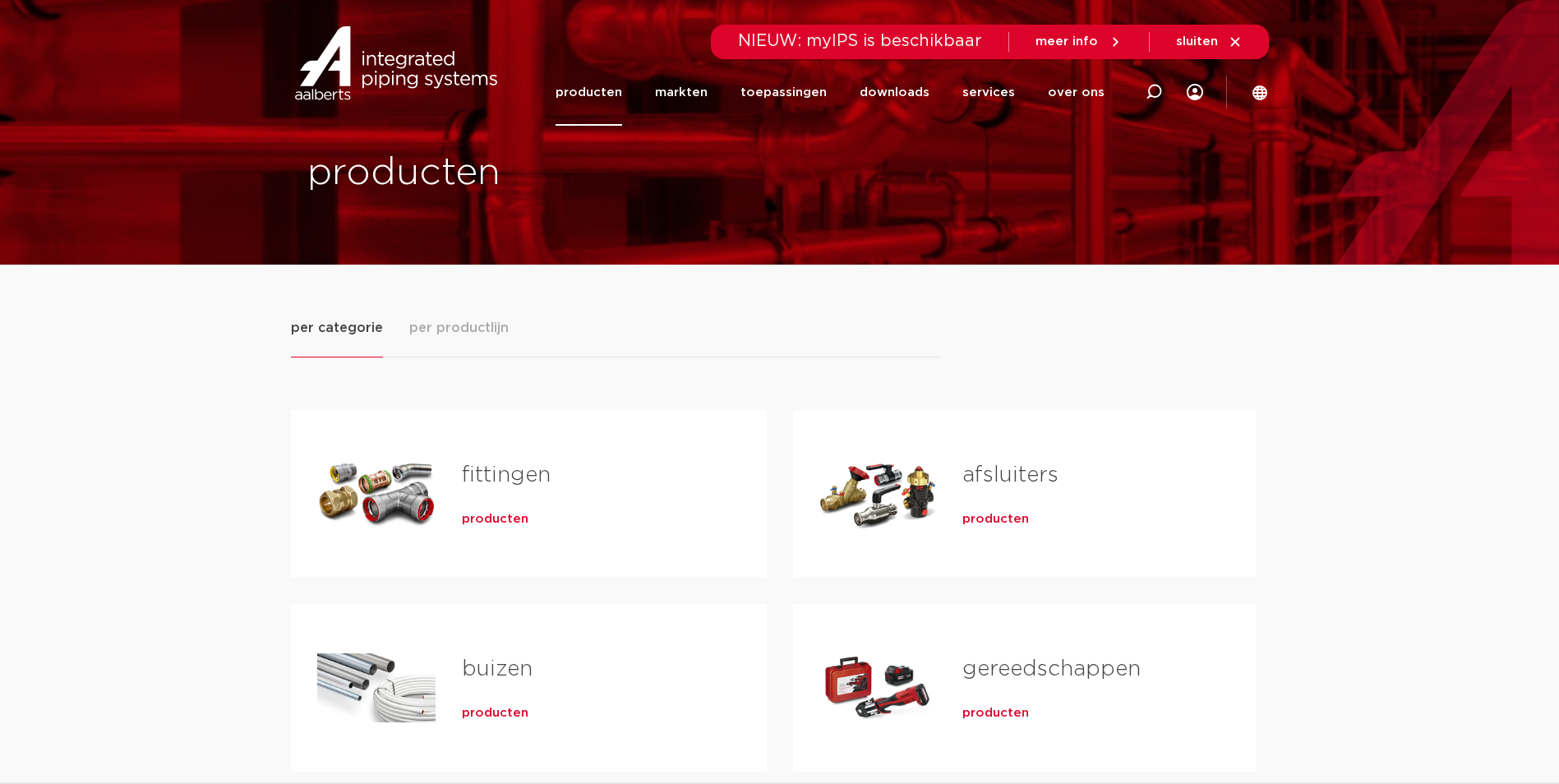
click at [526, 479] on link "fittingen" at bounding box center [506, 474] width 89 height 21
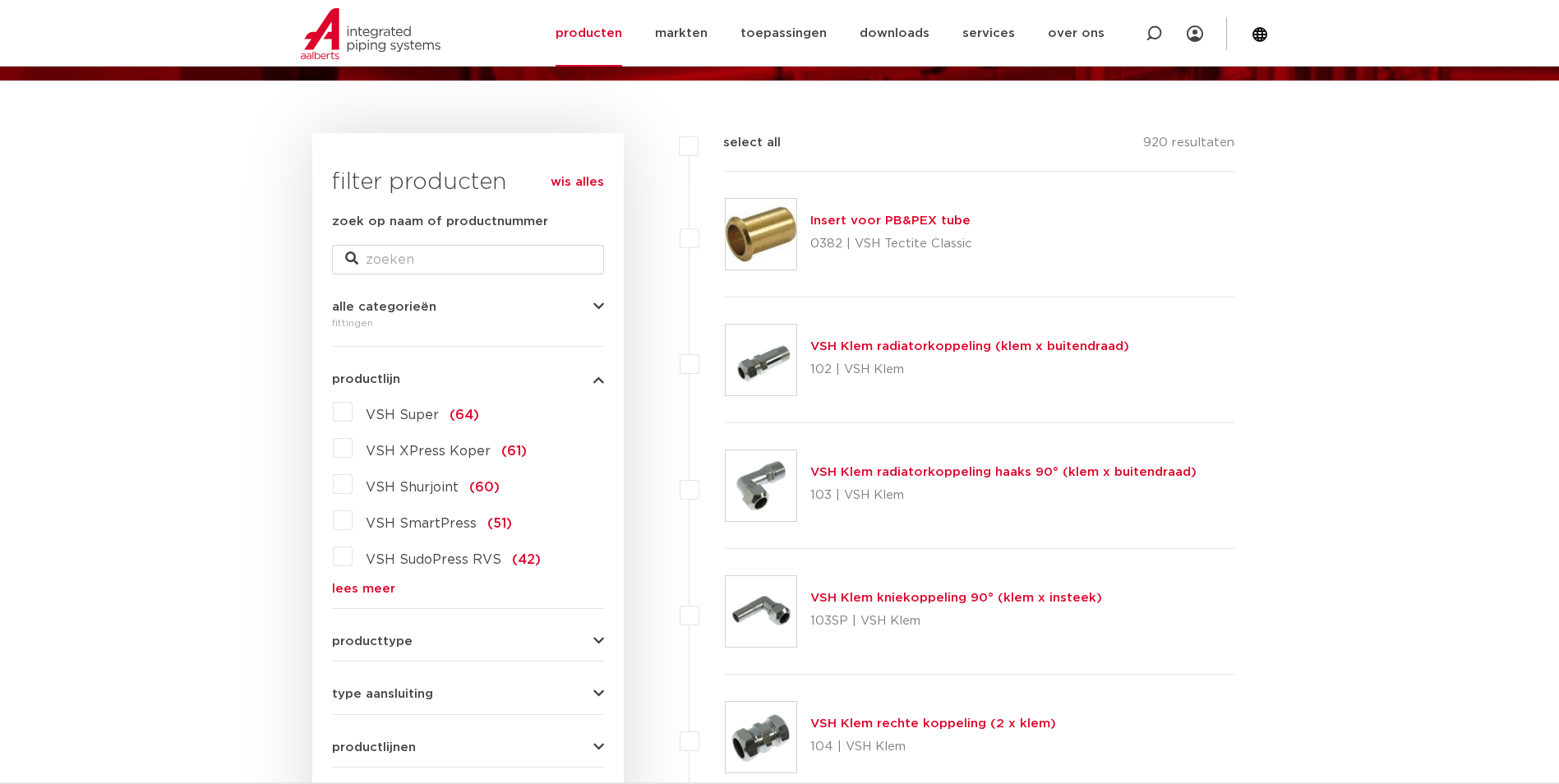
scroll to position [102, 0]
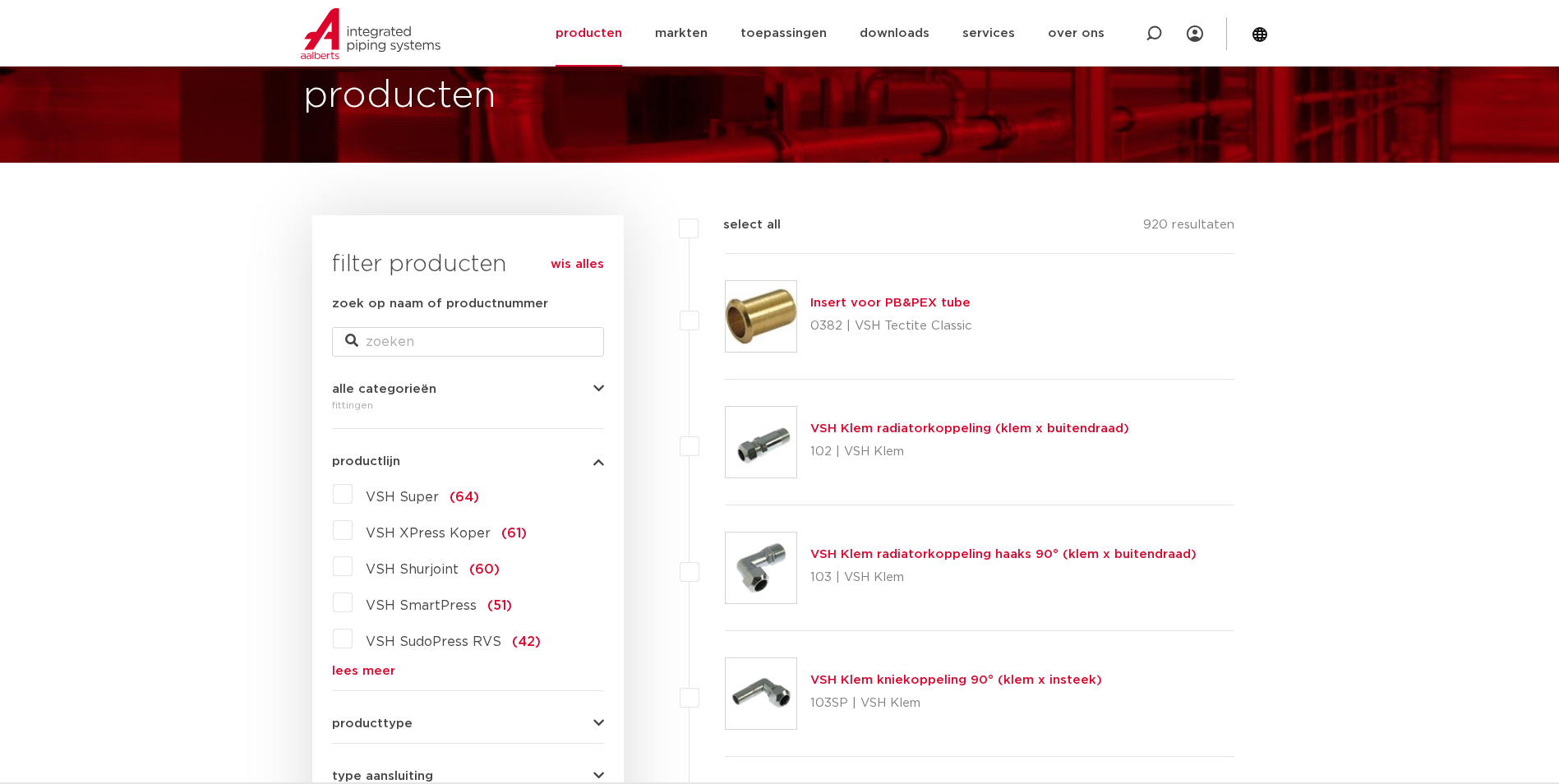
click at [353, 527] on label "VSH XPress Koper (61)" at bounding box center [440, 529] width 174 height 27
click at [0, 0] on input "VSH XPress Koper (61)" at bounding box center [0, 0] width 0 height 0
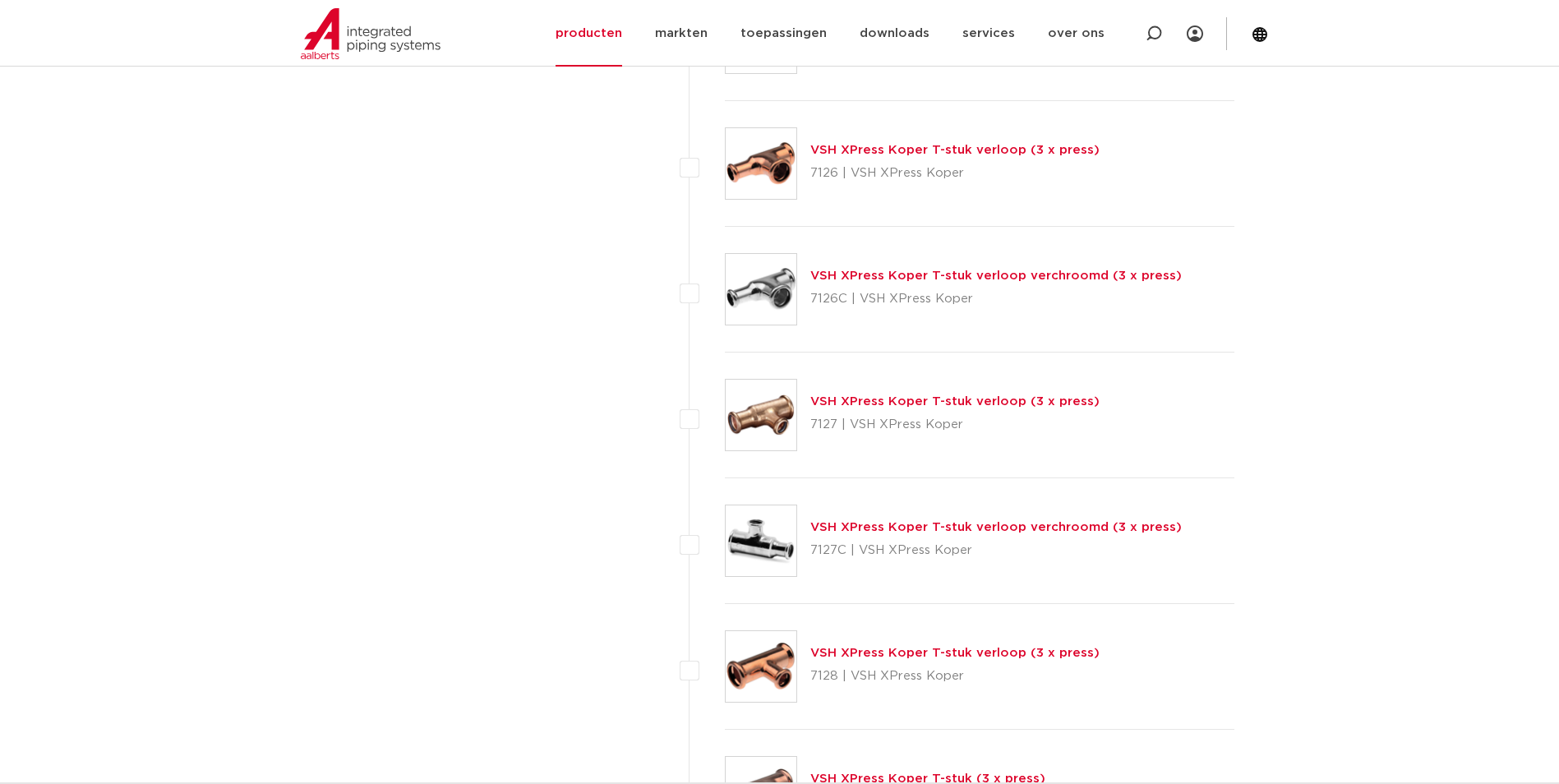
scroll to position [5113, 0]
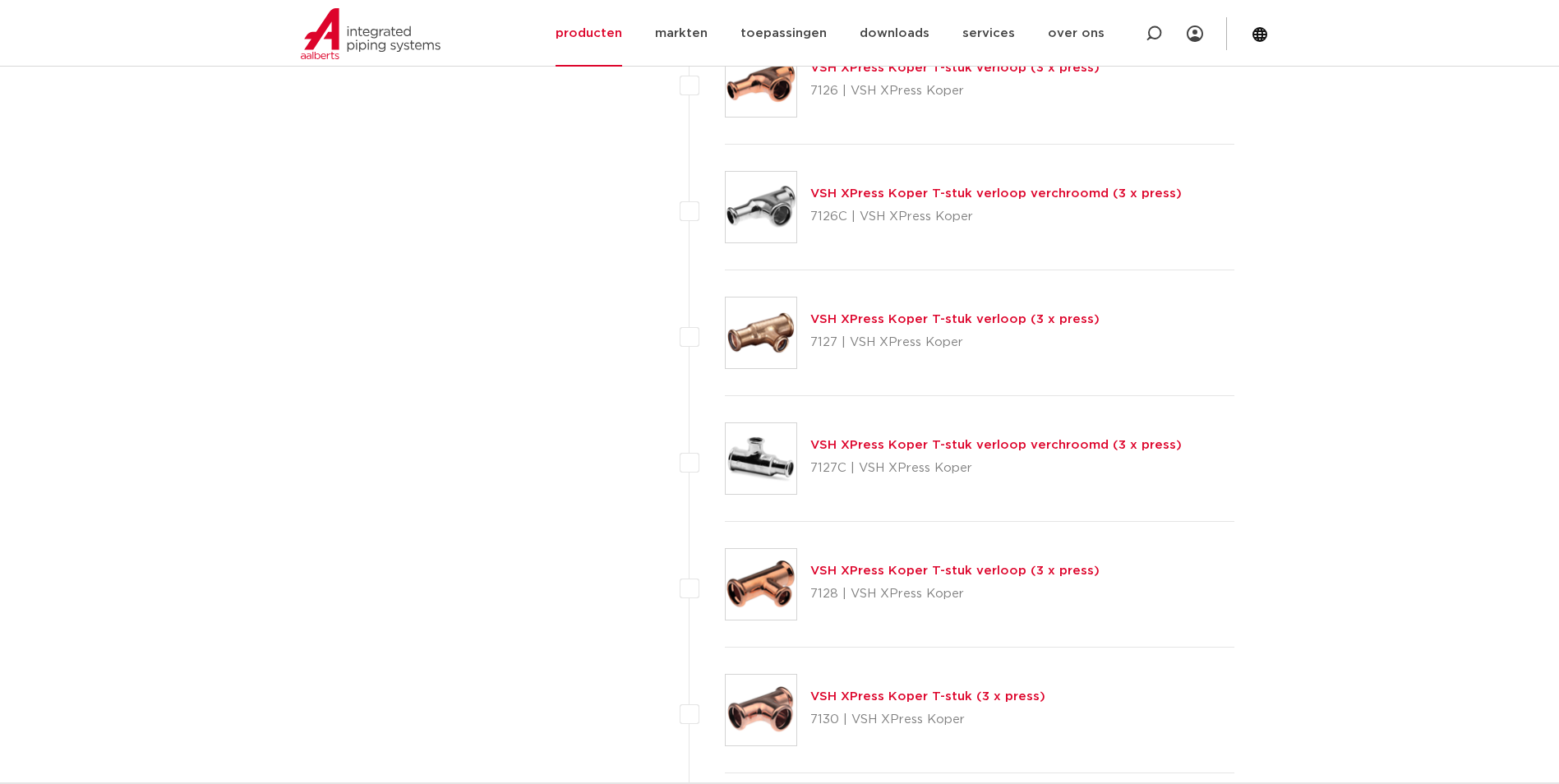
click at [944, 691] on link "VSH XPress Koper T-stuk (3 x press)" at bounding box center [927, 695] width 235 height 12
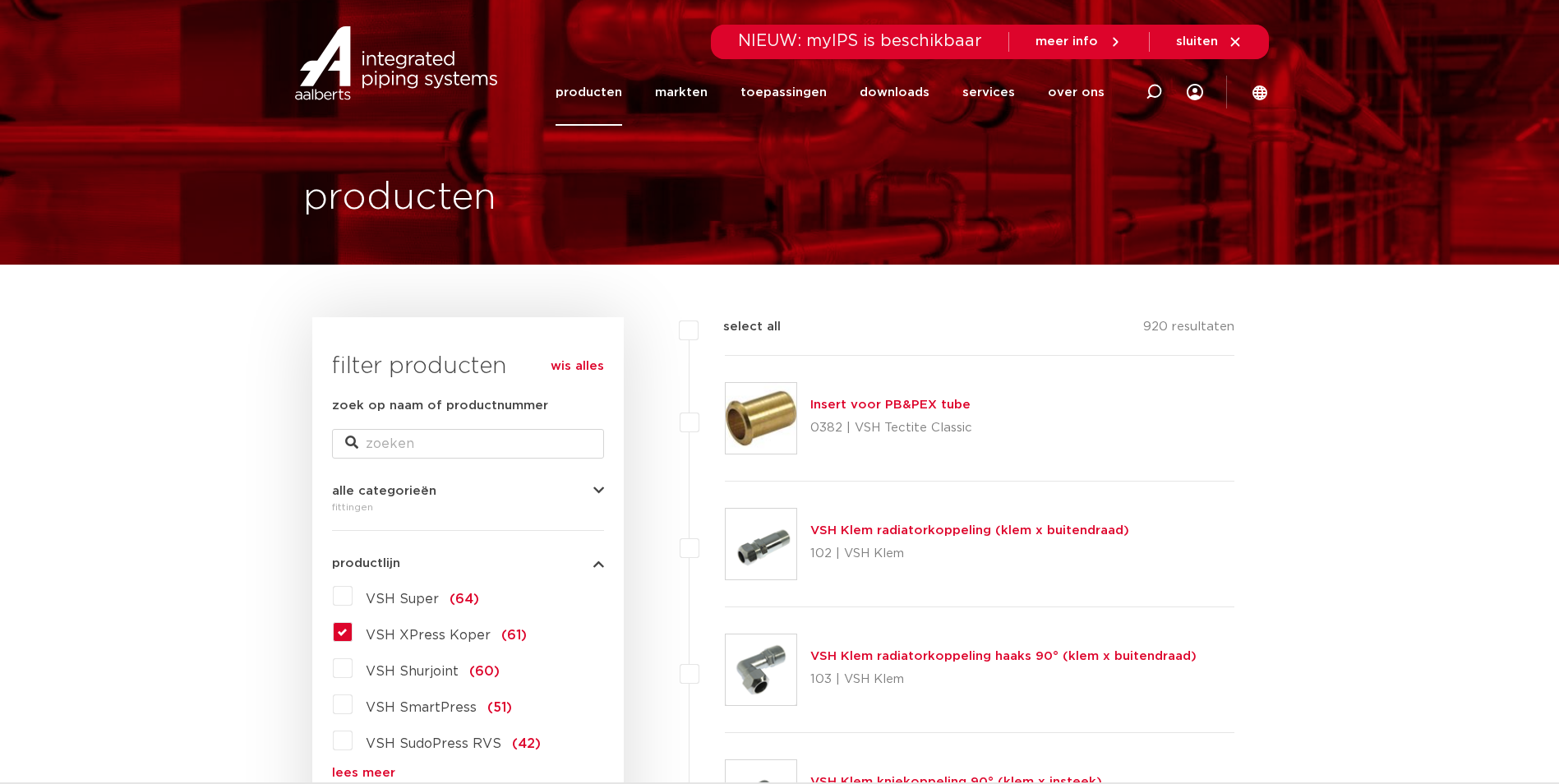
scroll to position [410, 0]
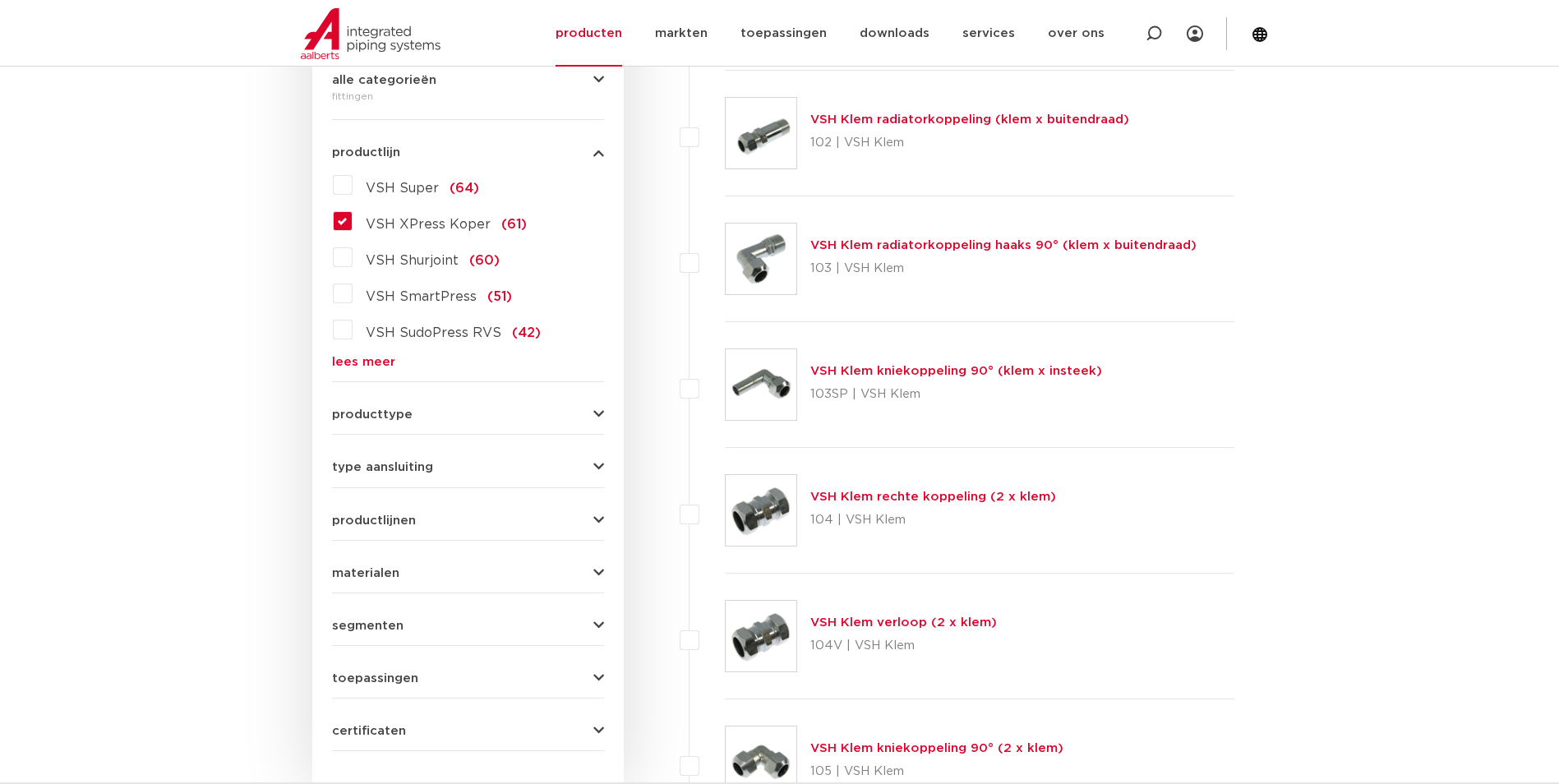
click at [353, 224] on label "VSH XPress Koper (61)" at bounding box center [440, 221] width 174 height 27
click at [0, 0] on input "VSH XPress Koper (61)" at bounding box center [0, 0] width 0 height 0
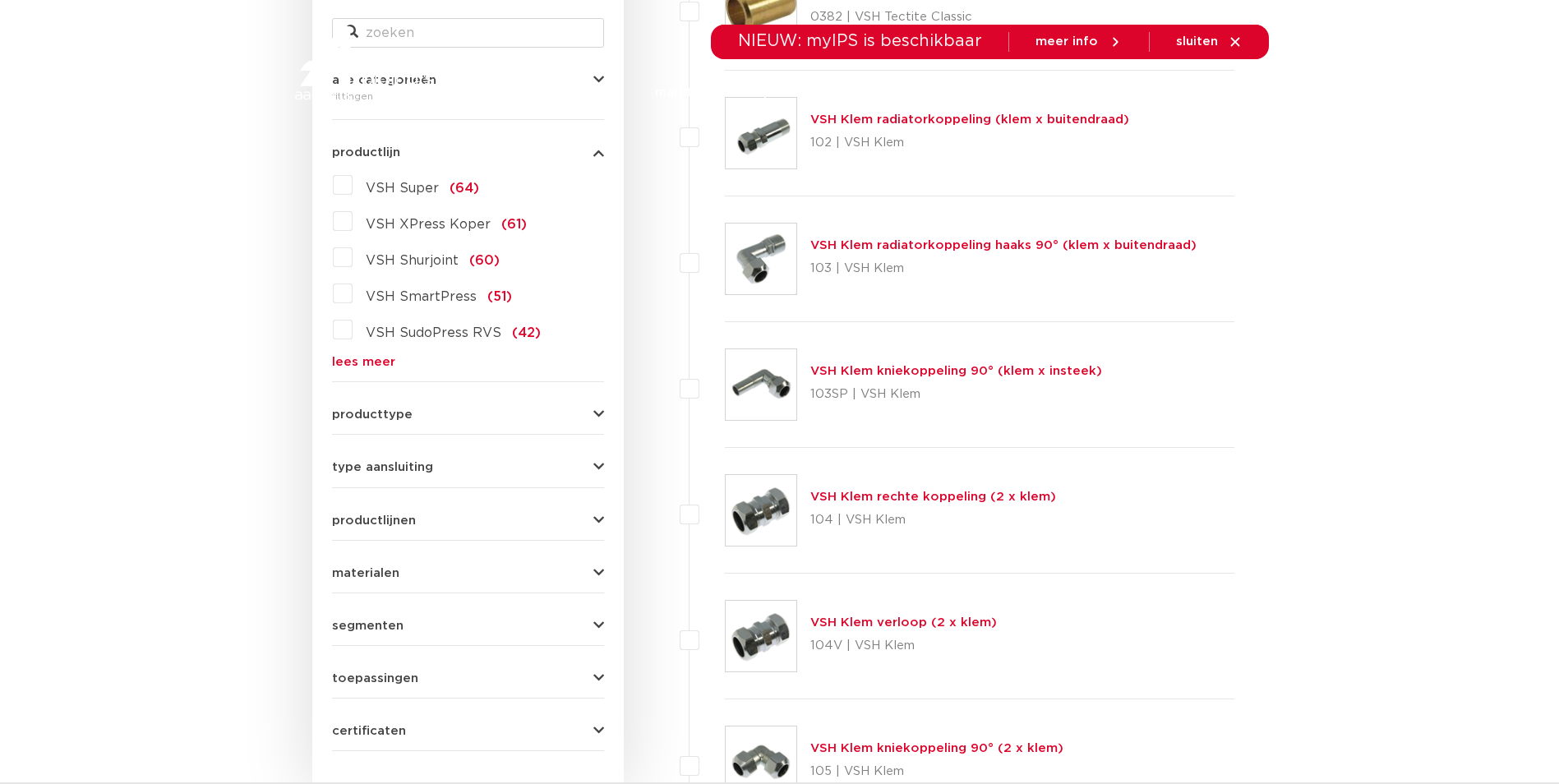
click at [353, 216] on label "VSH XPress Koper (61)" at bounding box center [440, 221] width 174 height 27
click at [0, 0] on input "VSH XPress Koper (61)" at bounding box center [0, 0] width 0 height 0
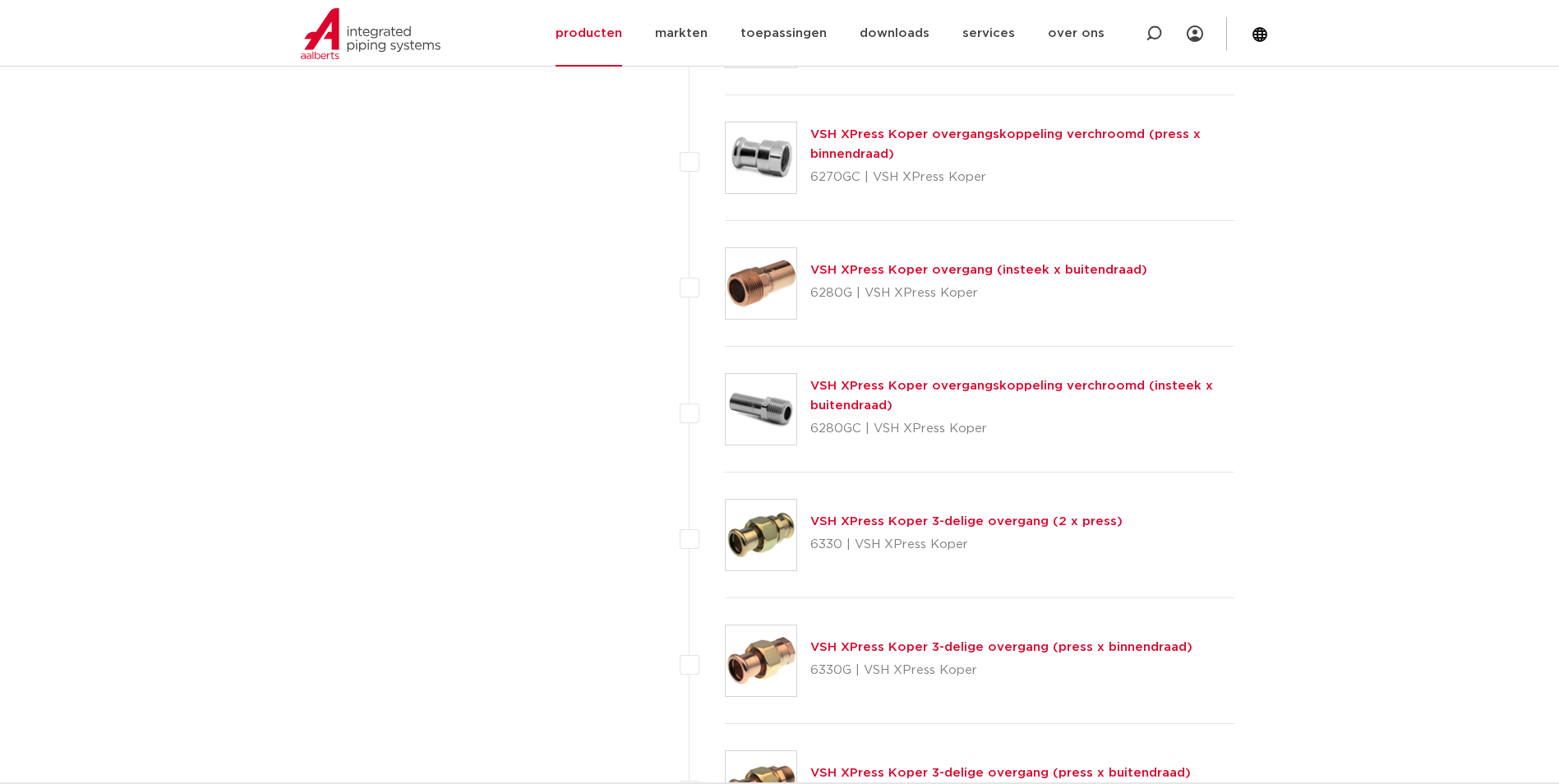
scroll to position [1807, 0]
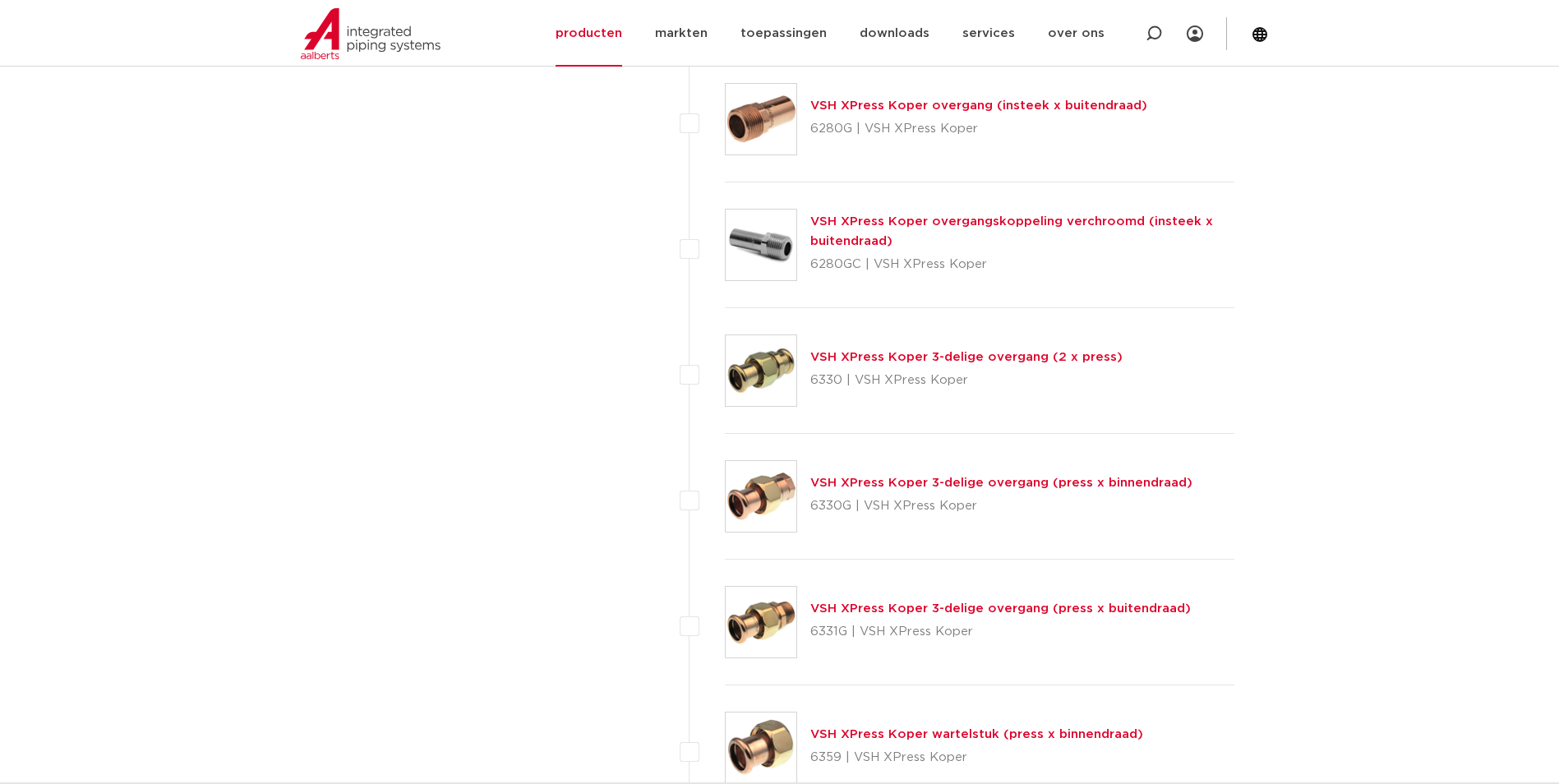
click at [1008, 489] on link "VSH XPress Koper 3-delige overgang (press x binnendraad)" at bounding box center [1000, 482] width 382 height 12
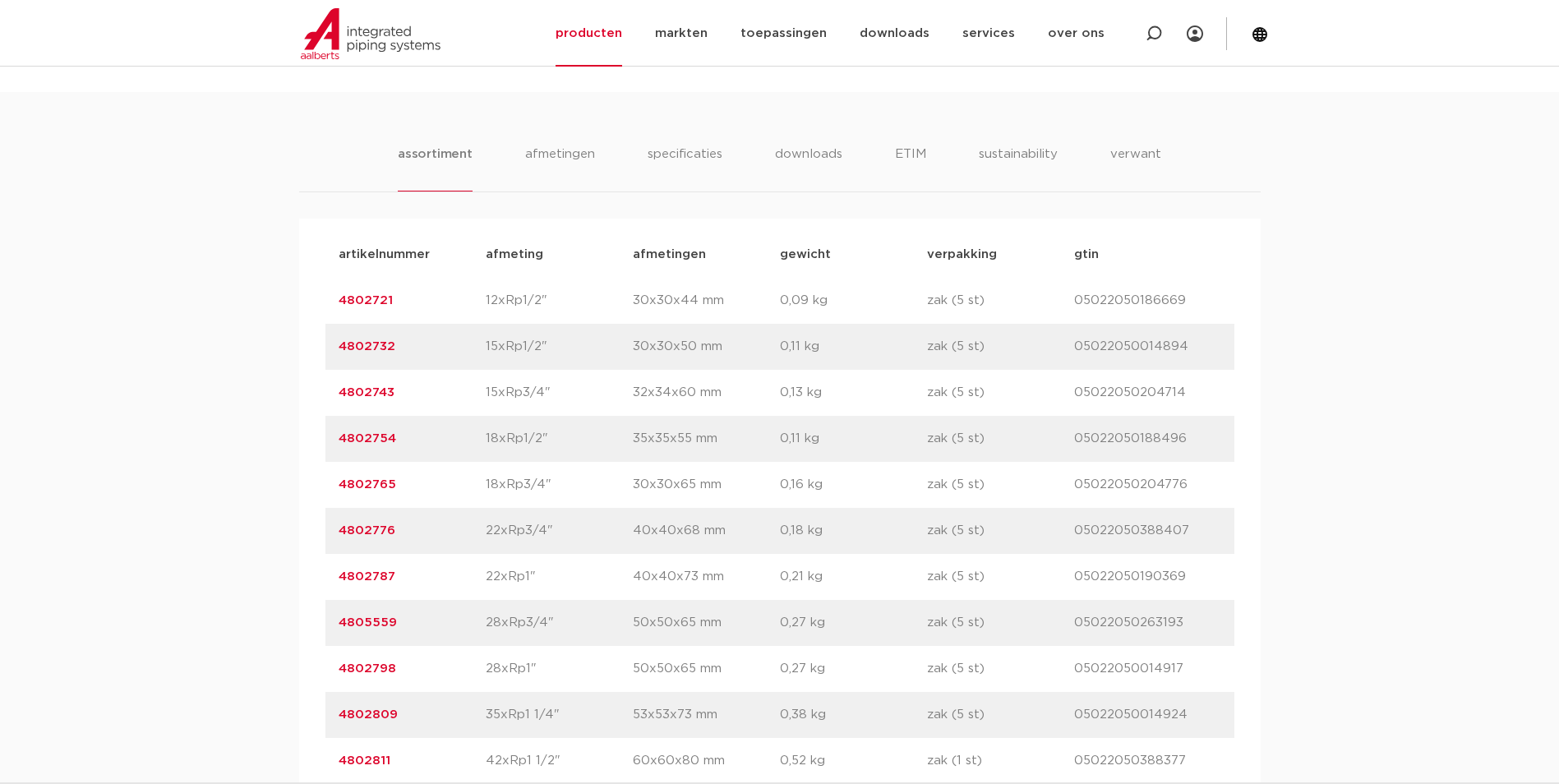
scroll to position [1068, 0]
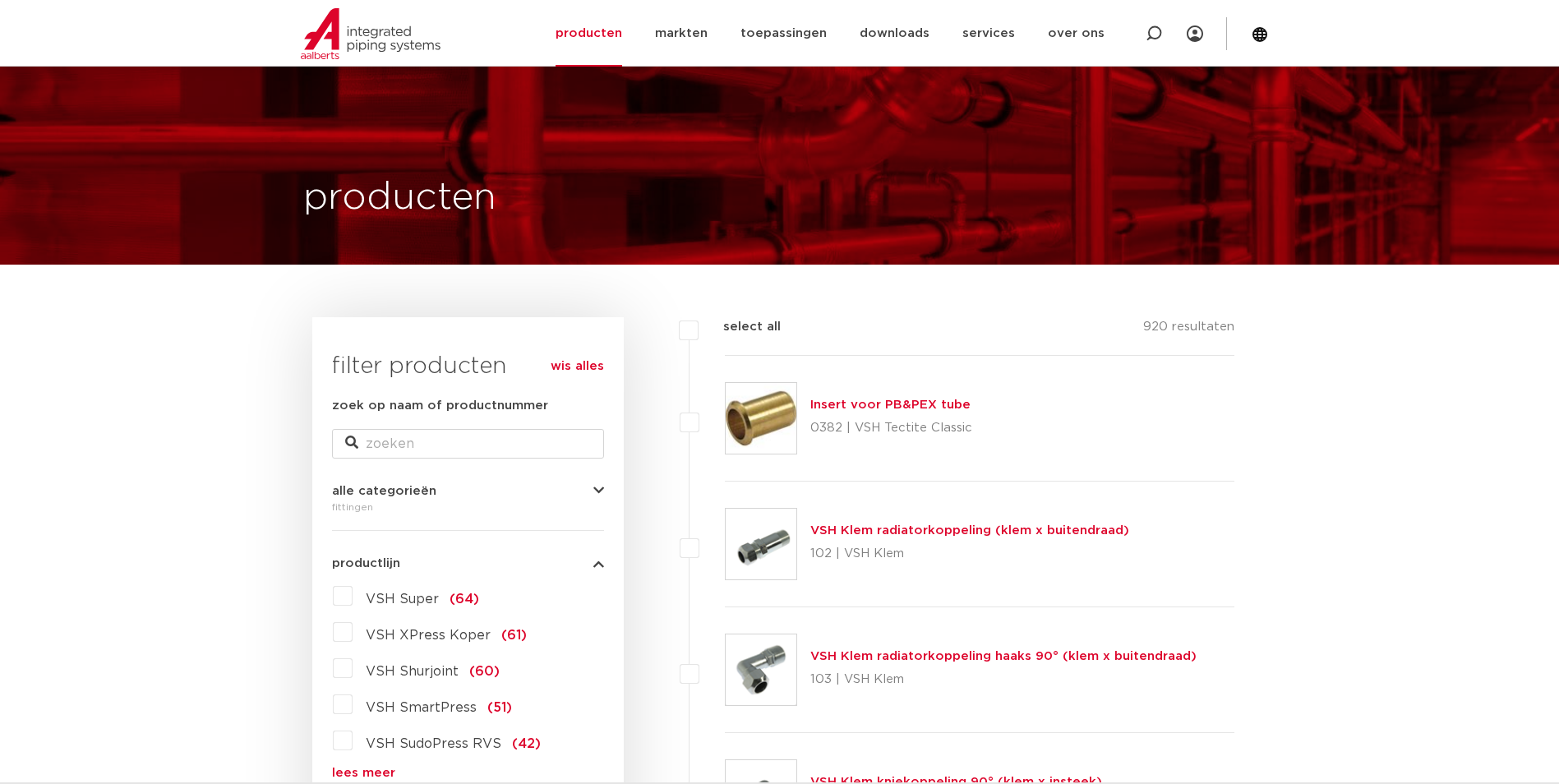
scroll to position [164, 0]
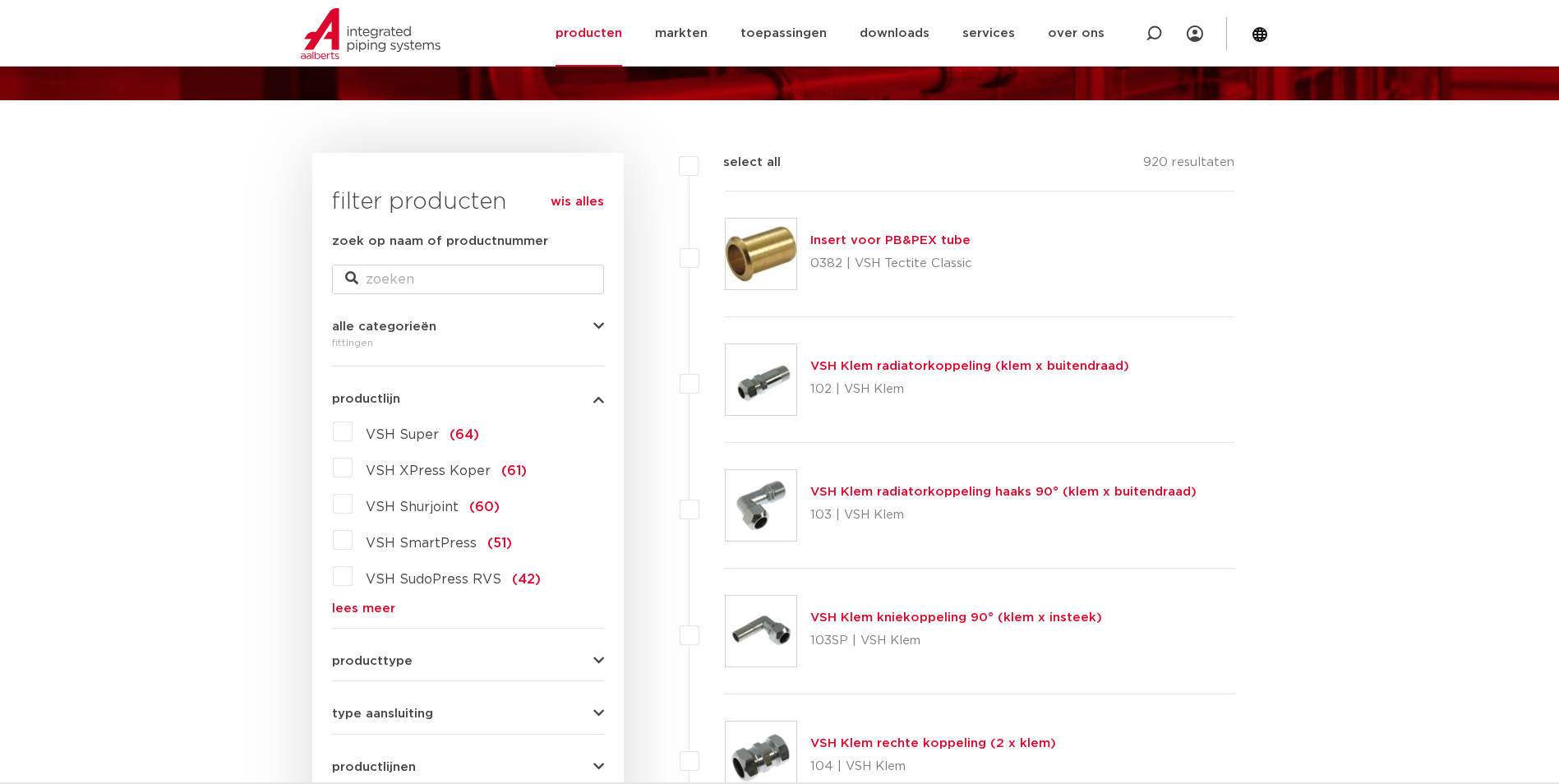
click at [353, 469] on label "VSH XPress Koper (61)" at bounding box center [440, 467] width 174 height 27
click at [0, 0] on input "VSH XPress Koper (61)" at bounding box center [0, 0] width 0 height 0
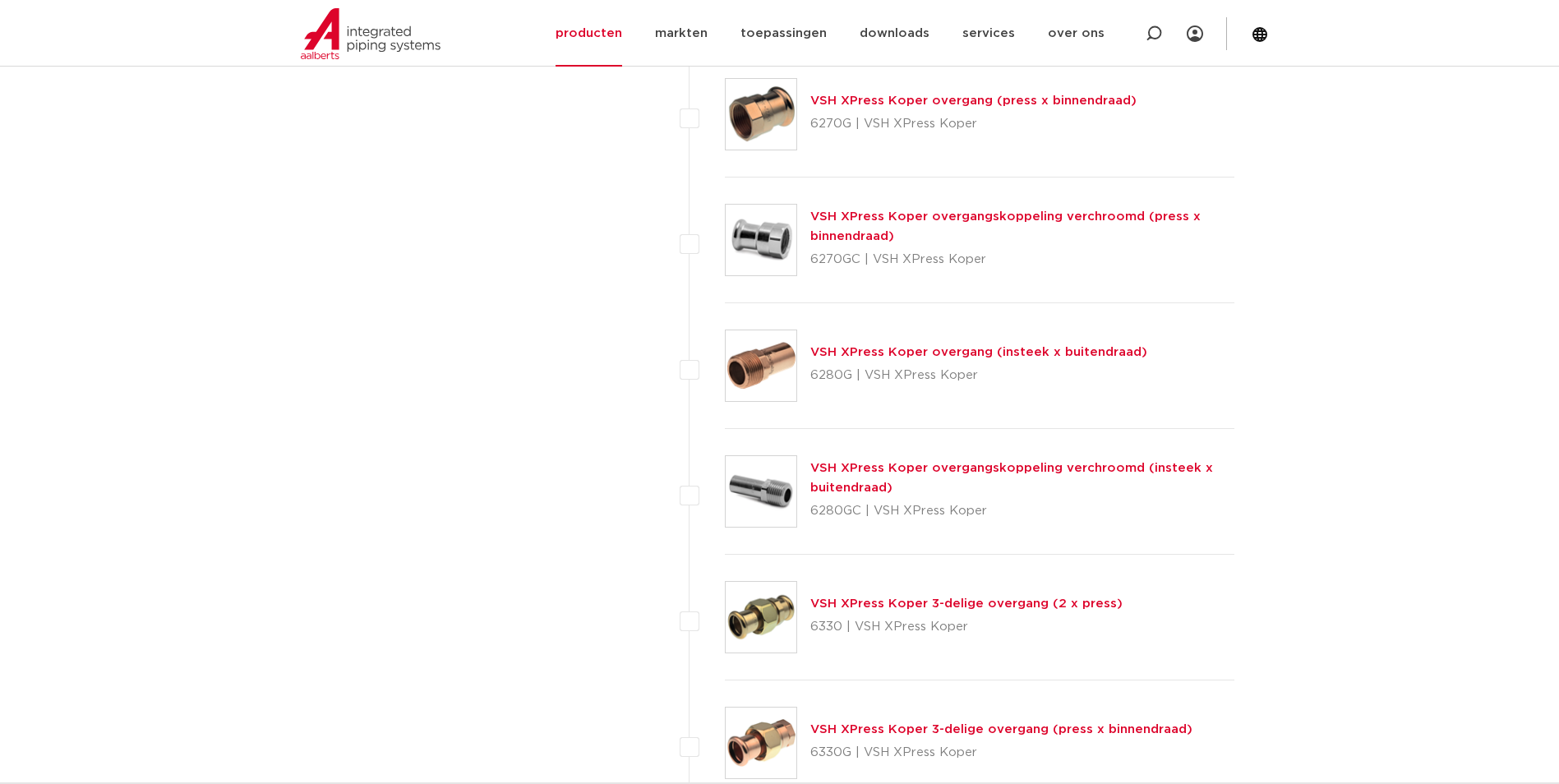
scroll to position [1807, 0]
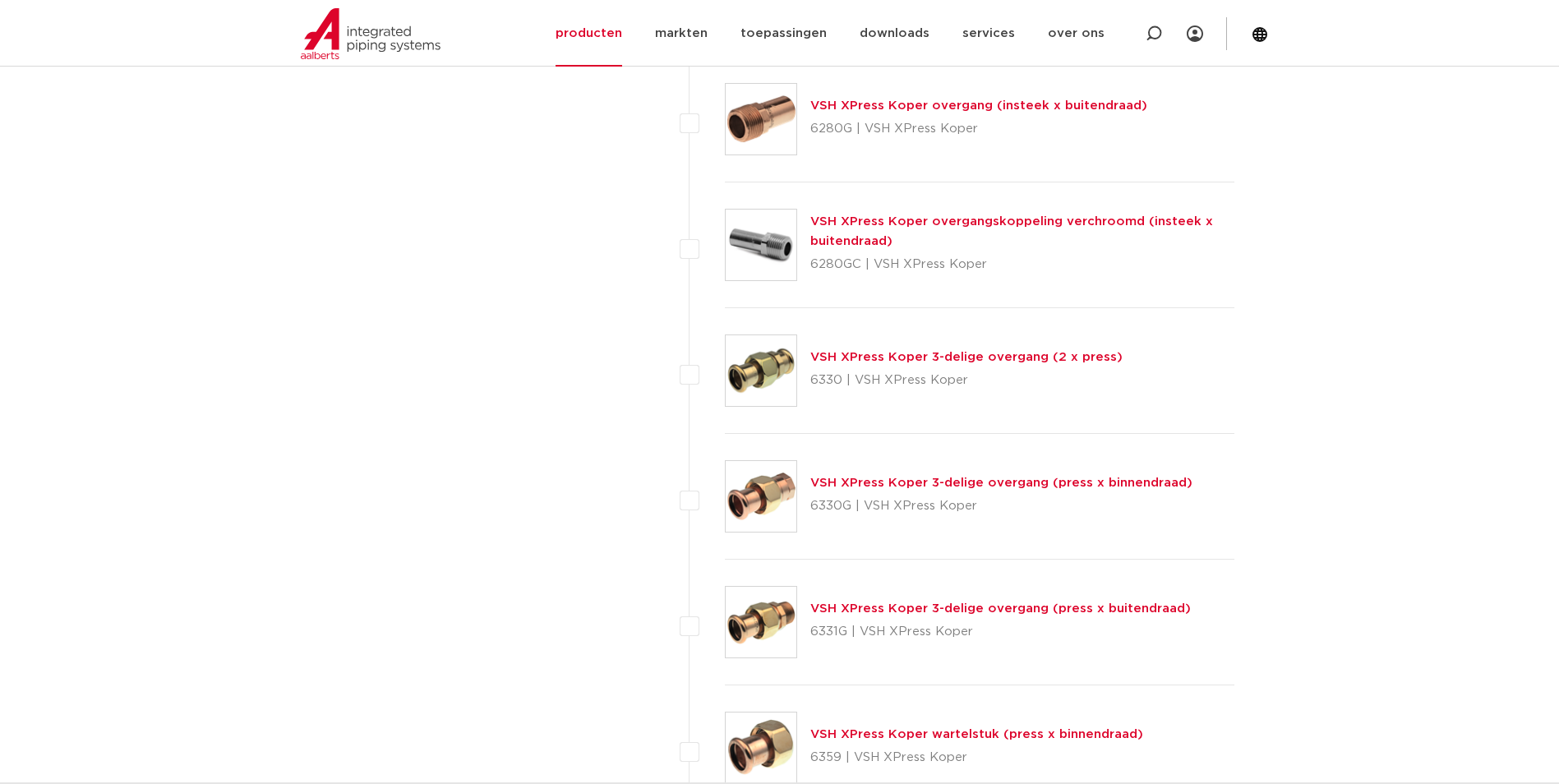
click at [991, 485] on link "VSH XPress Koper 3-delige overgang (press x binnendraad)" at bounding box center [1000, 482] width 382 height 12
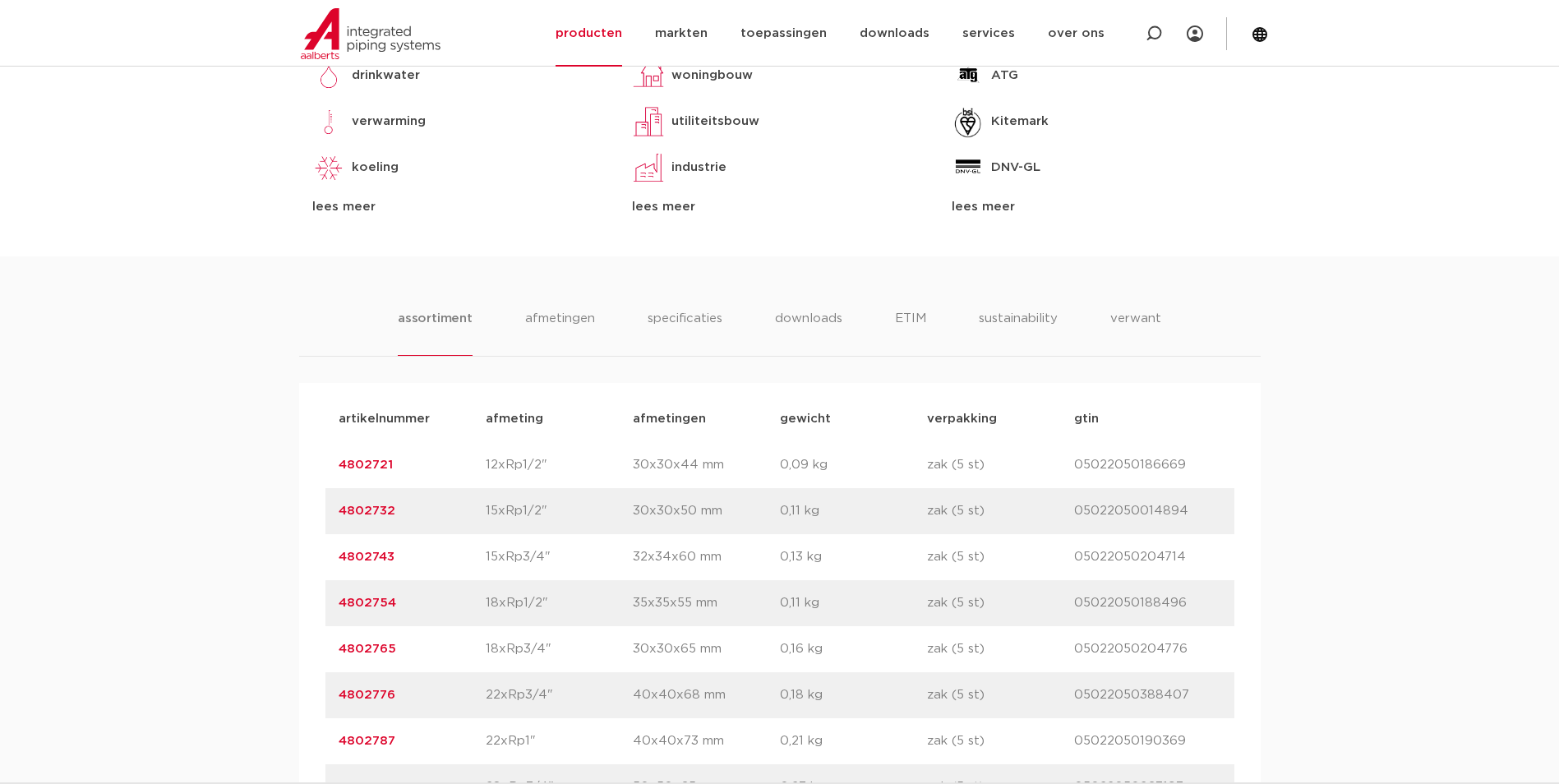
scroll to position [985, 0]
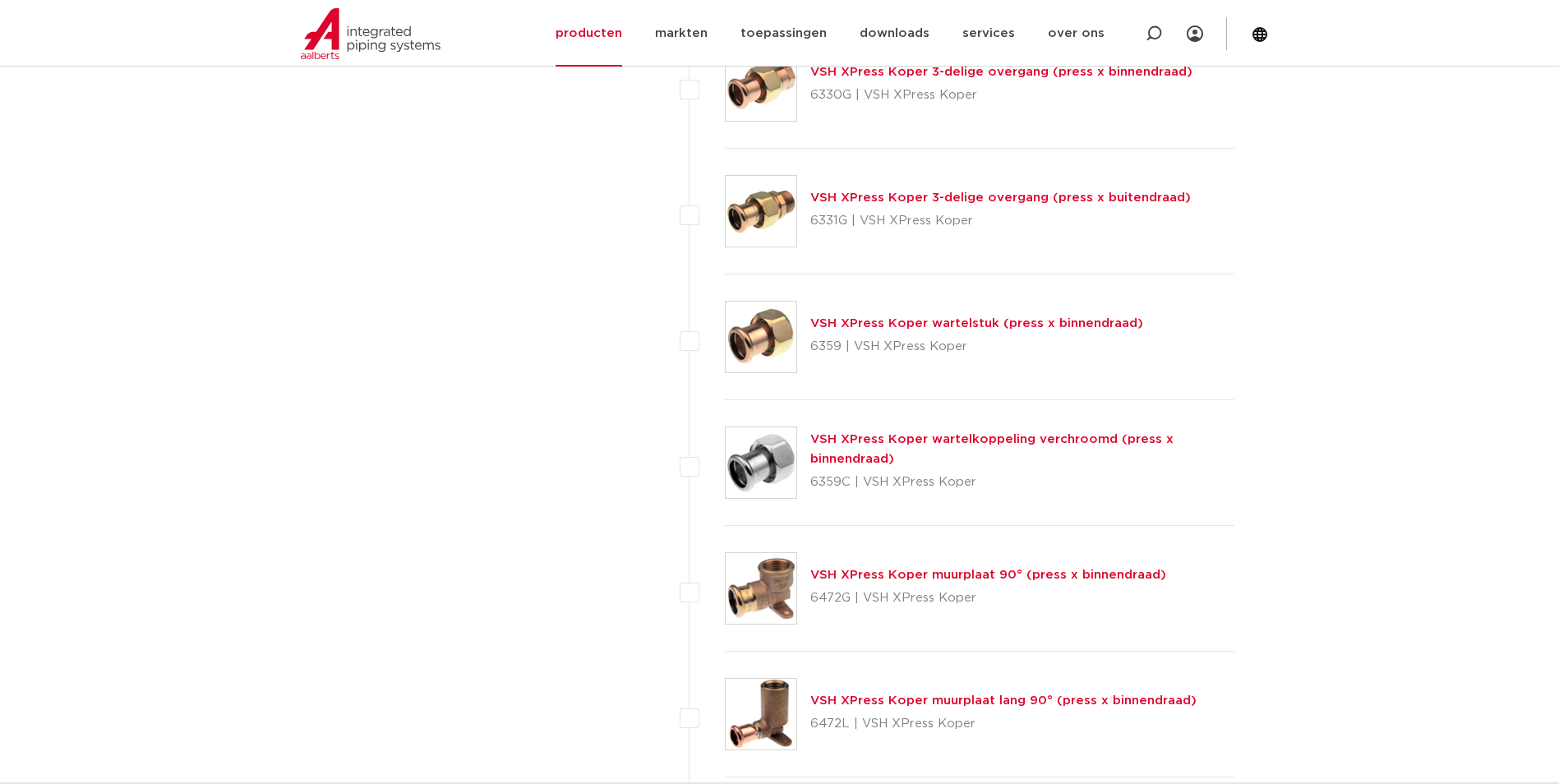
scroll to position [2136, 0]
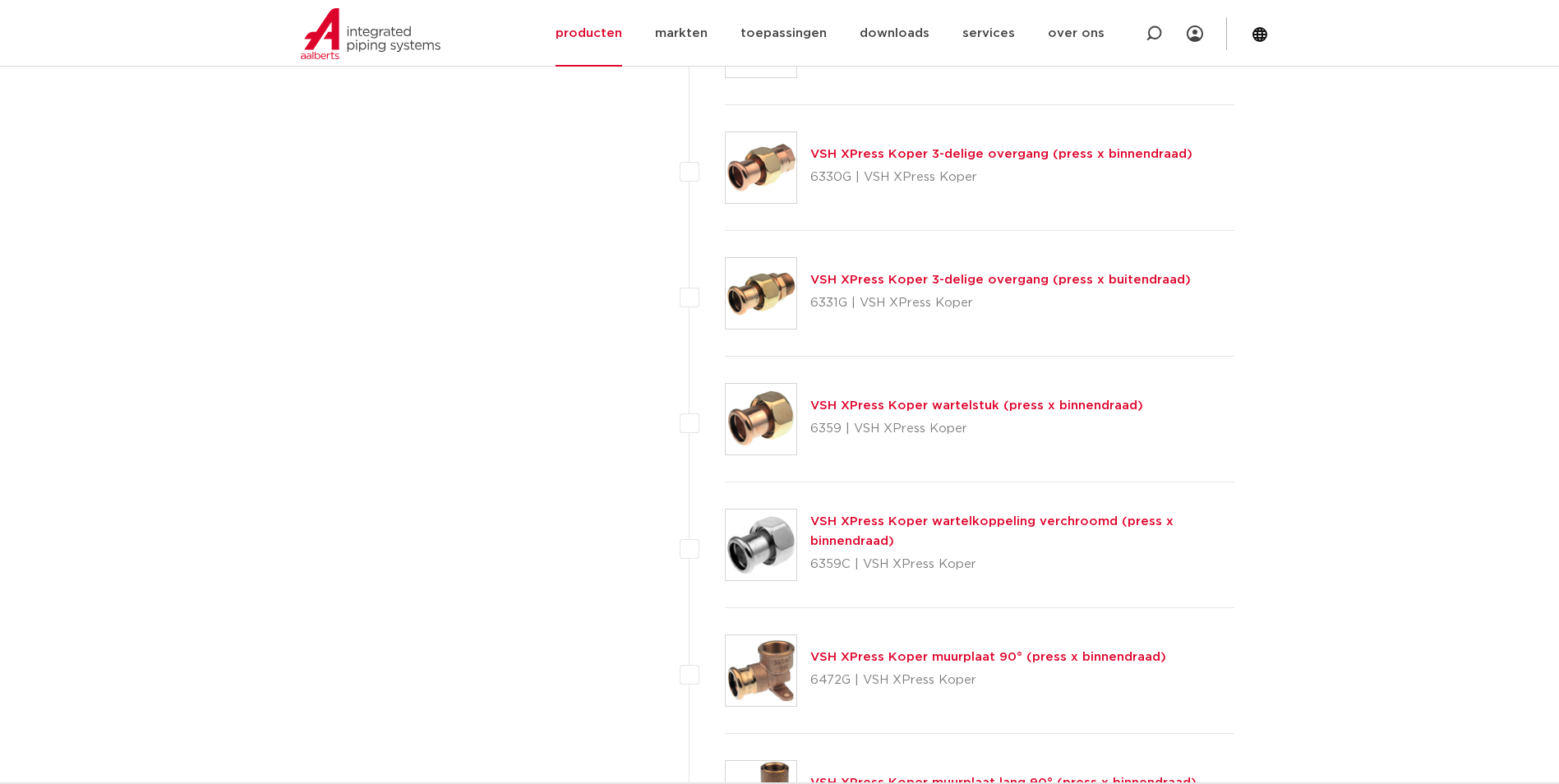
click at [926, 282] on link "VSH XPress Koper 3-delige overgang (press x buitendraad)" at bounding box center [999, 279] width 380 height 12
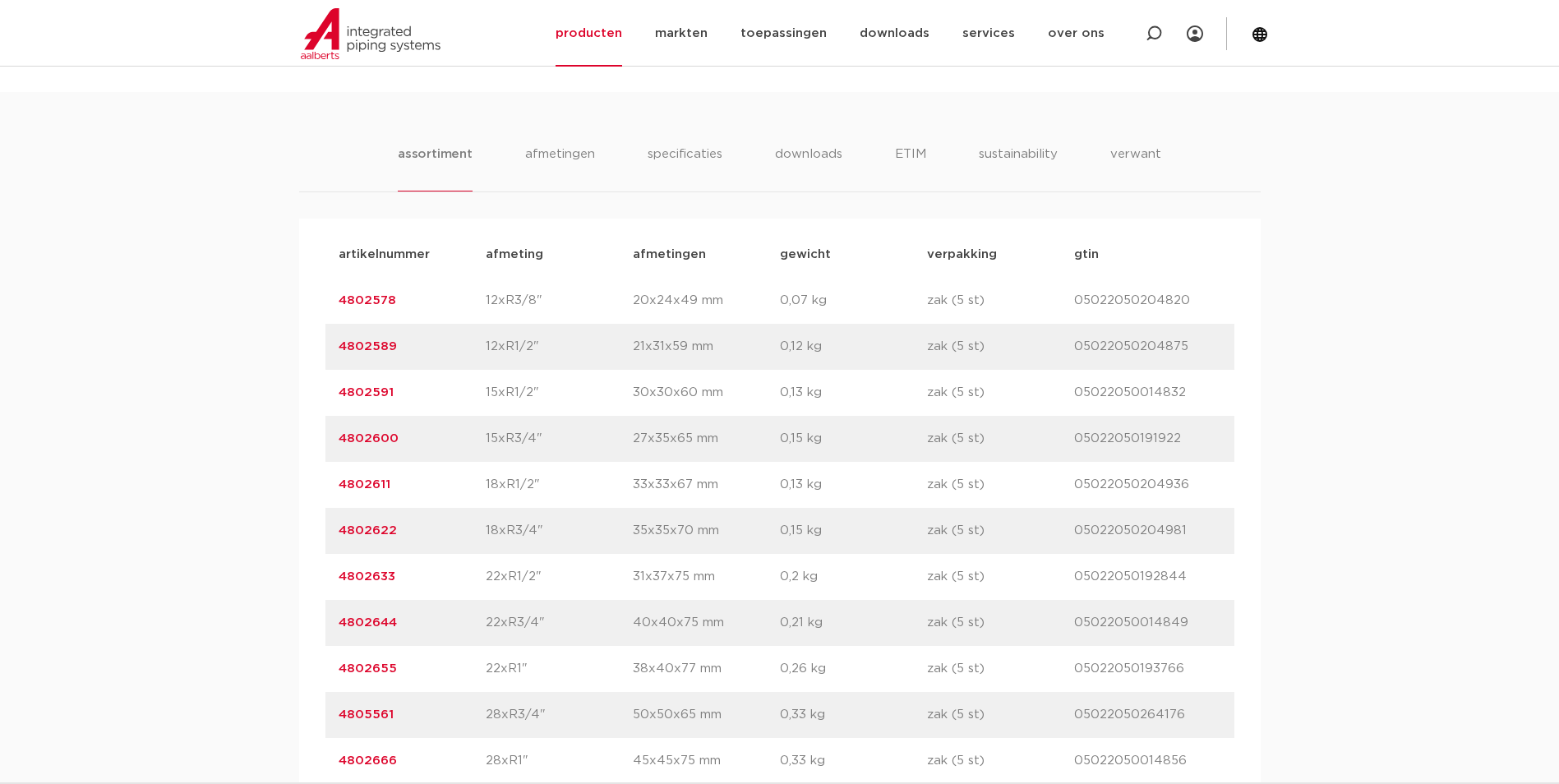
scroll to position [1150, 0]
